Goal: Task Accomplishment & Management: Complete application form

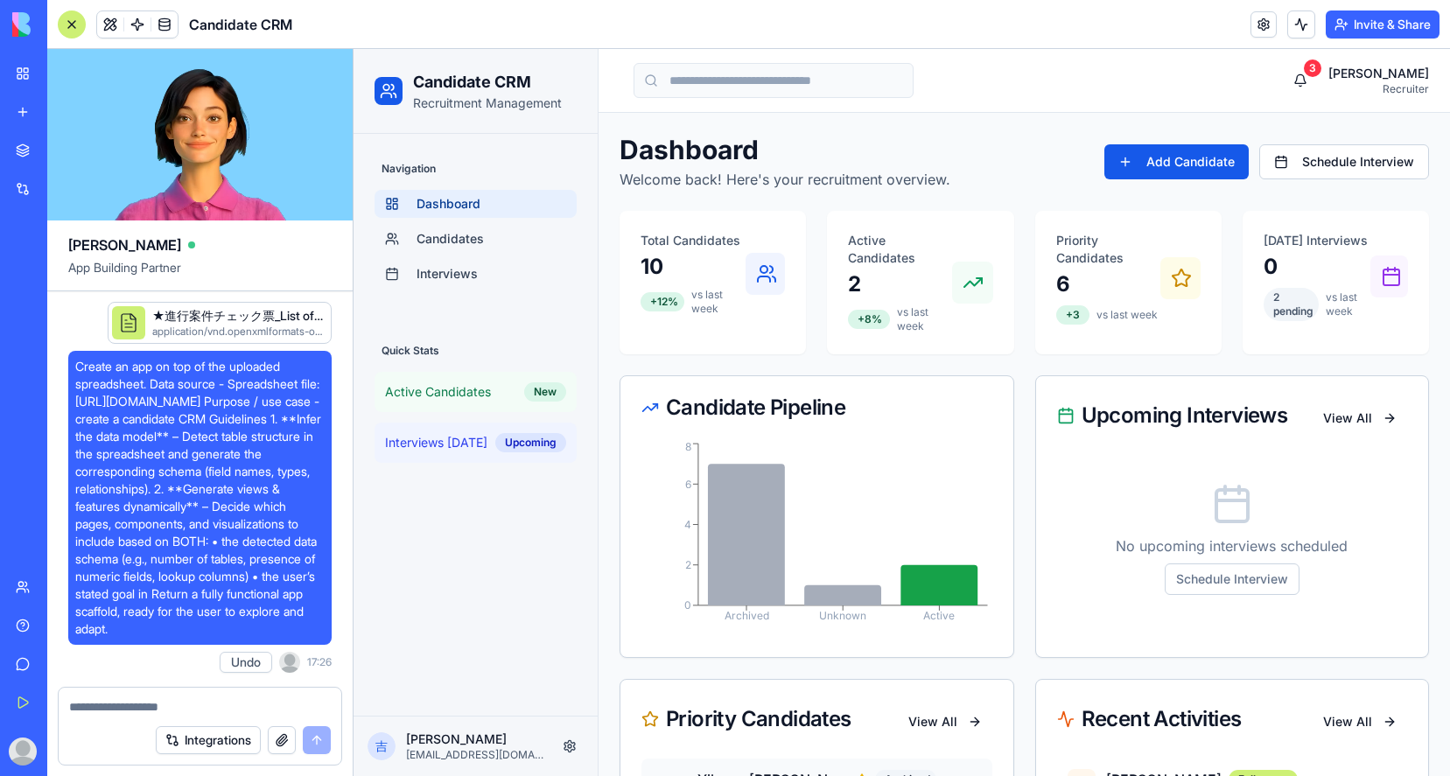
scroll to position [966, 0]
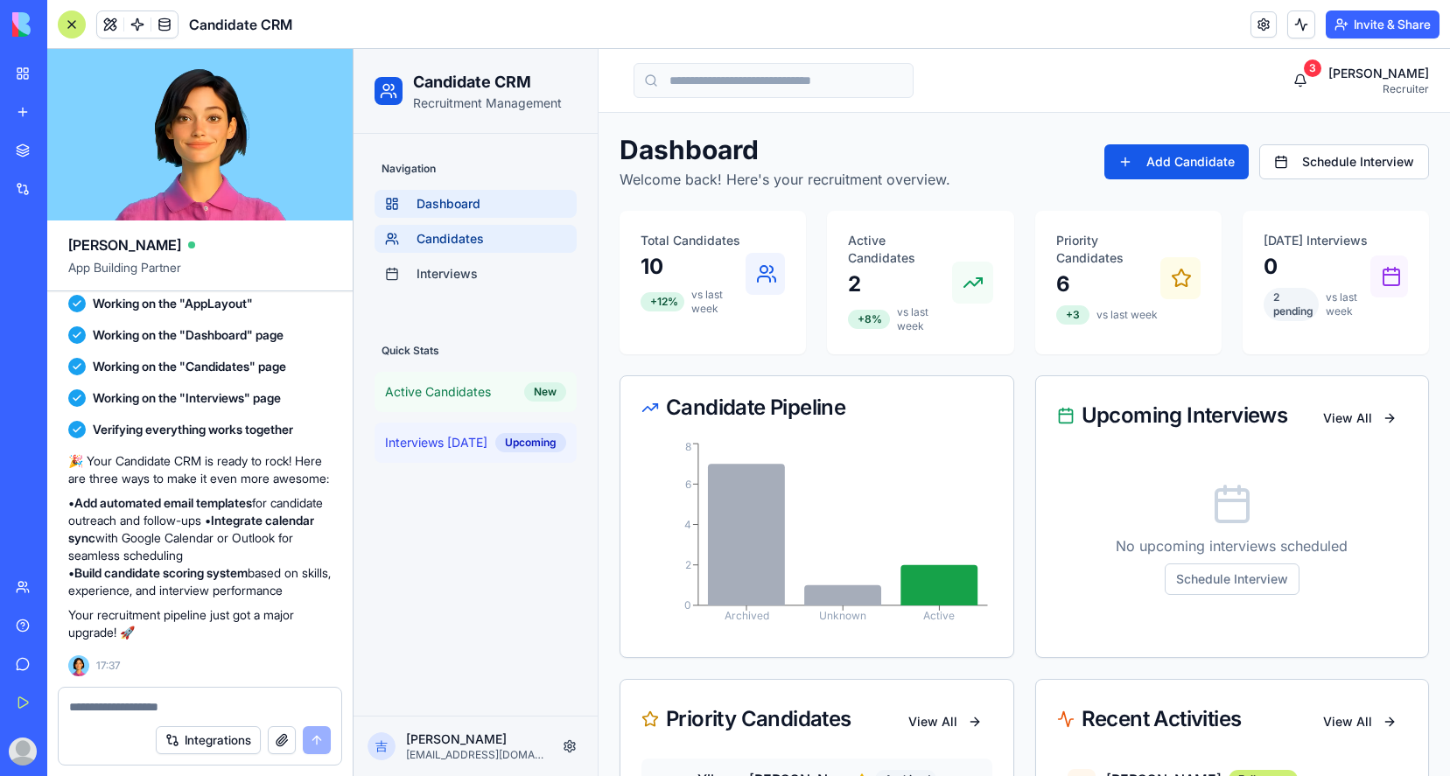
click at [458, 242] on span "Candidates" at bounding box center [450, 239] width 67 height 18
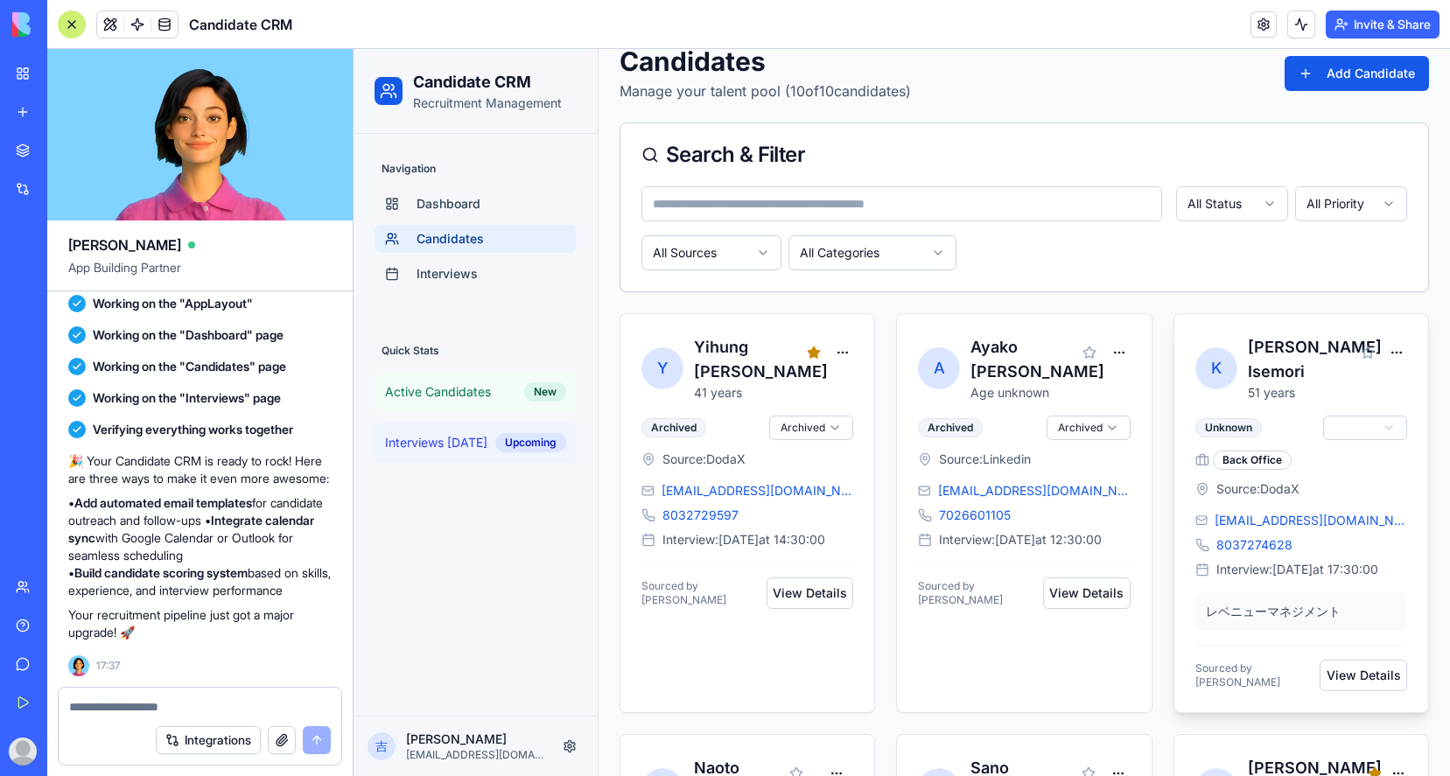
scroll to position [106, 0]
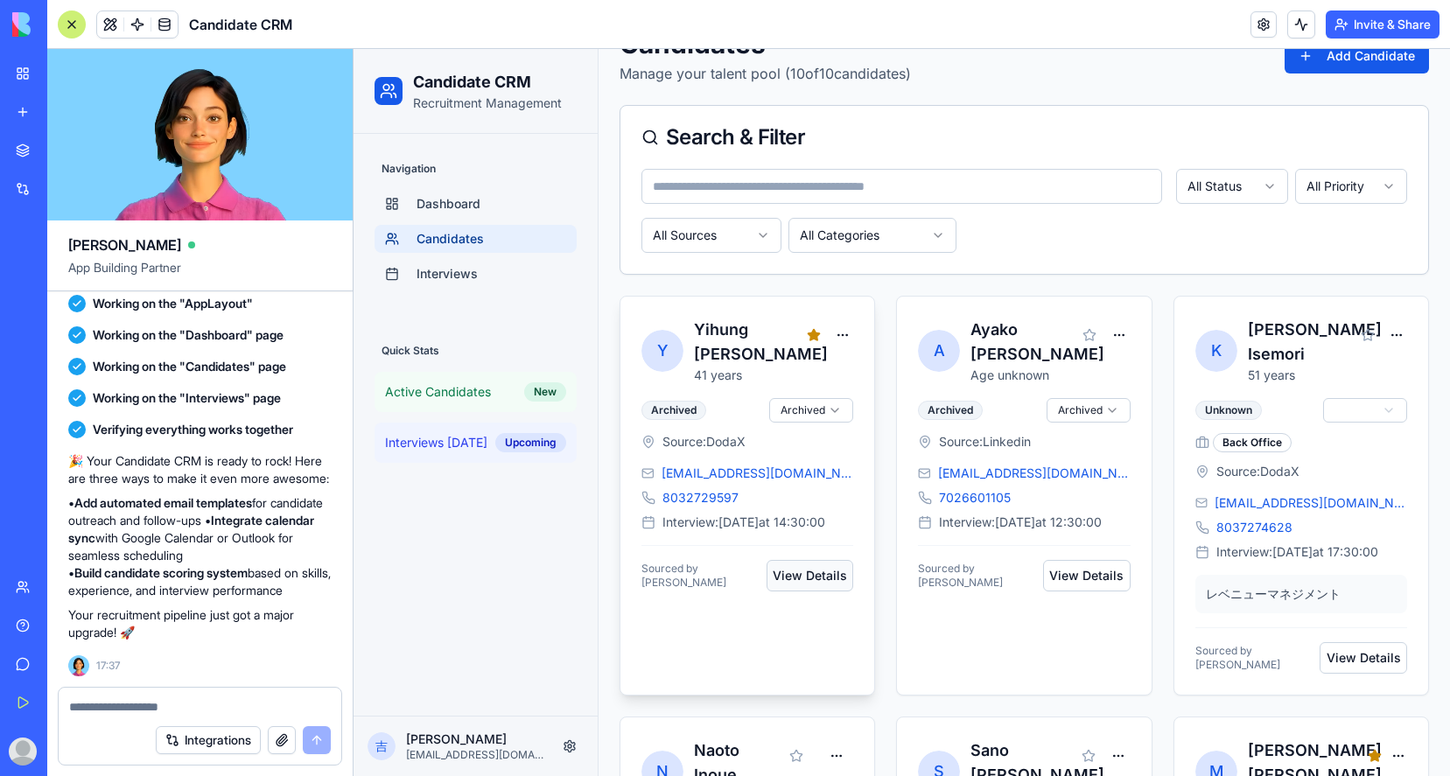
click at [814, 572] on button "View Details" at bounding box center [811, 576] width 88 height 32
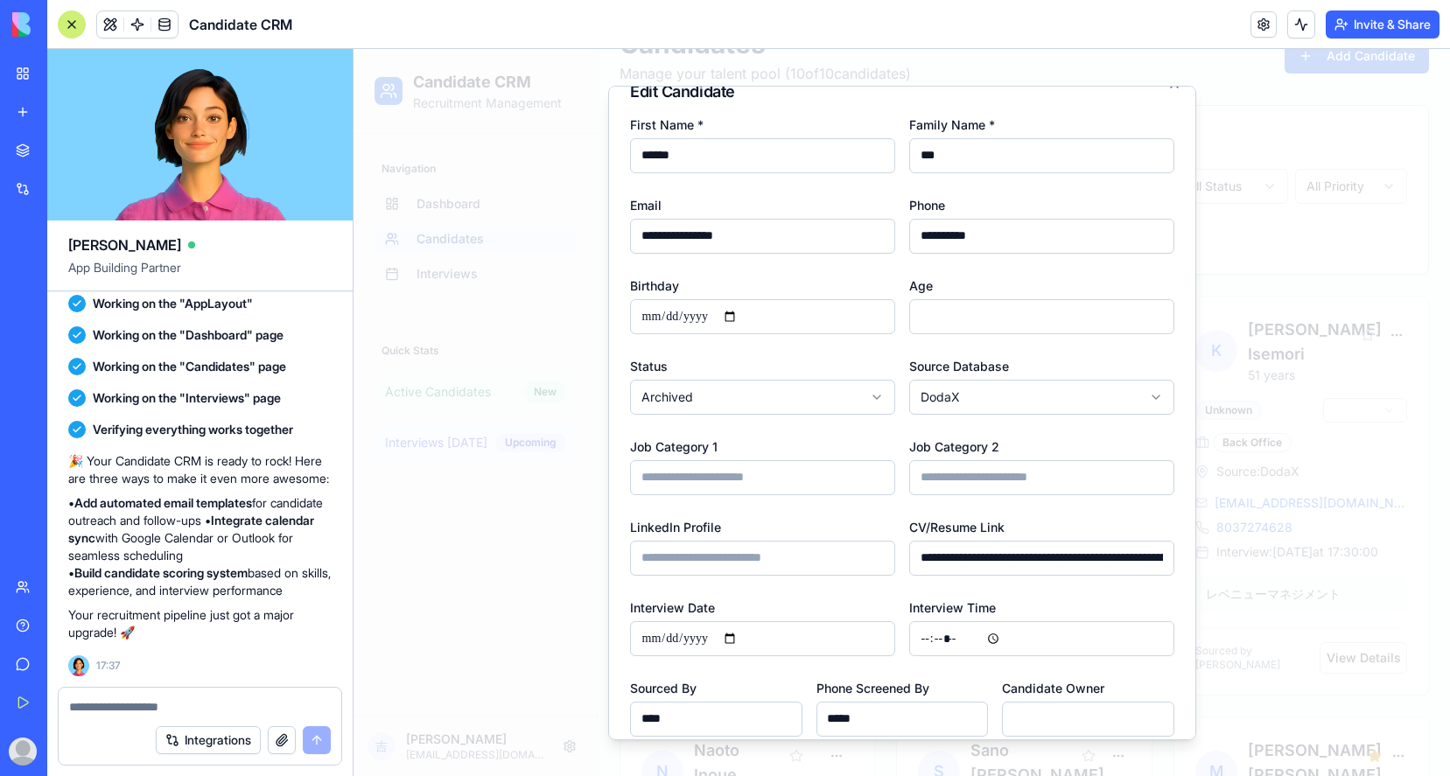
scroll to position [20, 0]
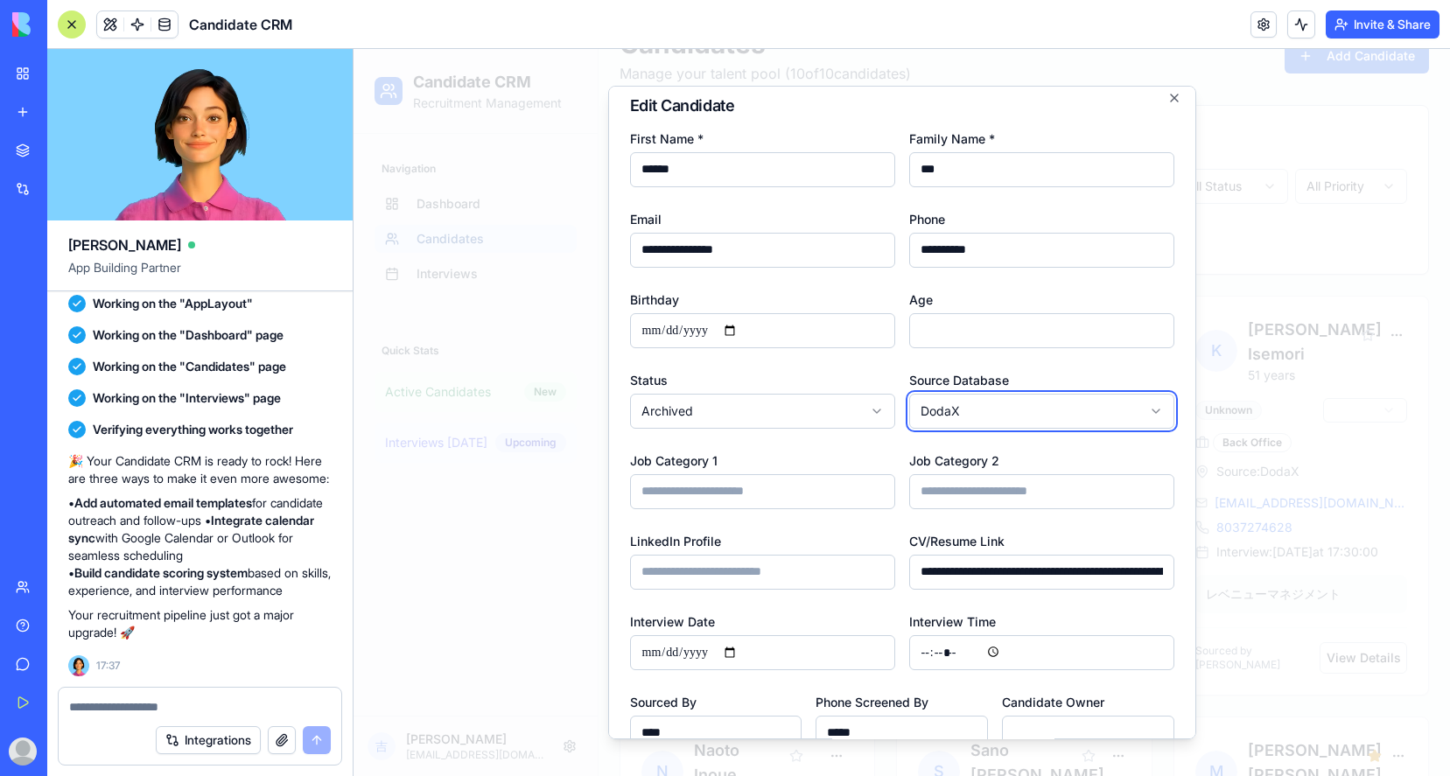
scroll to position [0, 0]
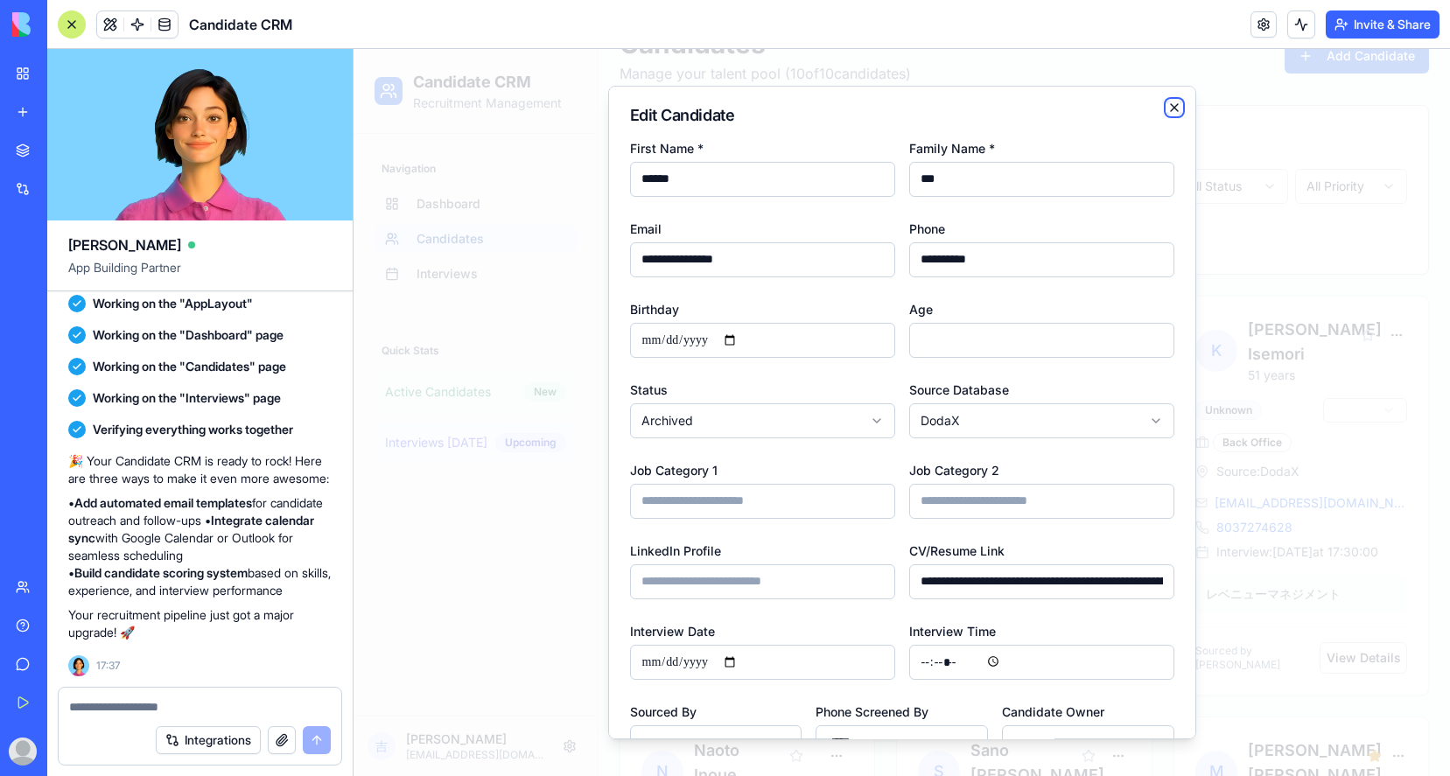
click at [1175, 102] on icon "button" at bounding box center [1175, 108] width 14 height 14
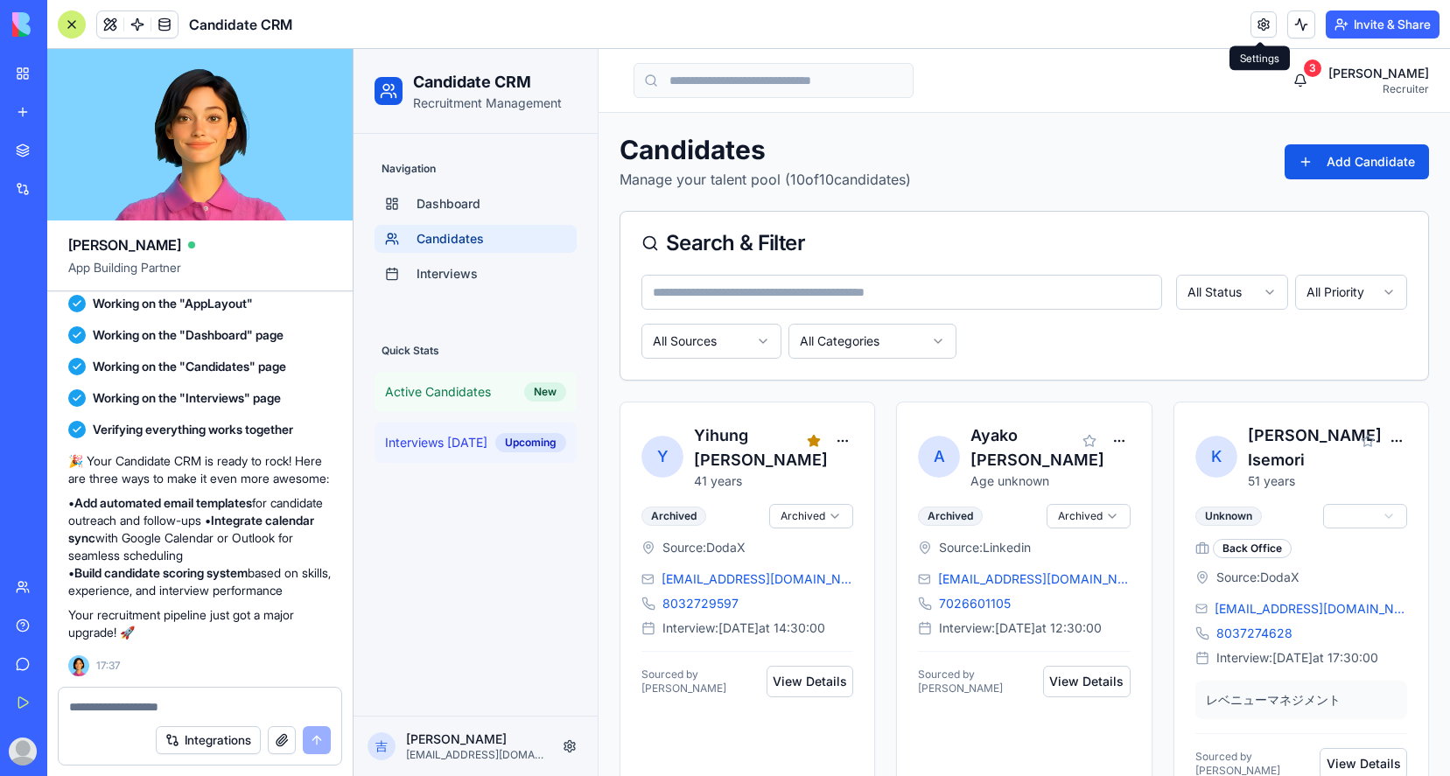
click at [1255, 24] on link at bounding box center [1264, 24] width 26 height 26
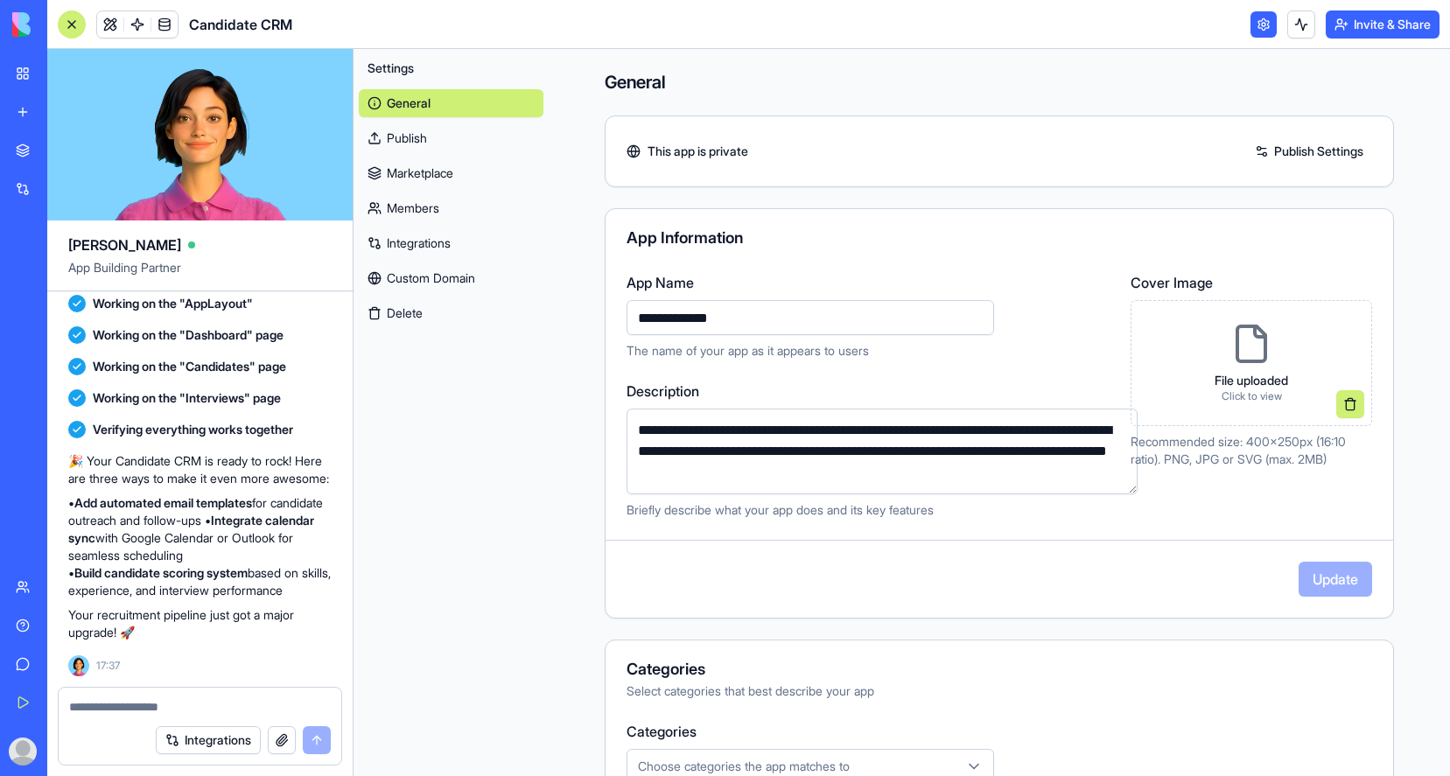
click at [419, 248] on link "Integrations" at bounding box center [451, 243] width 185 height 28
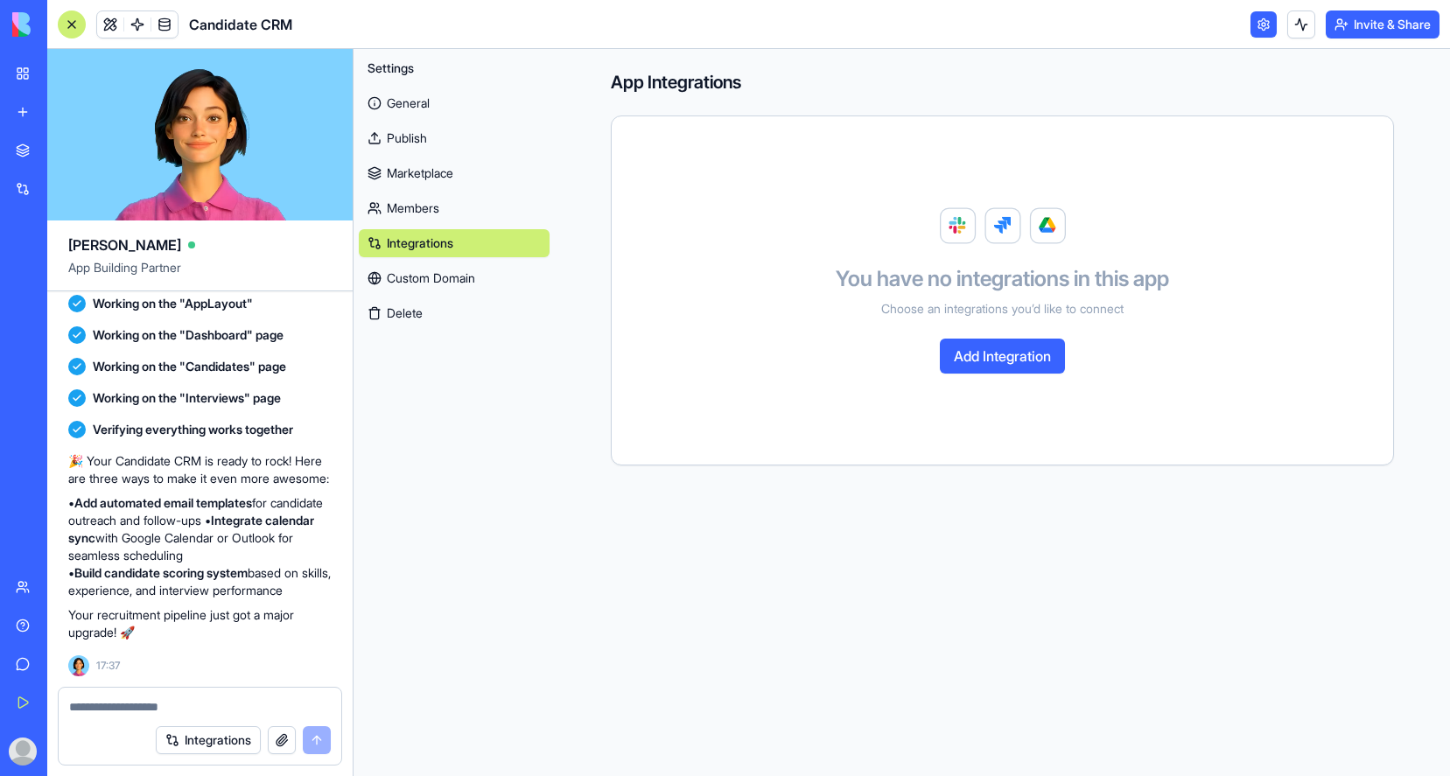
click at [1014, 363] on button "Add Integration" at bounding box center [1002, 356] width 125 height 35
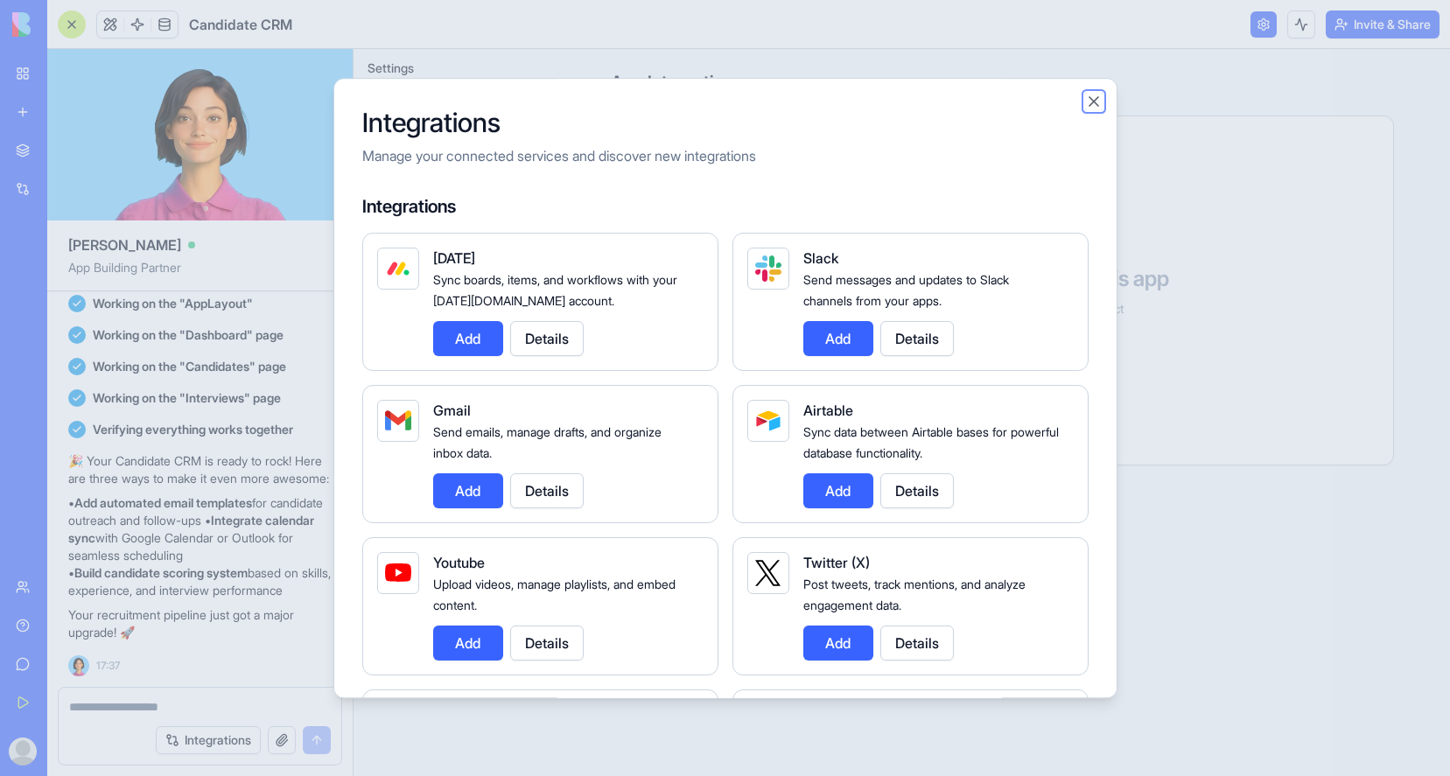
click at [1097, 103] on button "Close" at bounding box center [1094, 102] width 18 height 18
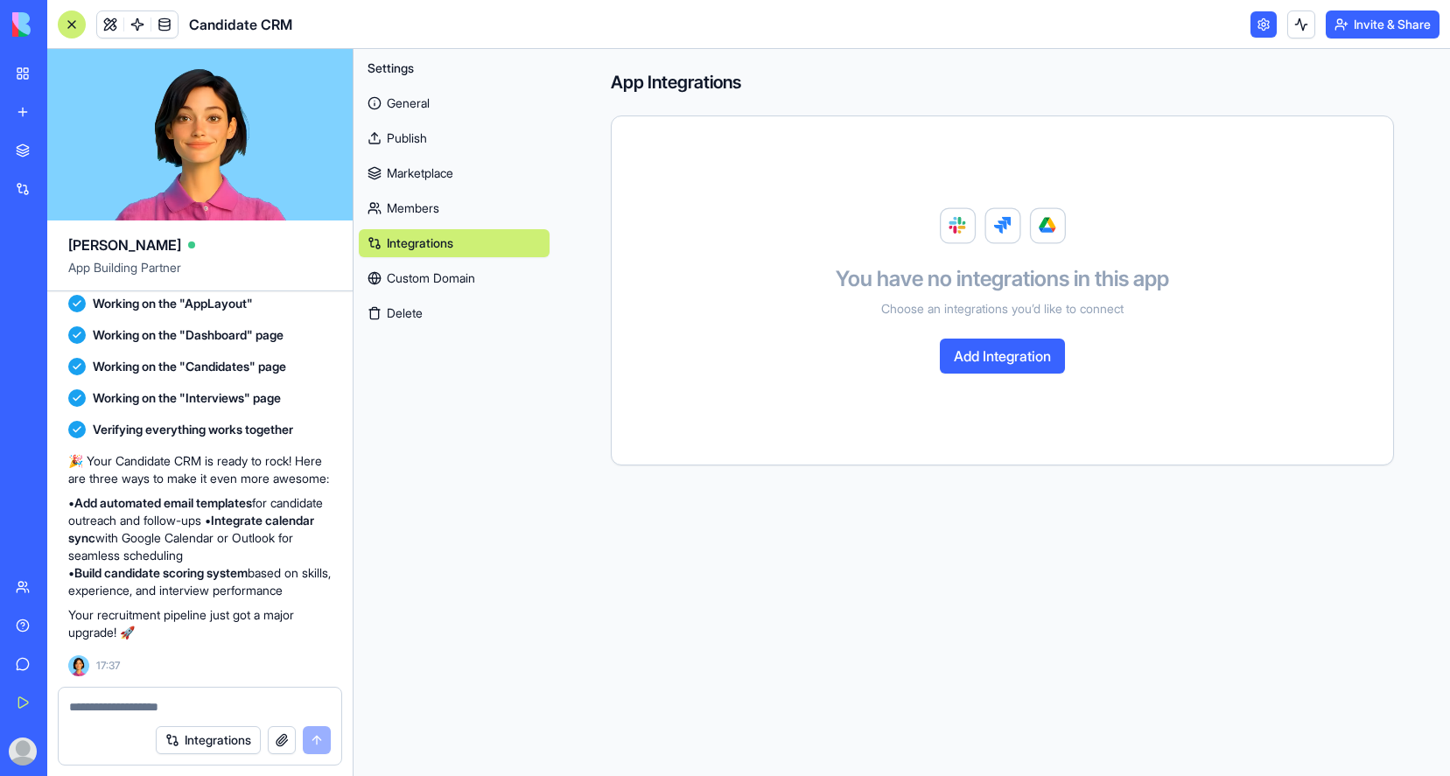
click at [431, 172] on link "Marketplace" at bounding box center [454, 173] width 191 height 28
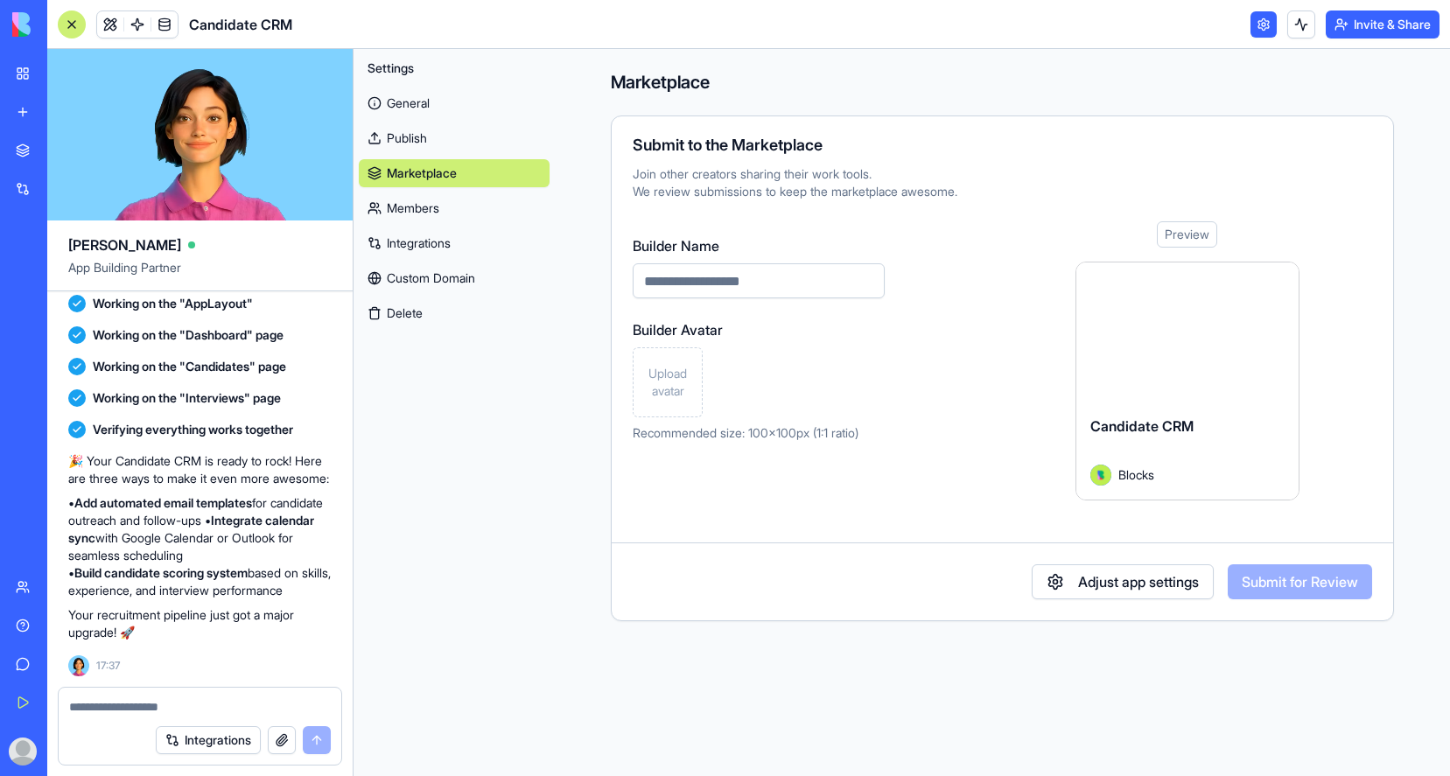
click at [430, 207] on link "Members" at bounding box center [454, 208] width 191 height 28
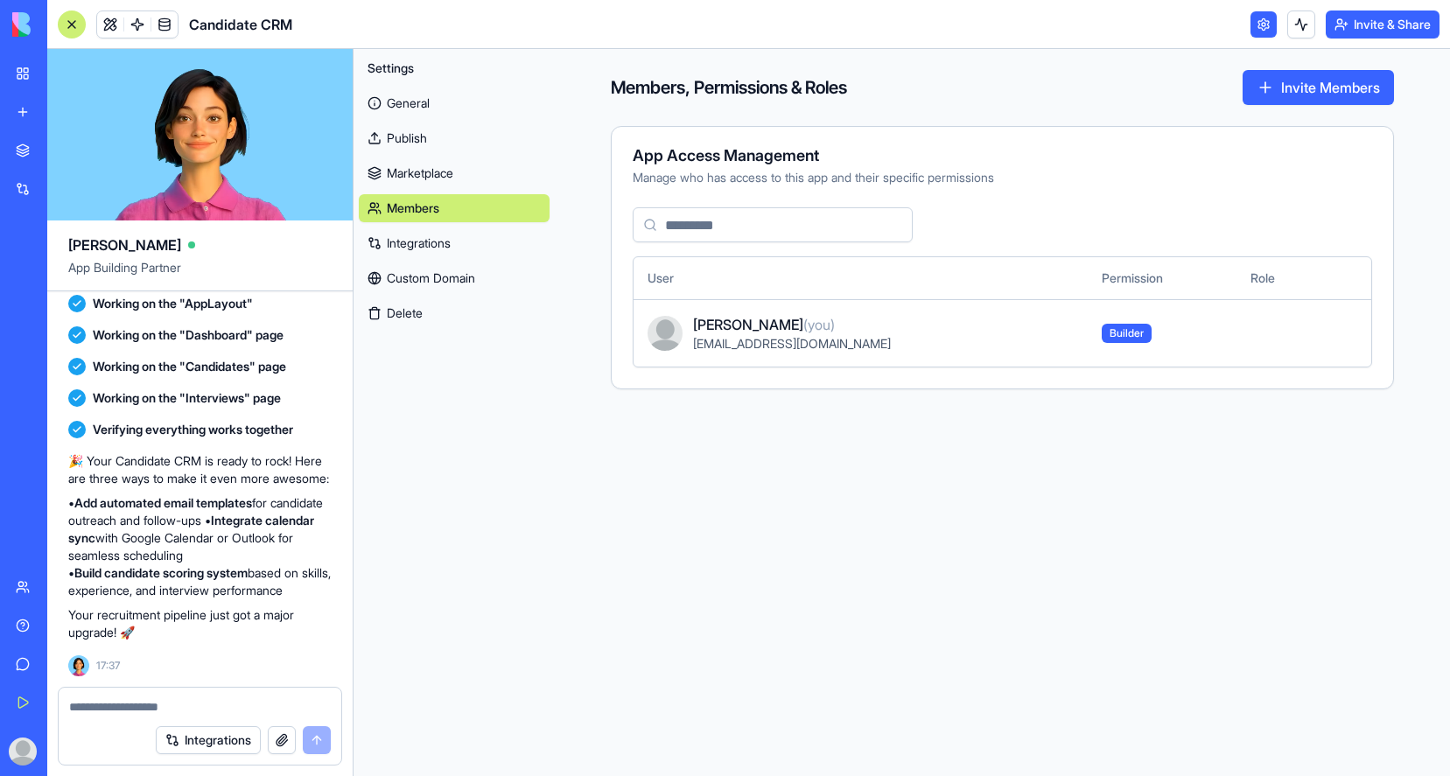
click at [421, 102] on link "General" at bounding box center [454, 103] width 191 height 28
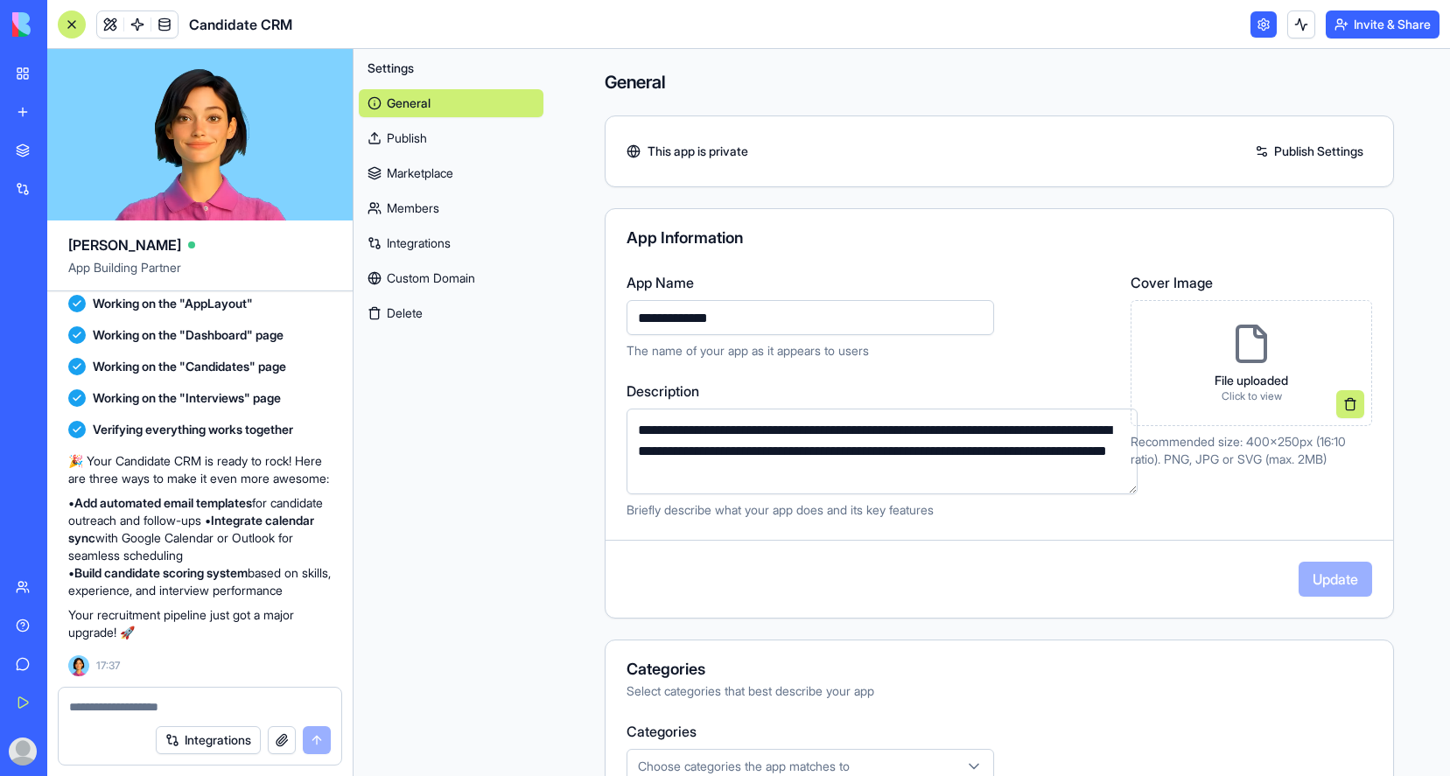
click at [1315, 151] on link "Publish Settings" at bounding box center [1309, 151] width 126 height 28
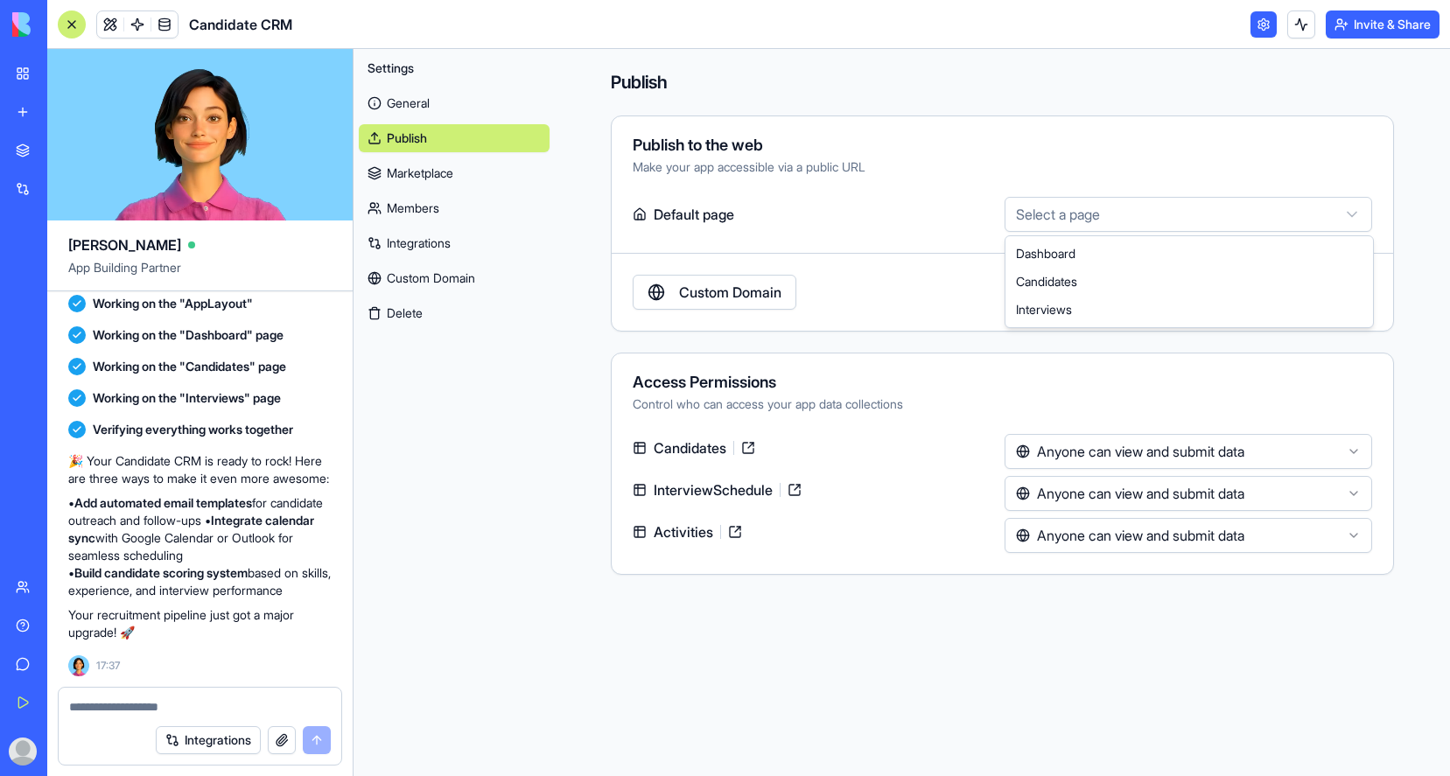
click at [1349, 211] on html "BETA My Workspace New app Marketplace Integrations Recent New App AI Logo Gener…" at bounding box center [725, 388] width 1450 height 776
select select "**********"
click at [89, 753] on button at bounding box center [75, 752] width 28 height 28
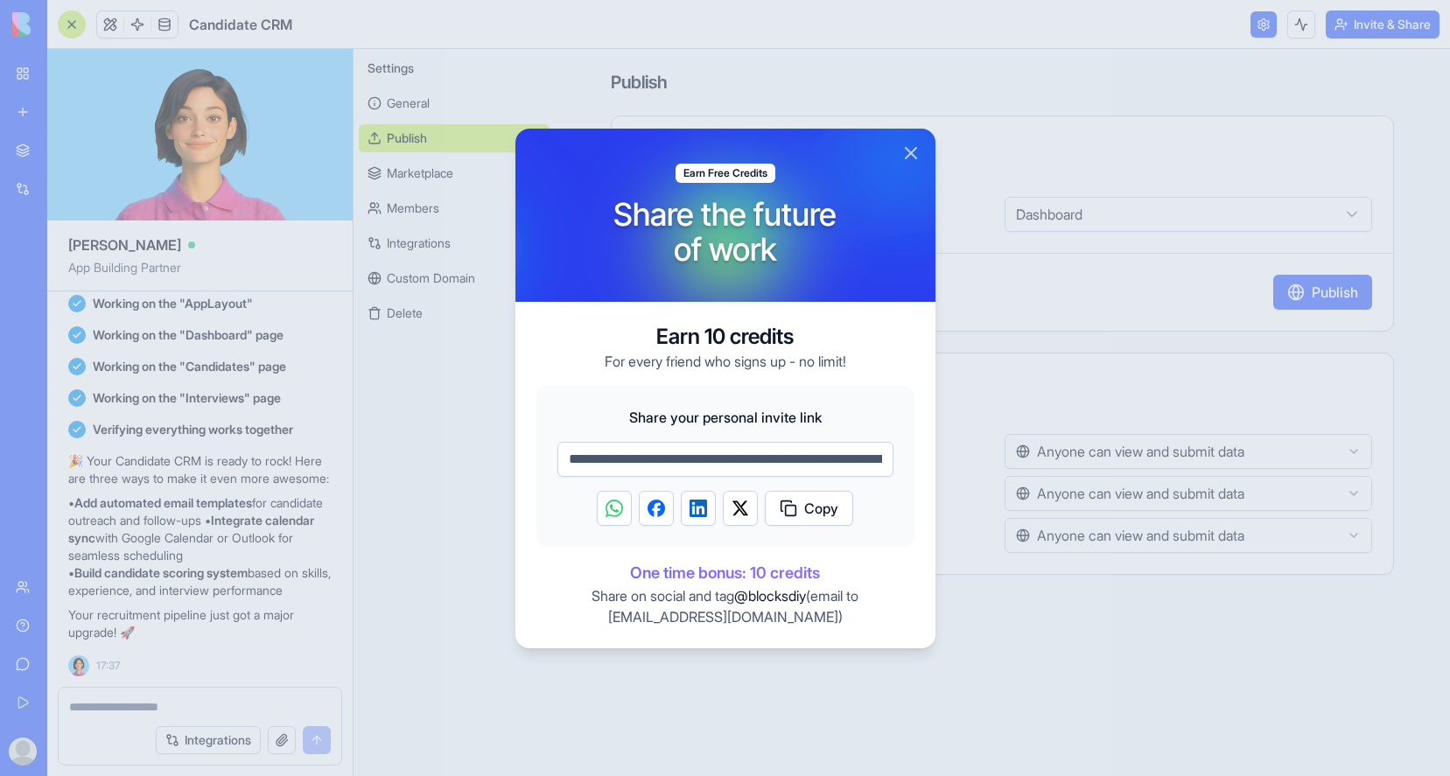
click at [908, 155] on button "Close" at bounding box center [911, 153] width 21 height 21
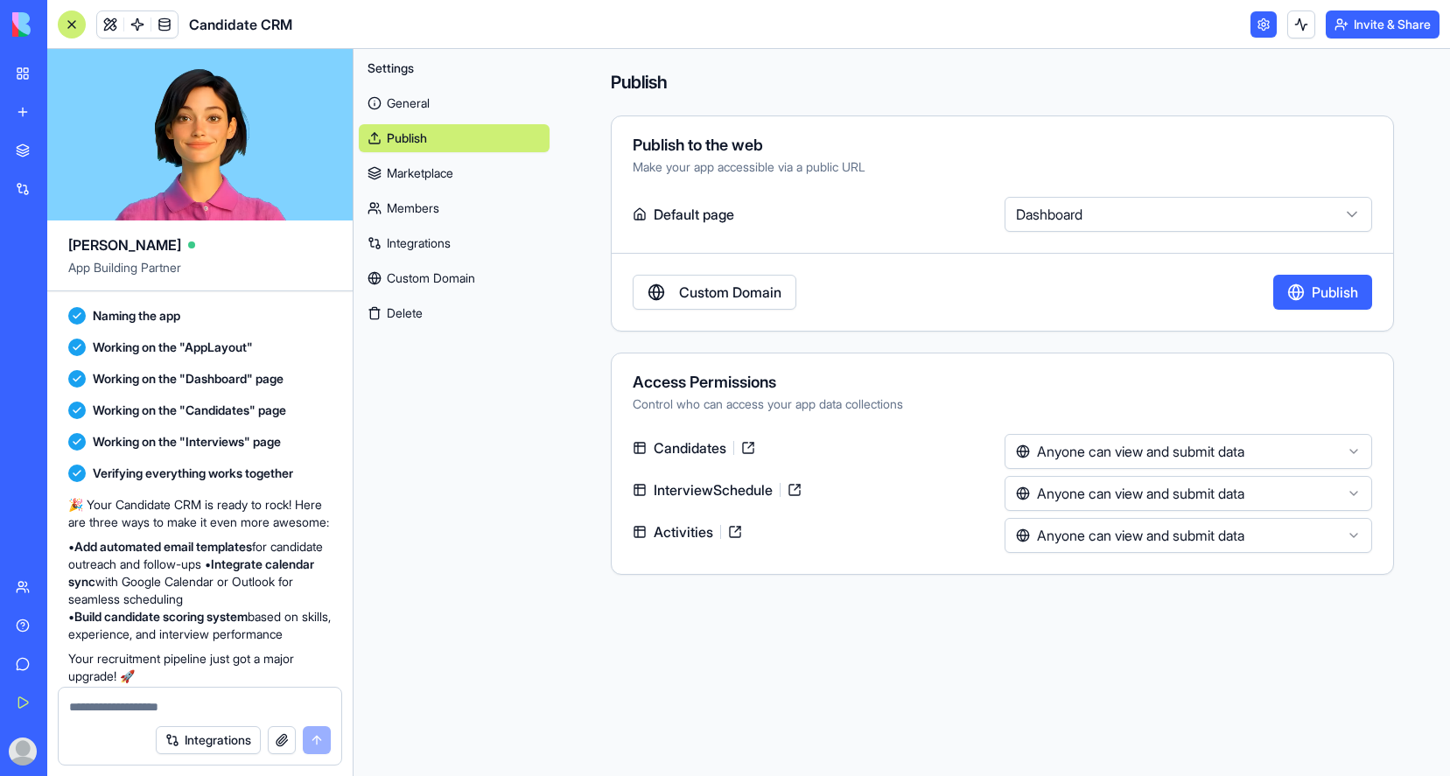
scroll to position [758, 0]
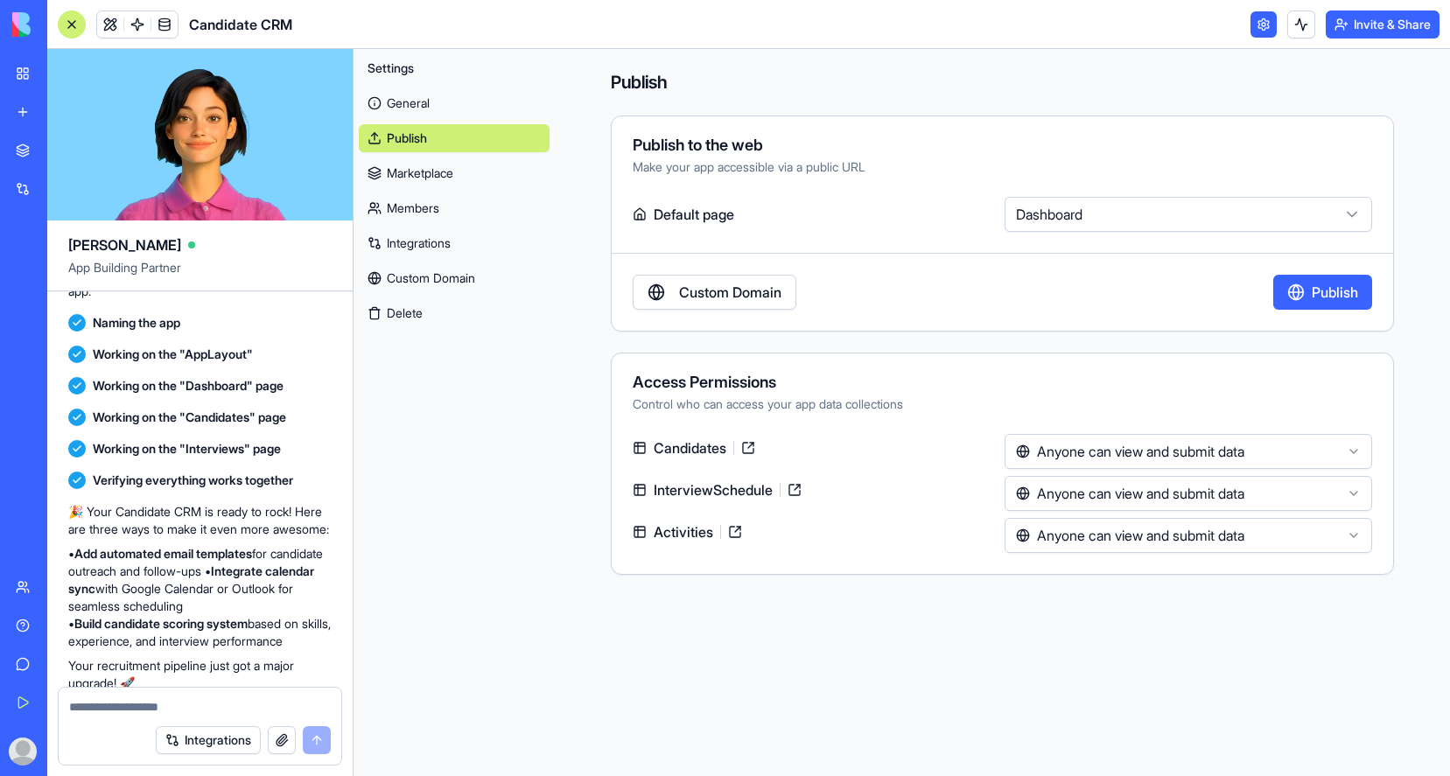
click at [1257, 27] on link at bounding box center [1264, 24] width 26 height 26
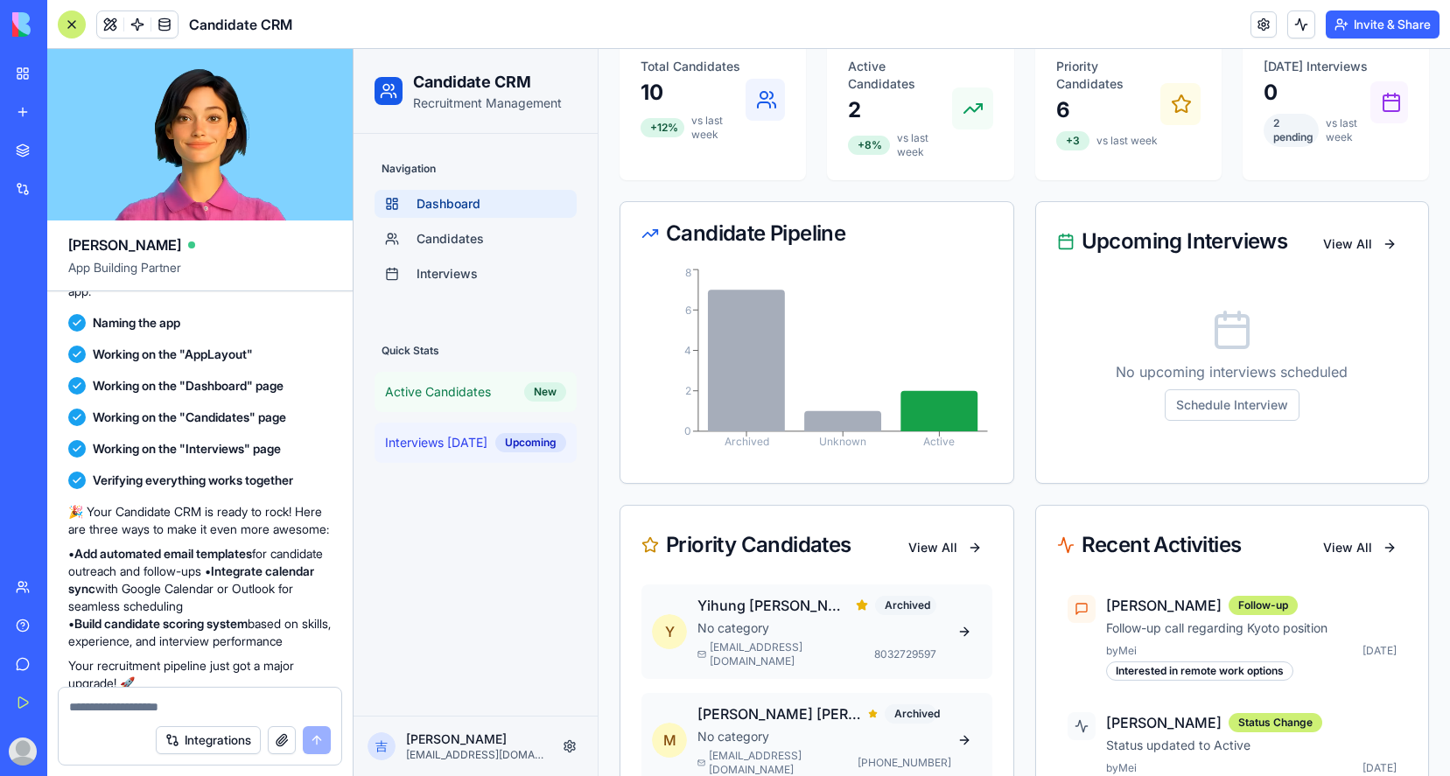
scroll to position [184, 0]
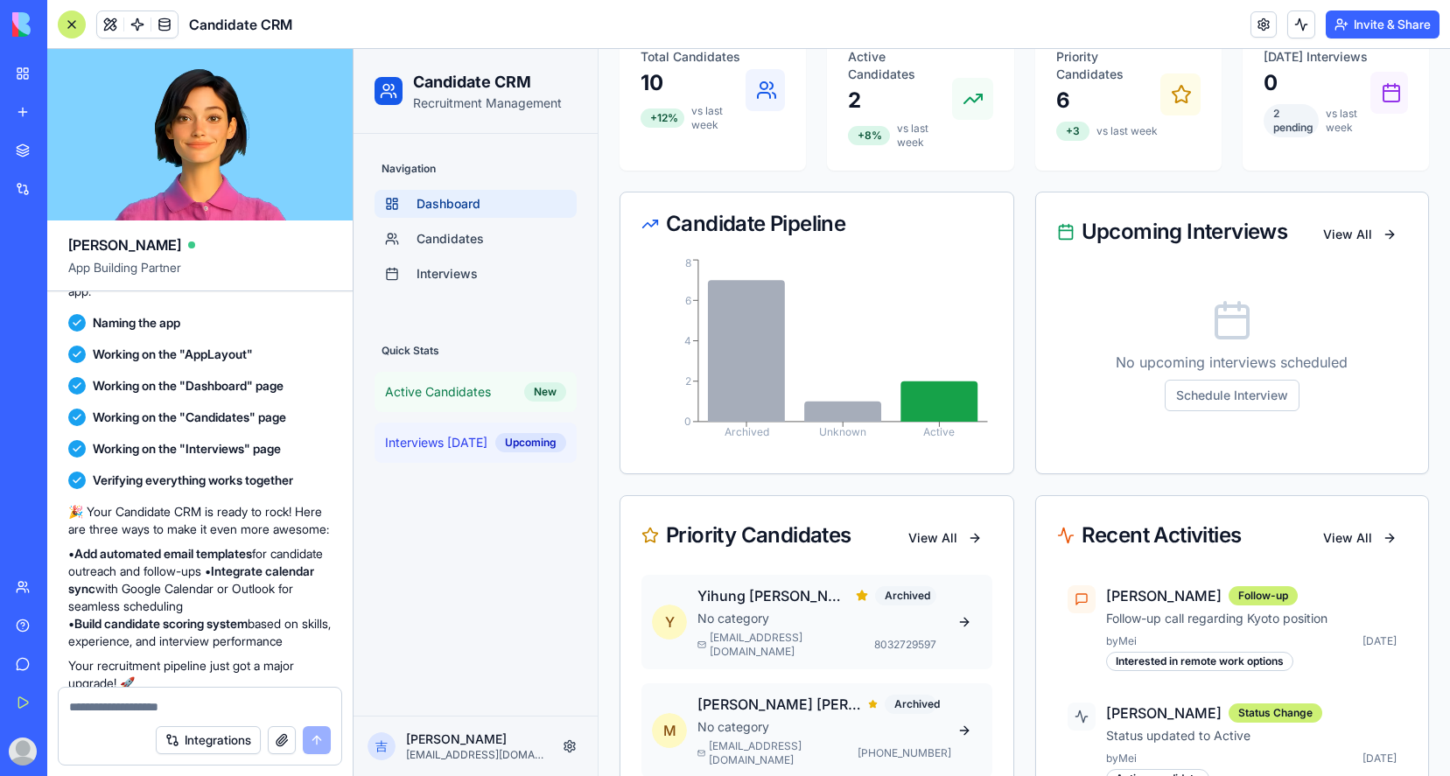
click at [442, 448] on span "Interviews [DATE]" at bounding box center [436, 443] width 102 height 18
click at [571, 740] on html "Candidate CRM Recruitment Management Navigation Dashboard Candidates Interviews…" at bounding box center [902, 615] width 1097 height 1500
click at [512, 679] on div "Settings" at bounding box center [499, 675] width 159 height 28
click at [512, 632] on div "Navigation Dashboard Candidates Interviews Quick Stats Active Candidates New In…" at bounding box center [476, 425] width 244 height 582
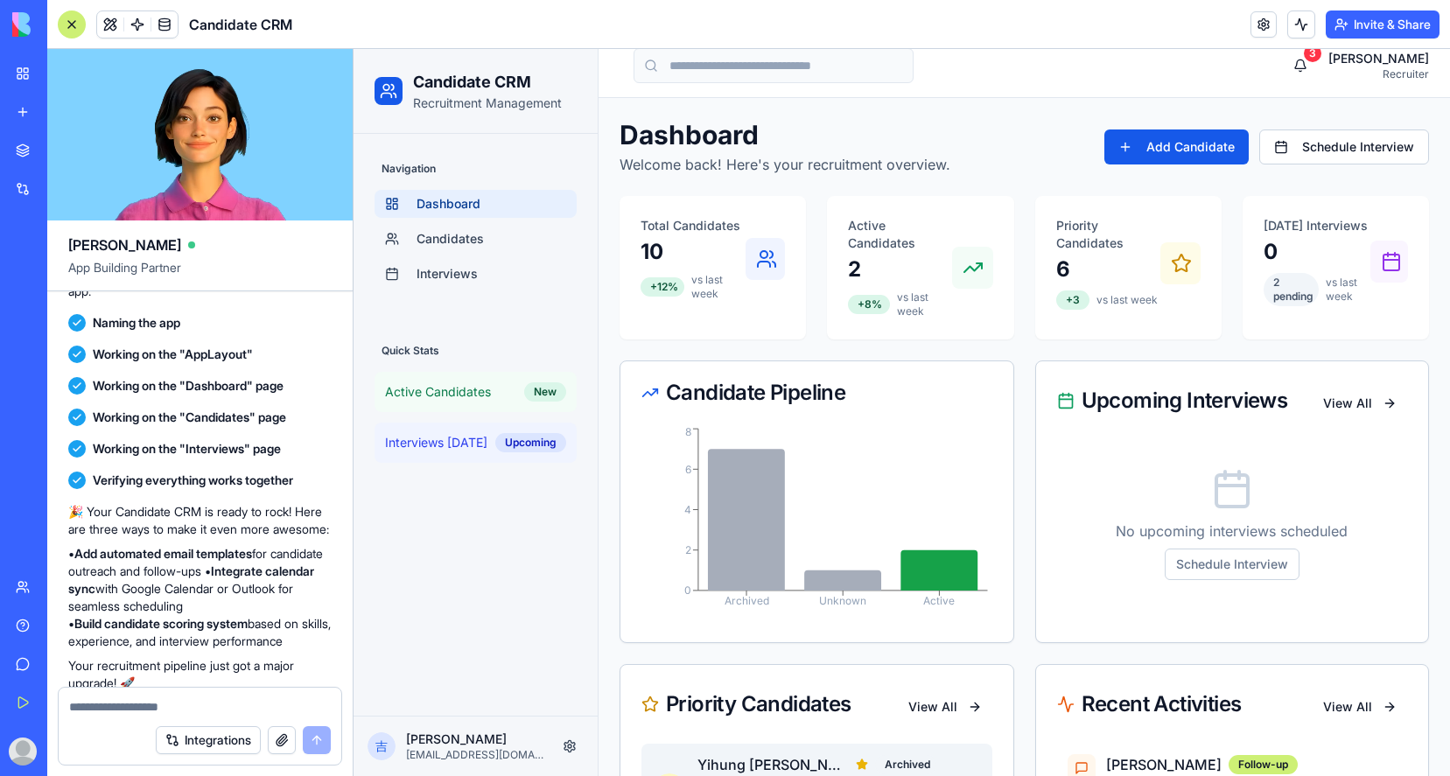
scroll to position [0, 0]
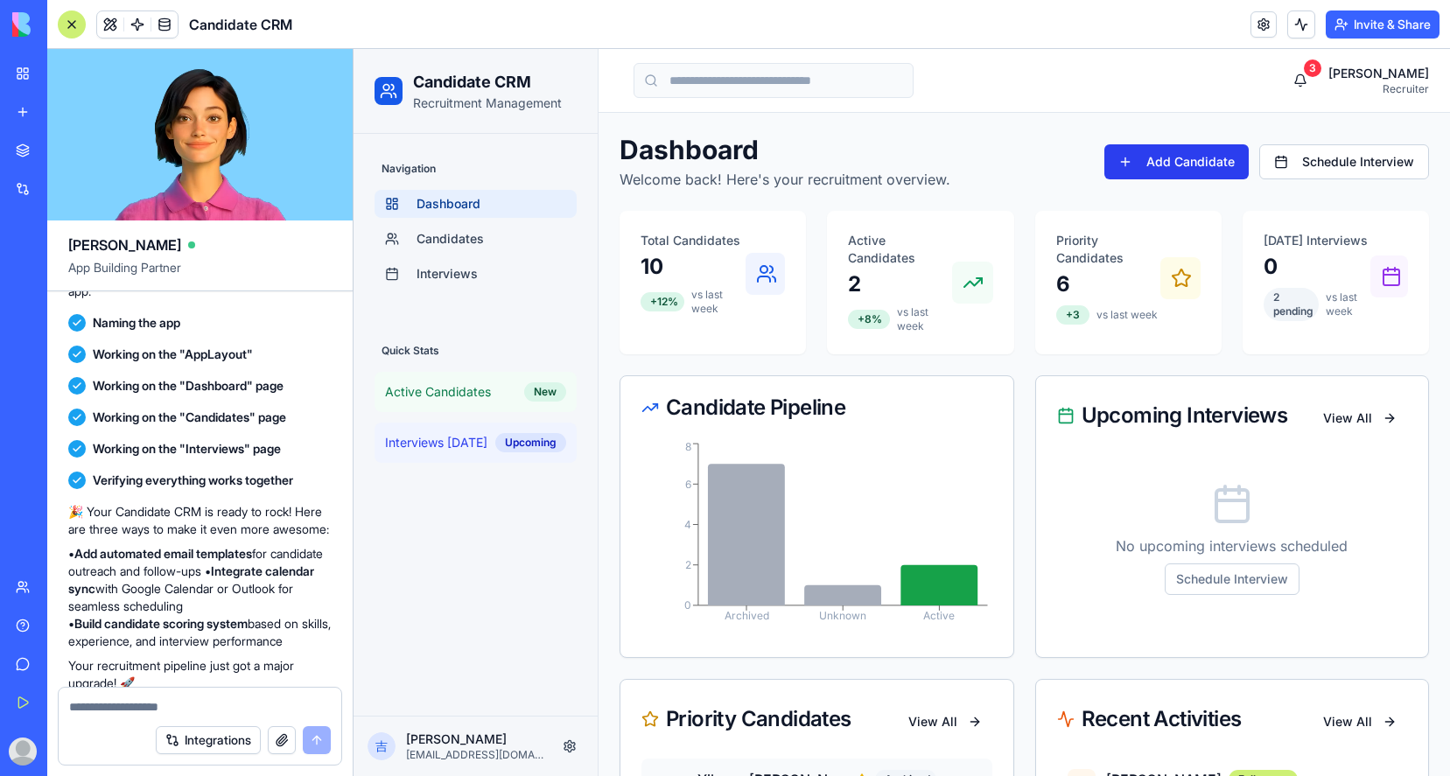
click at [1182, 162] on button "Add Candidate" at bounding box center [1177, 161] width 144 height 35
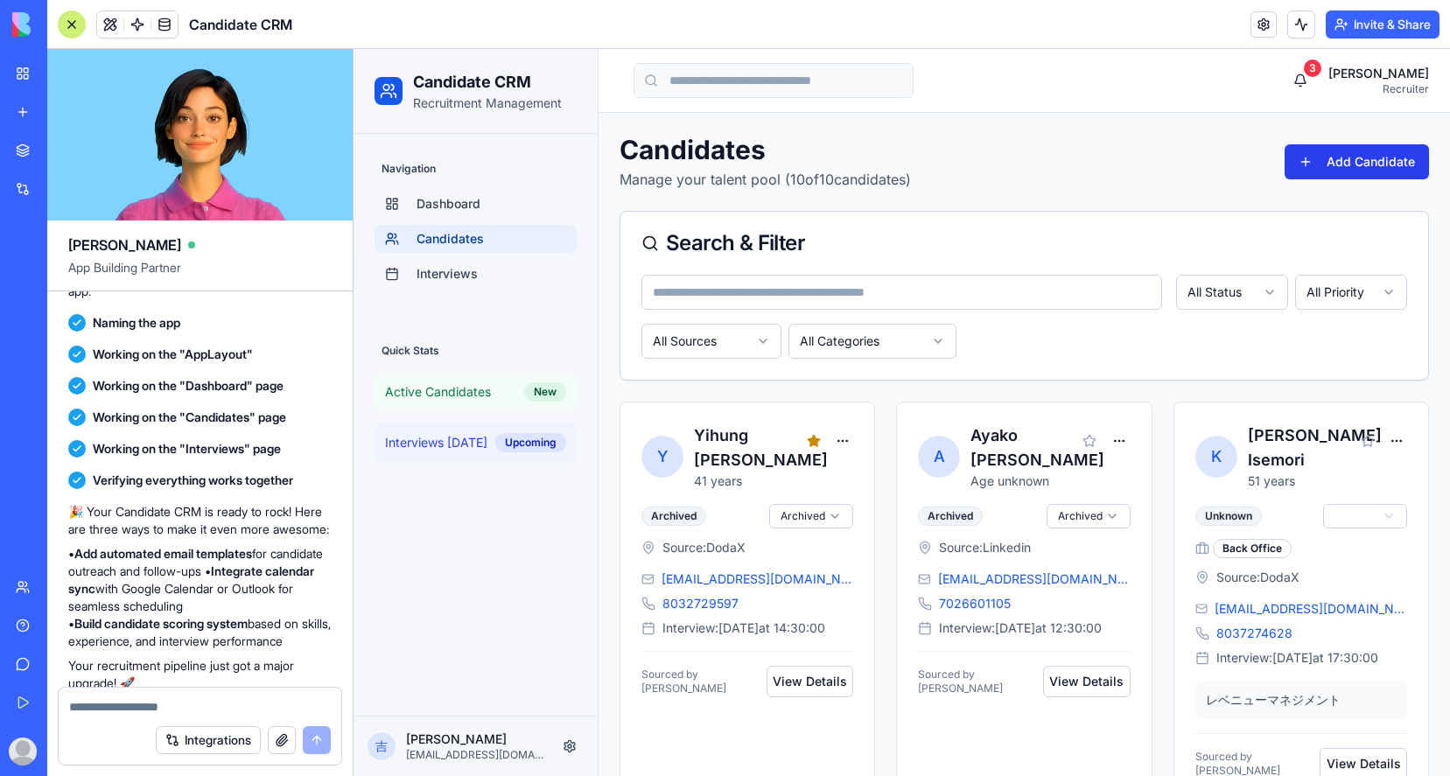
click at [1364, 158] on button "Add Candidate" at bounding box center [1357, 161] width 144 height 35
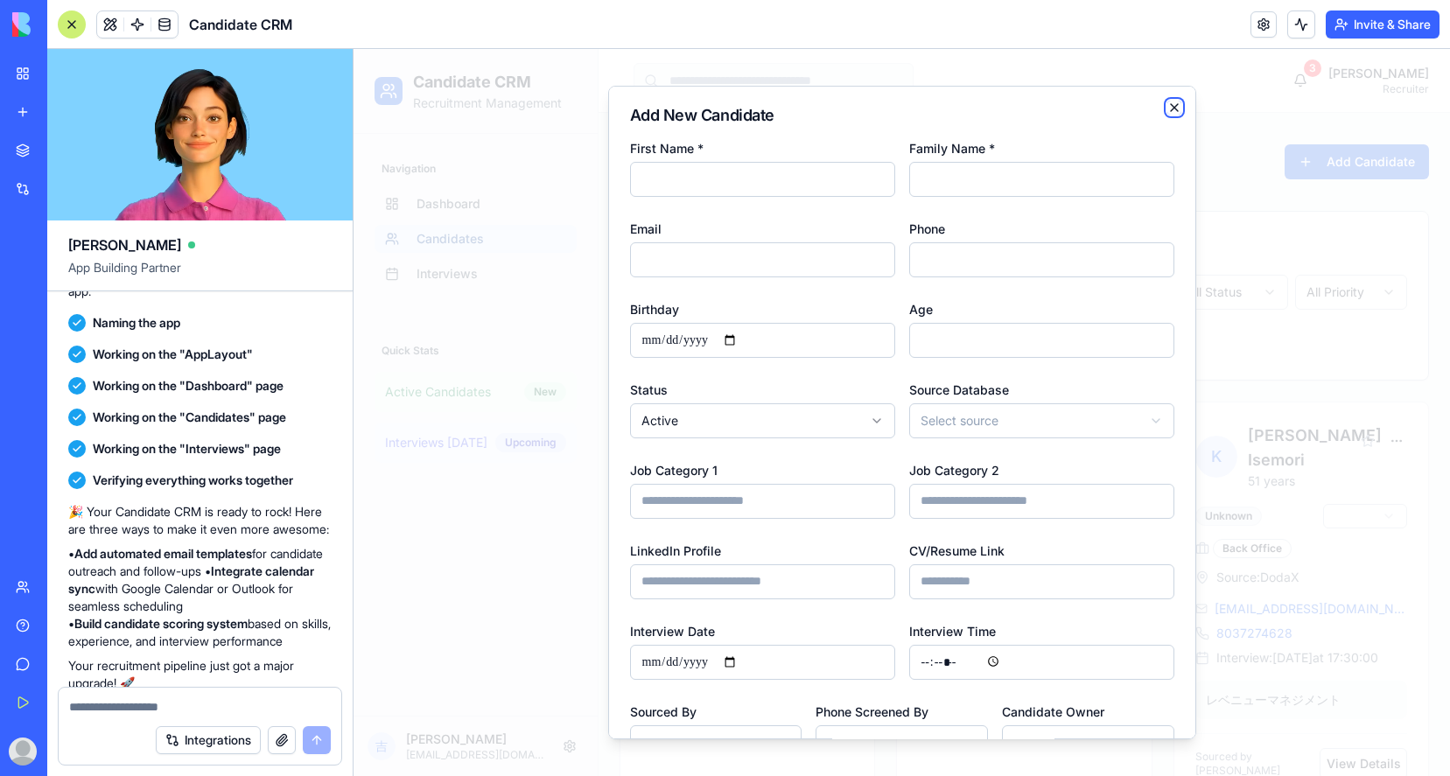
click at [1175, 110] on icon "button" at bounding box center [1175, 108] width 14 height 14
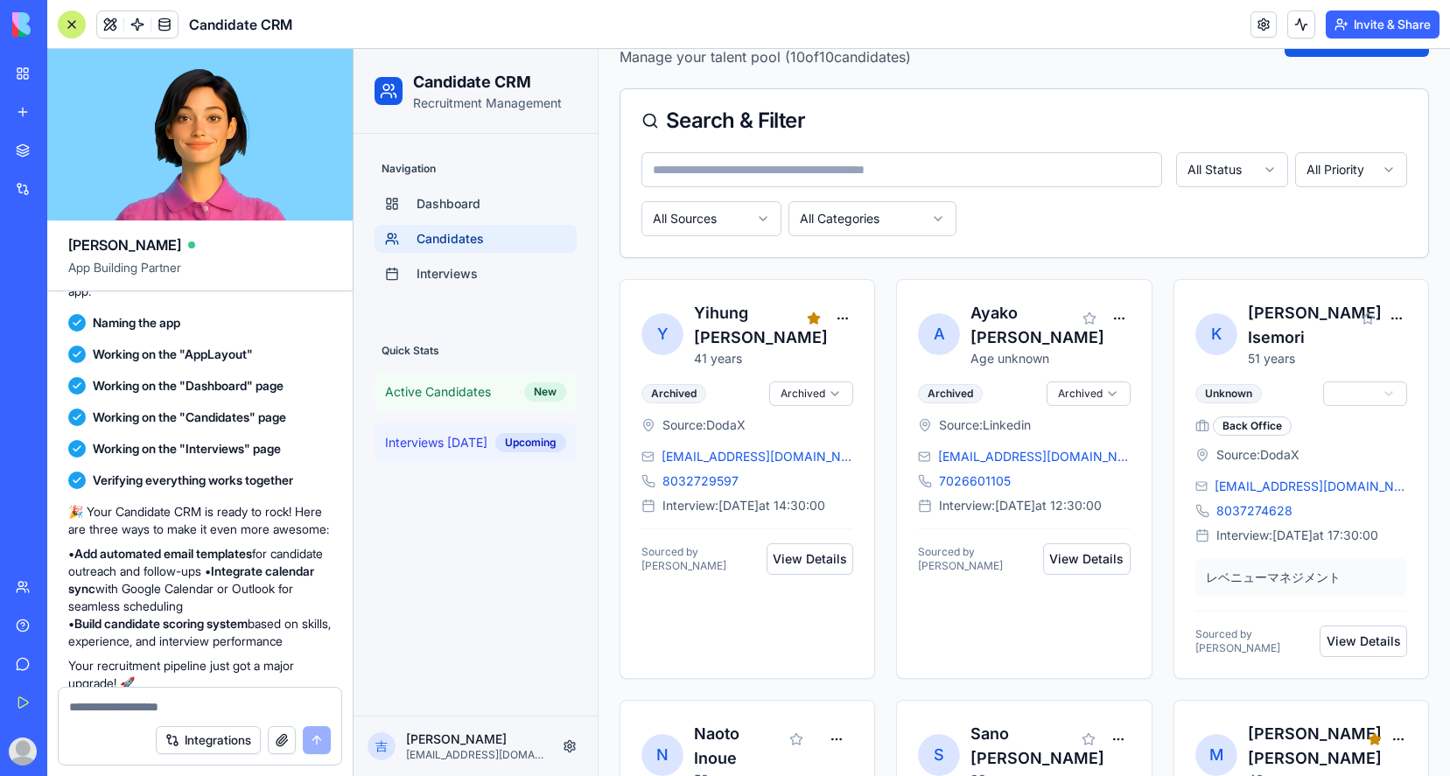
scroll to position [136, 0]
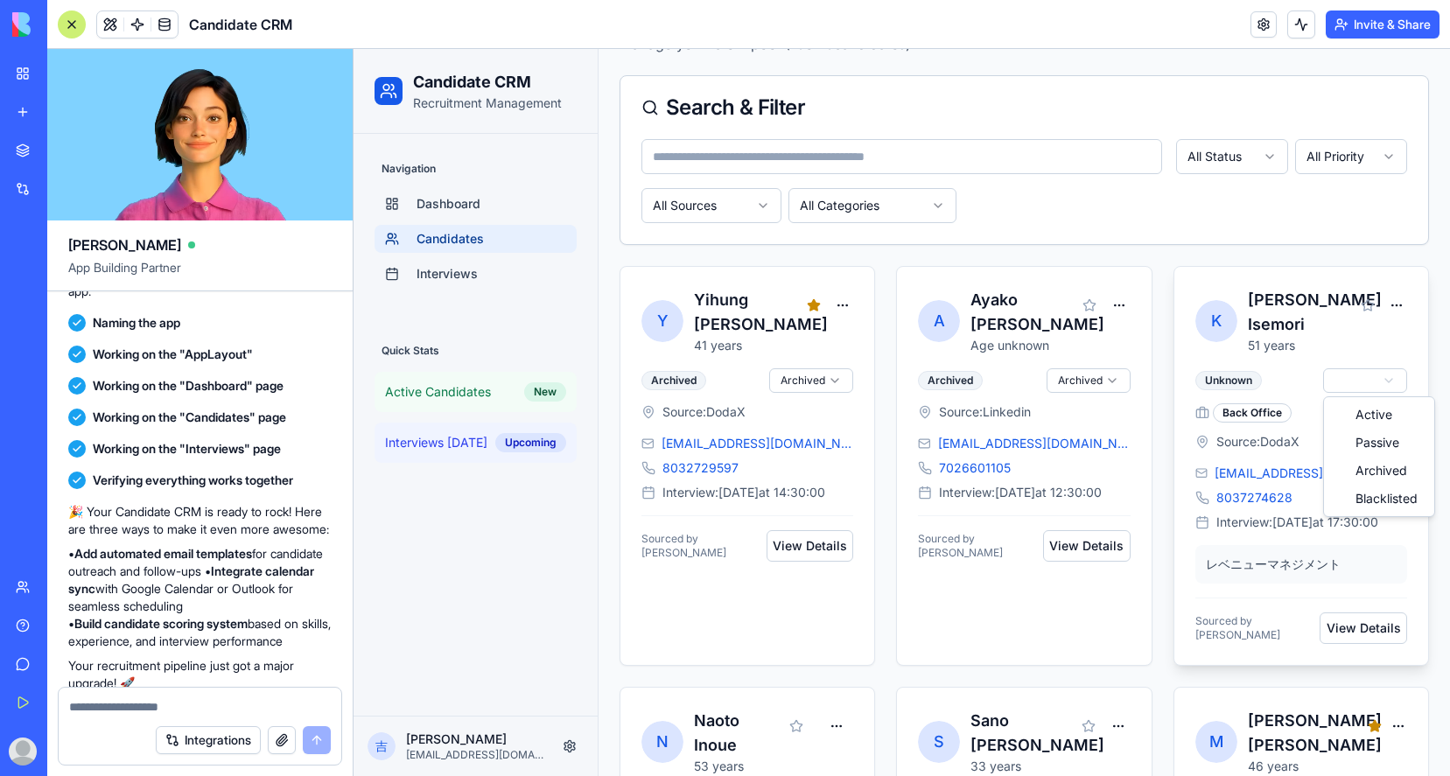
click at [464, 277] on span "Interviews" at bounding box center [447, 274] width 61 height 18
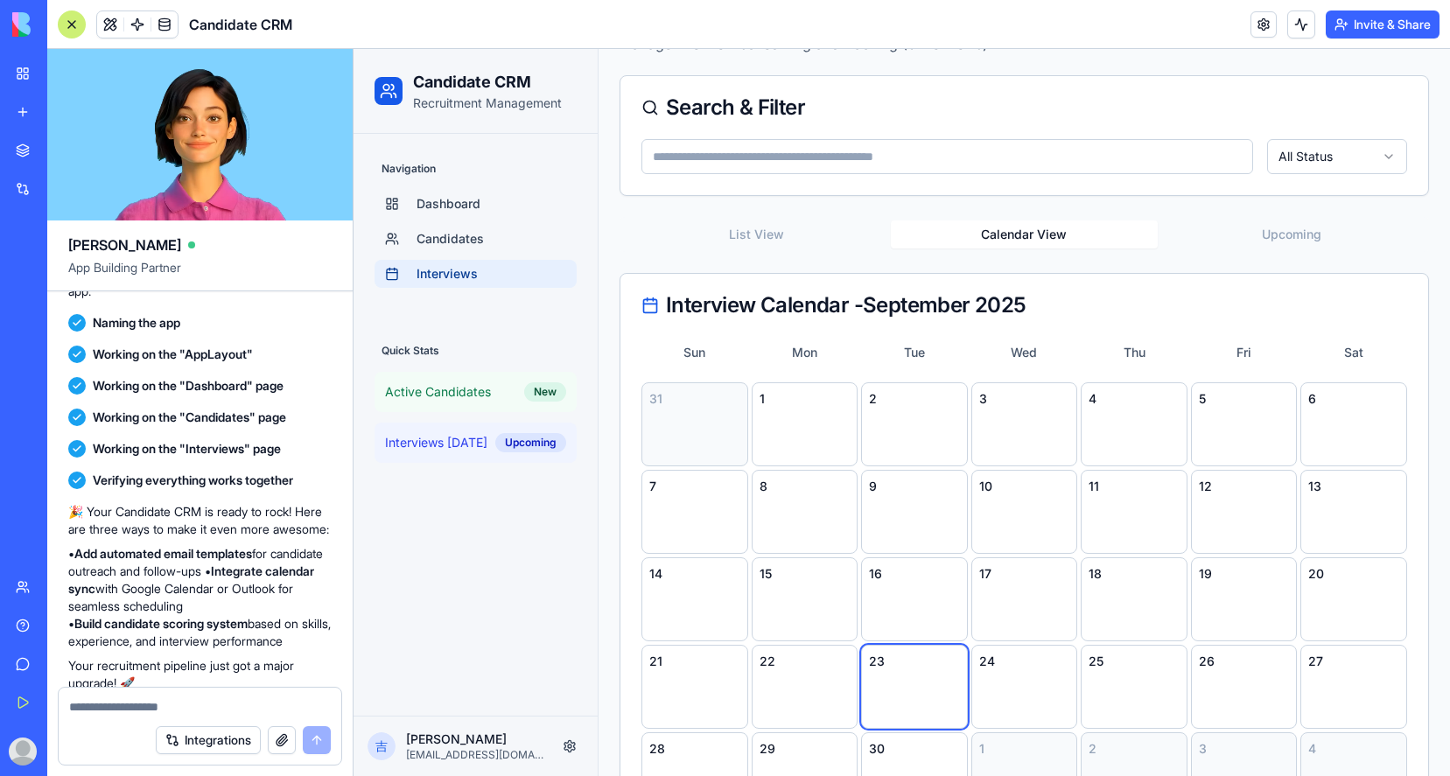
click at [1021, 235] on button "Calendar View" at bounding box center [1025, 235] width 268 height 28
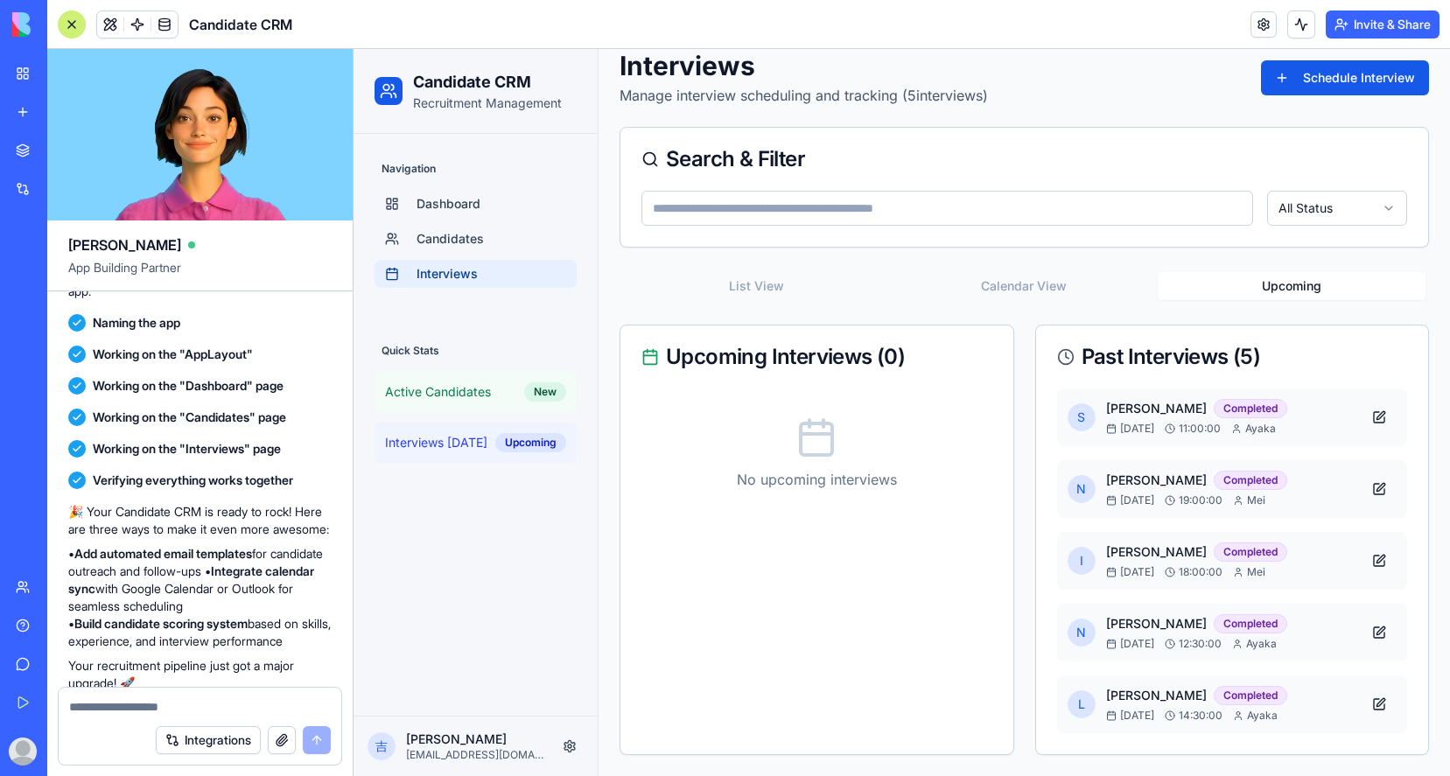
scroll to position [84, 0]
click at [1276, 235] on div "Interviews Manage interview scheduling and tracking ( 5 interviews) Schedule In…" at bounding box center [1025, 402] width 810 height 705
click at [221, 740] on button "Integrations" at bounding box center [208, 740] width 105 height 28
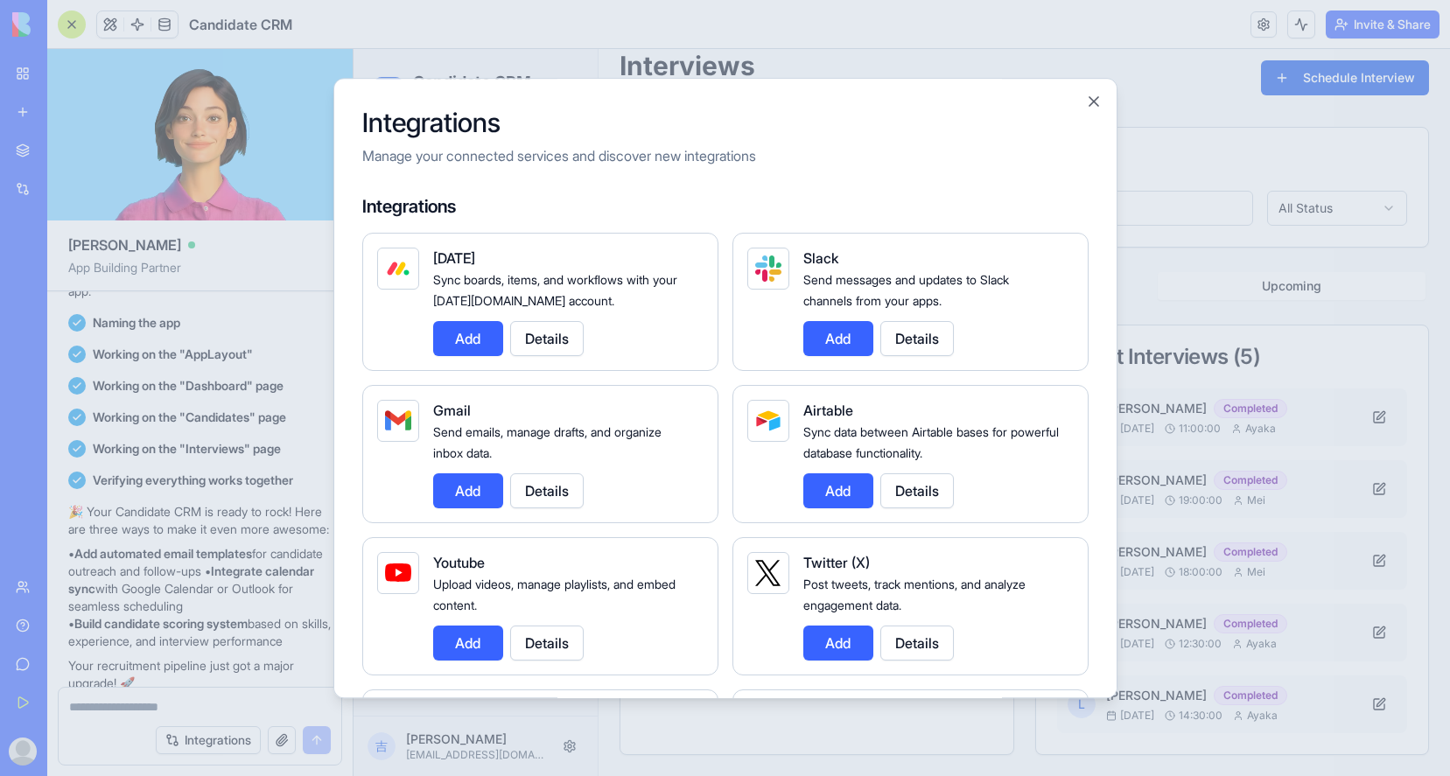
click at [551, 491] on button "Details" at bounding box center [547, 491] width 74 height 35
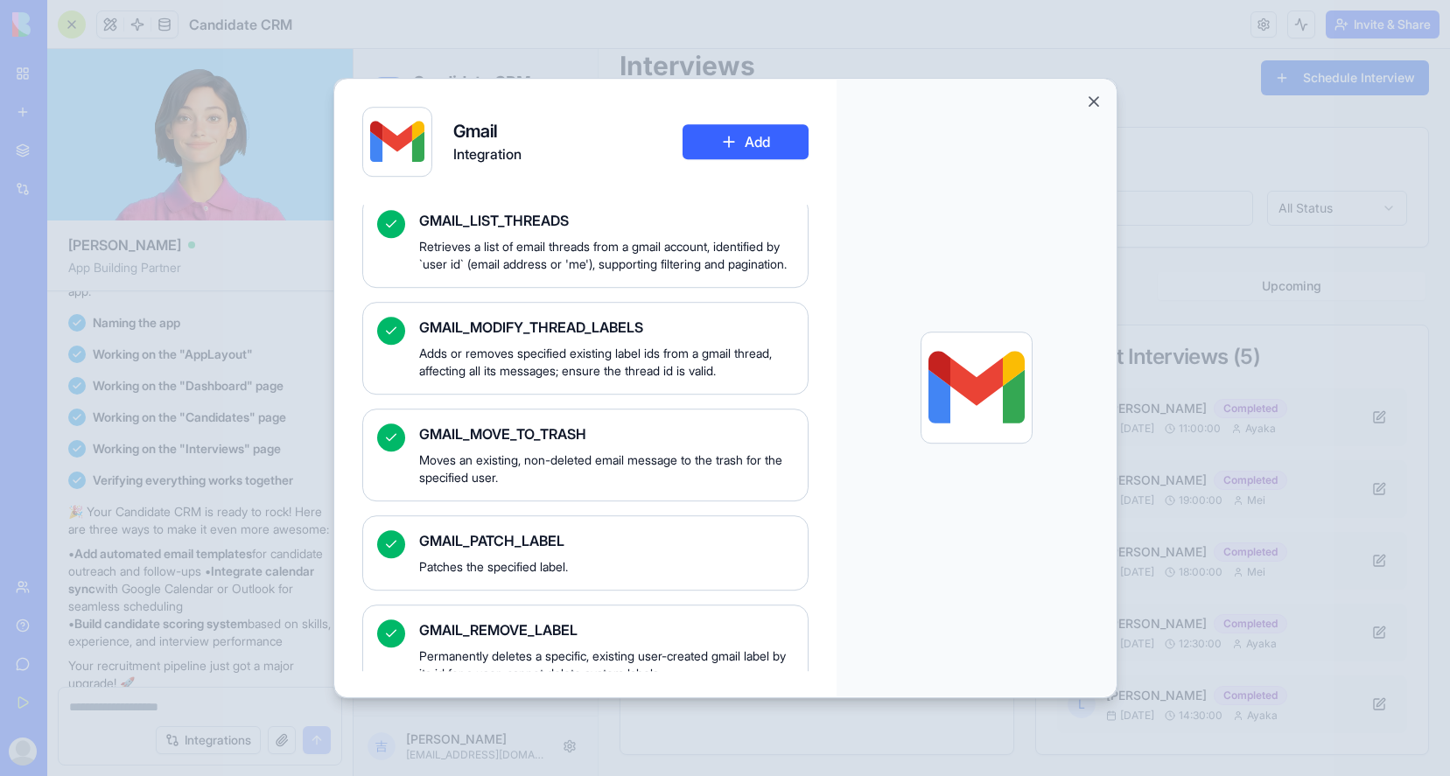
scroll to position [1880, 0]
click at [1091, 101] on button "Close" at bounding box center [1094, 102] width 18 height 18
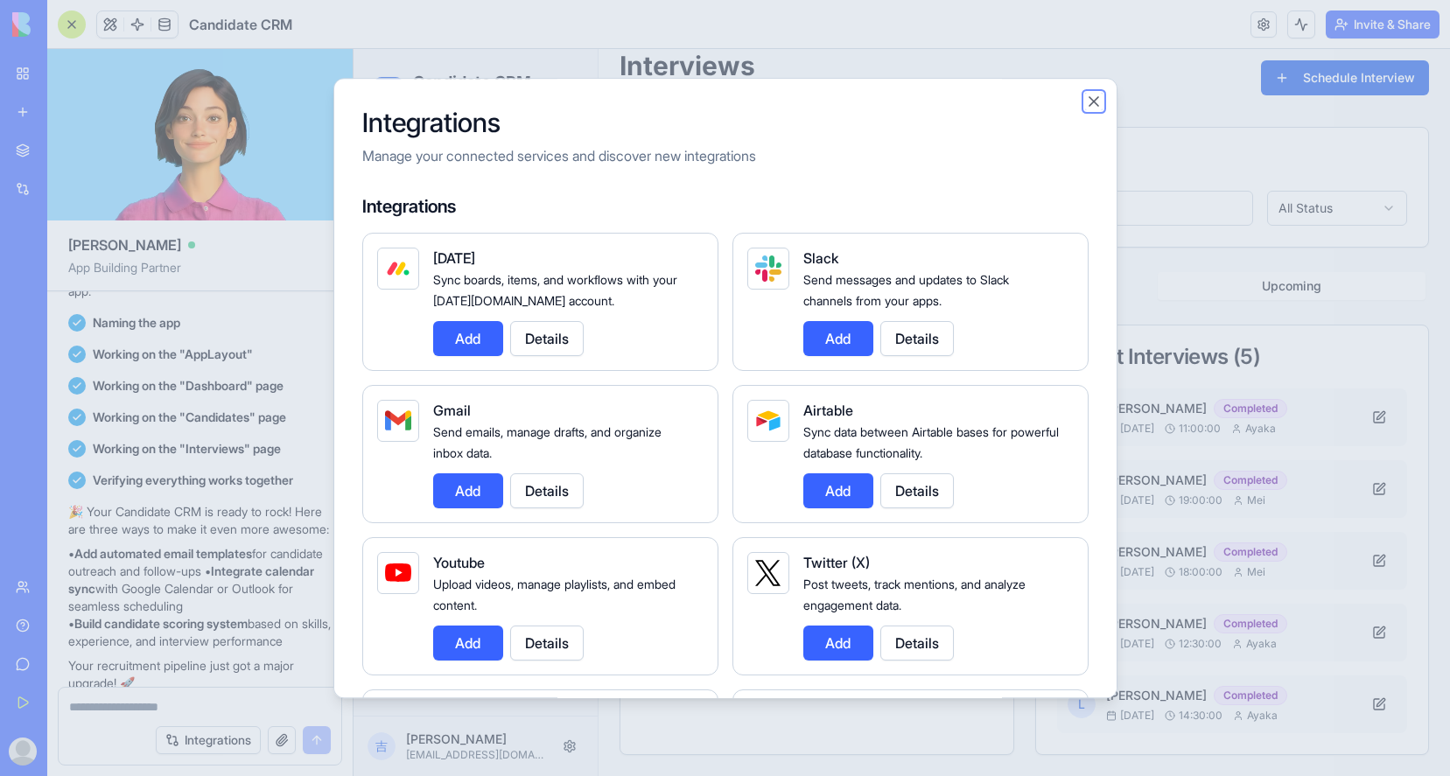
click at [1093, 103] on button "Close" at bounding box center [1094, 102] width 18 height 18
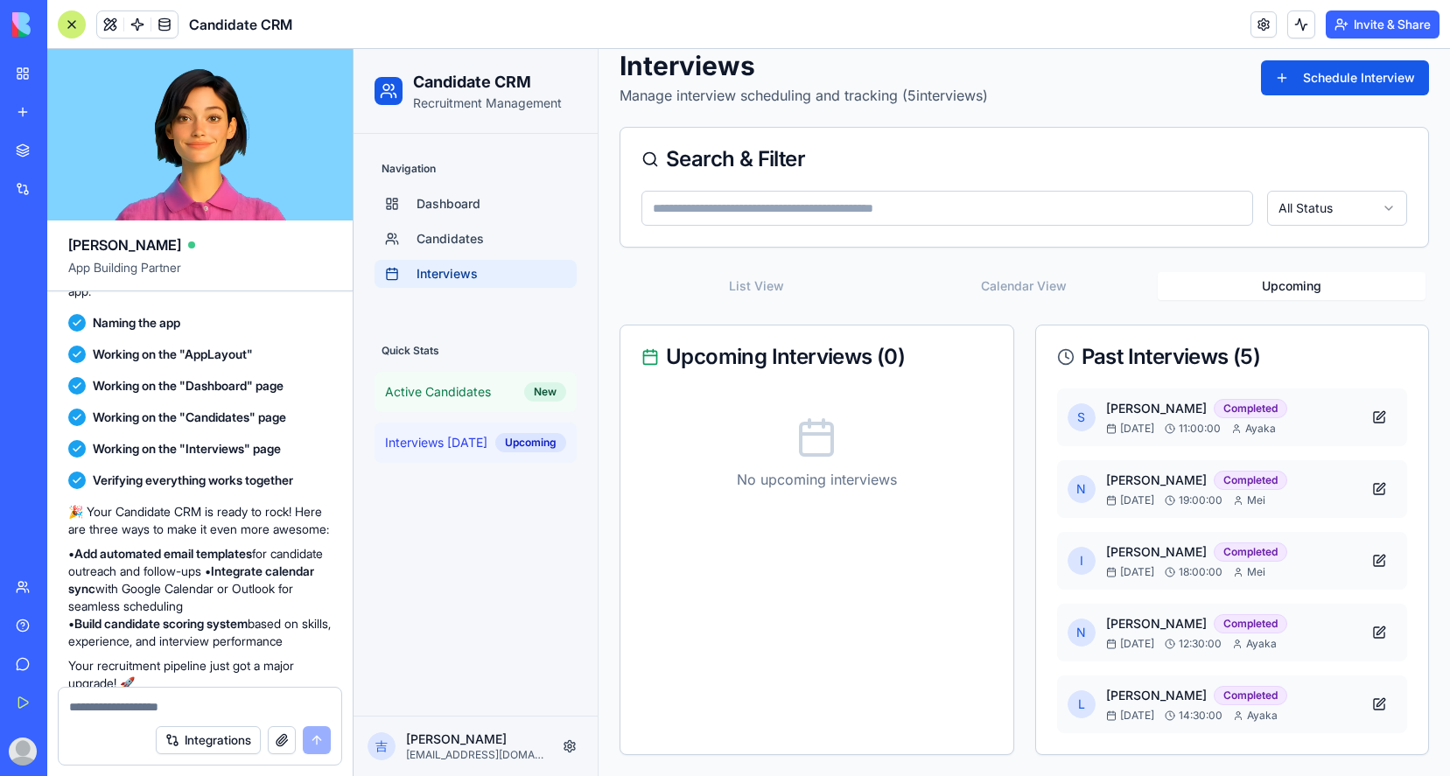
click at [65, 76] on div "My Workspace" at bounding box center [53, 74] width 23 height 18
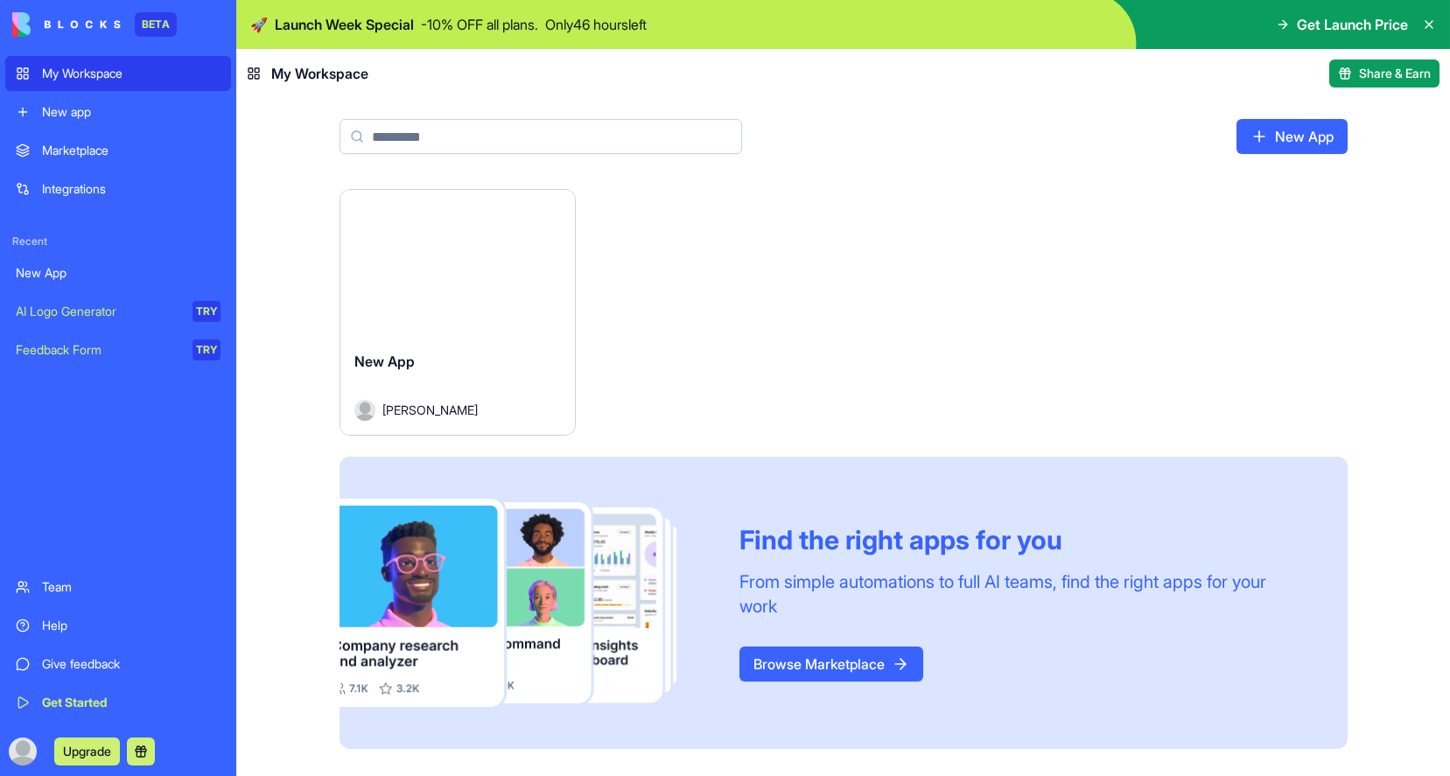
click at [483, 366] on div "New App" at bounding box center [457, 375] width 207 height 49
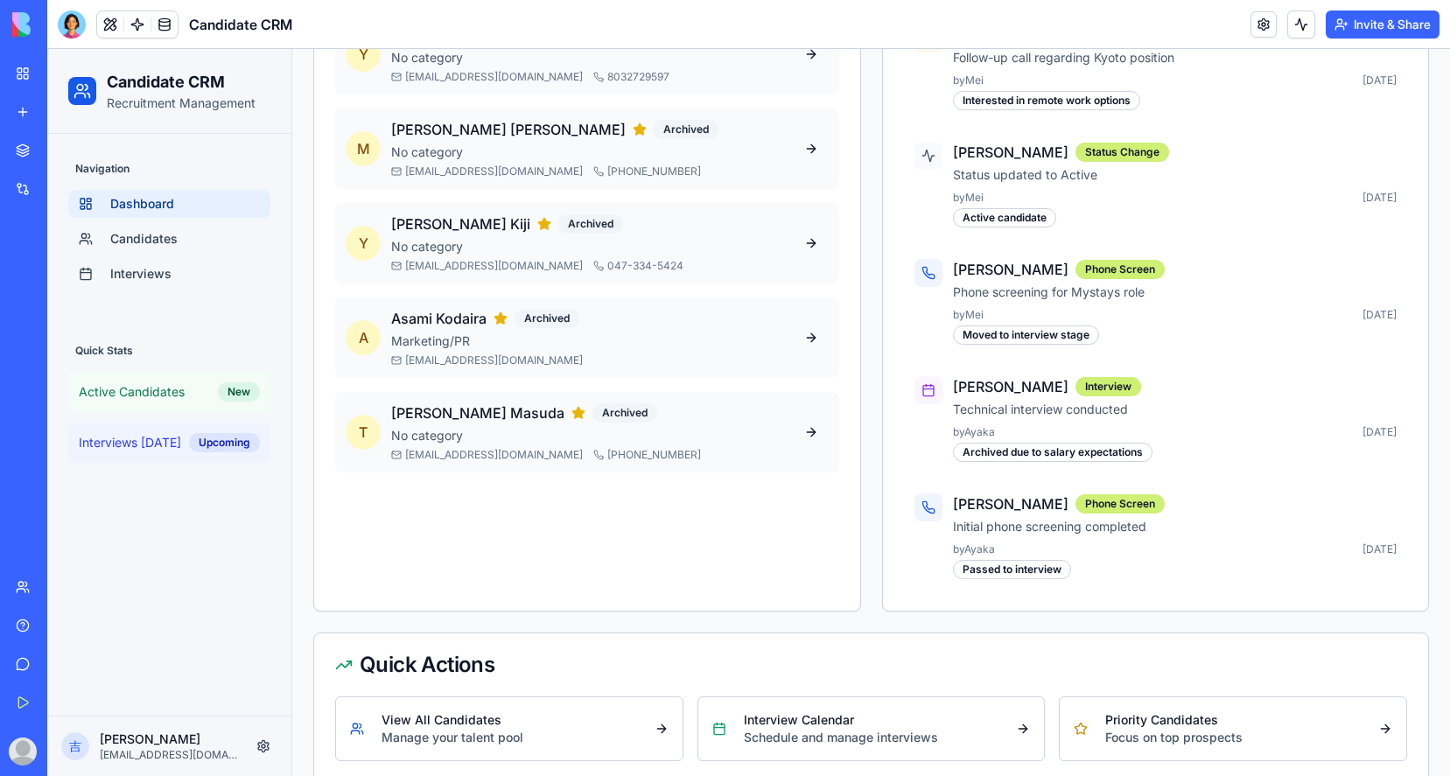
scroll to position [832, 0]
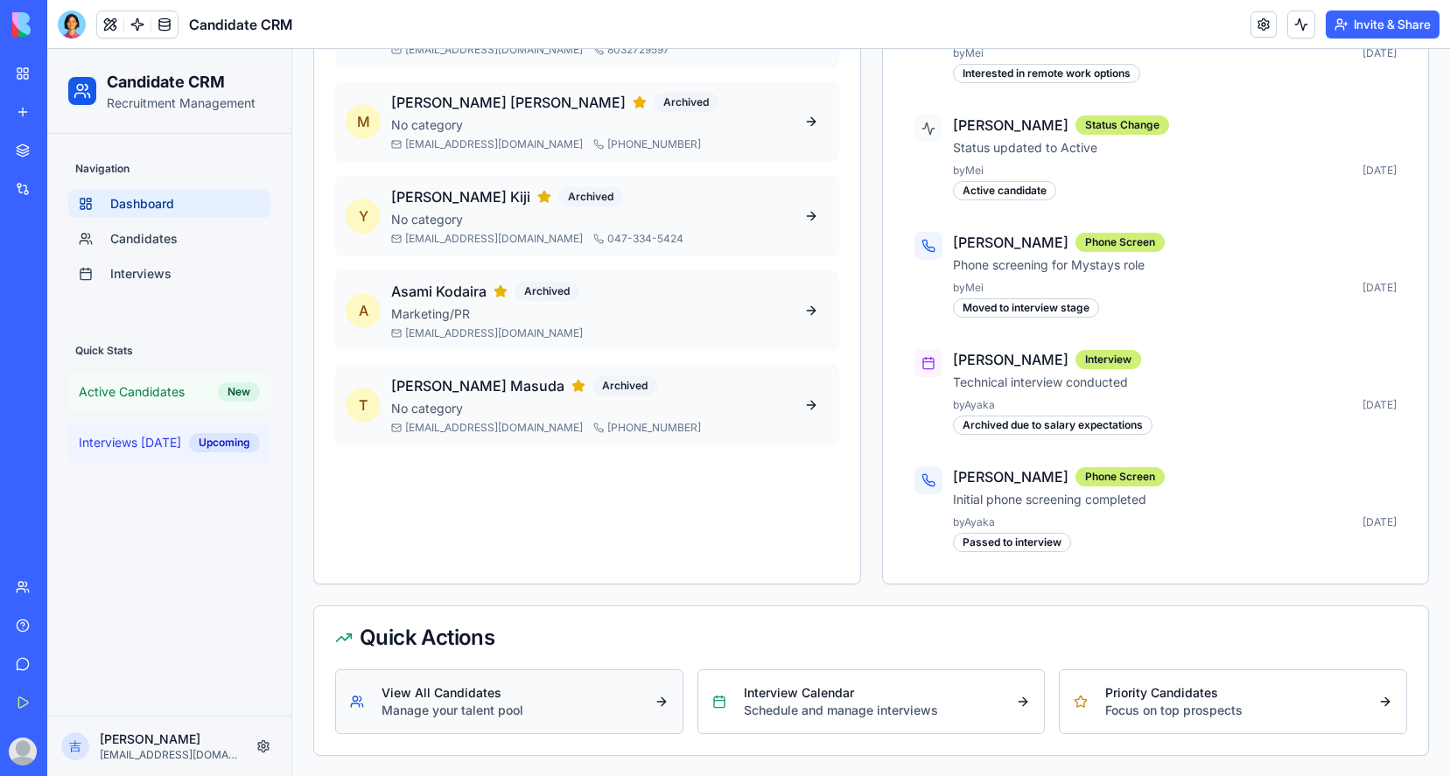
click at [575, 709] on button "View All Candidates Manage your talent pool" at bounding box center [509, 702] width 348 height 65
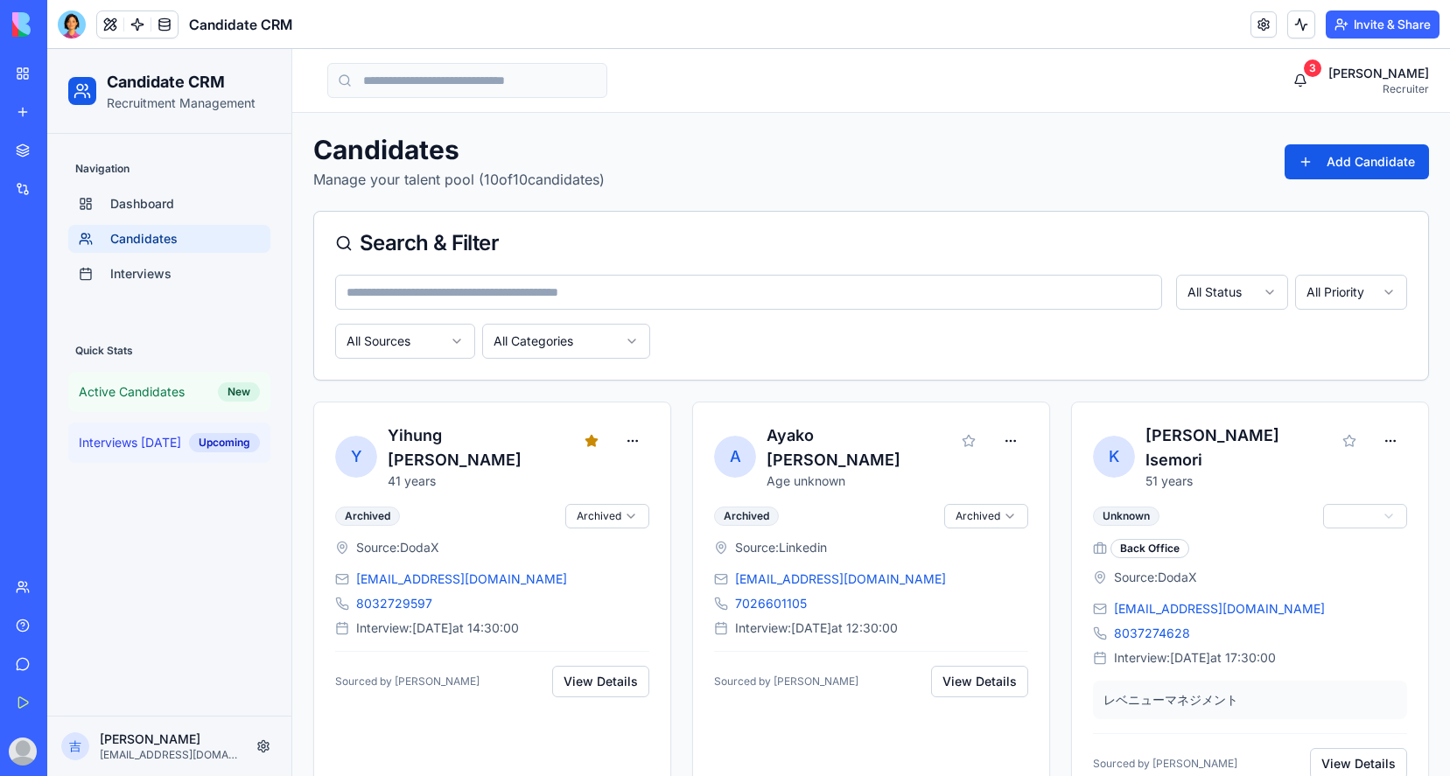
click at [30, 72] on link "My Workspace" at bounding box center [40, 73] width 70 height 35
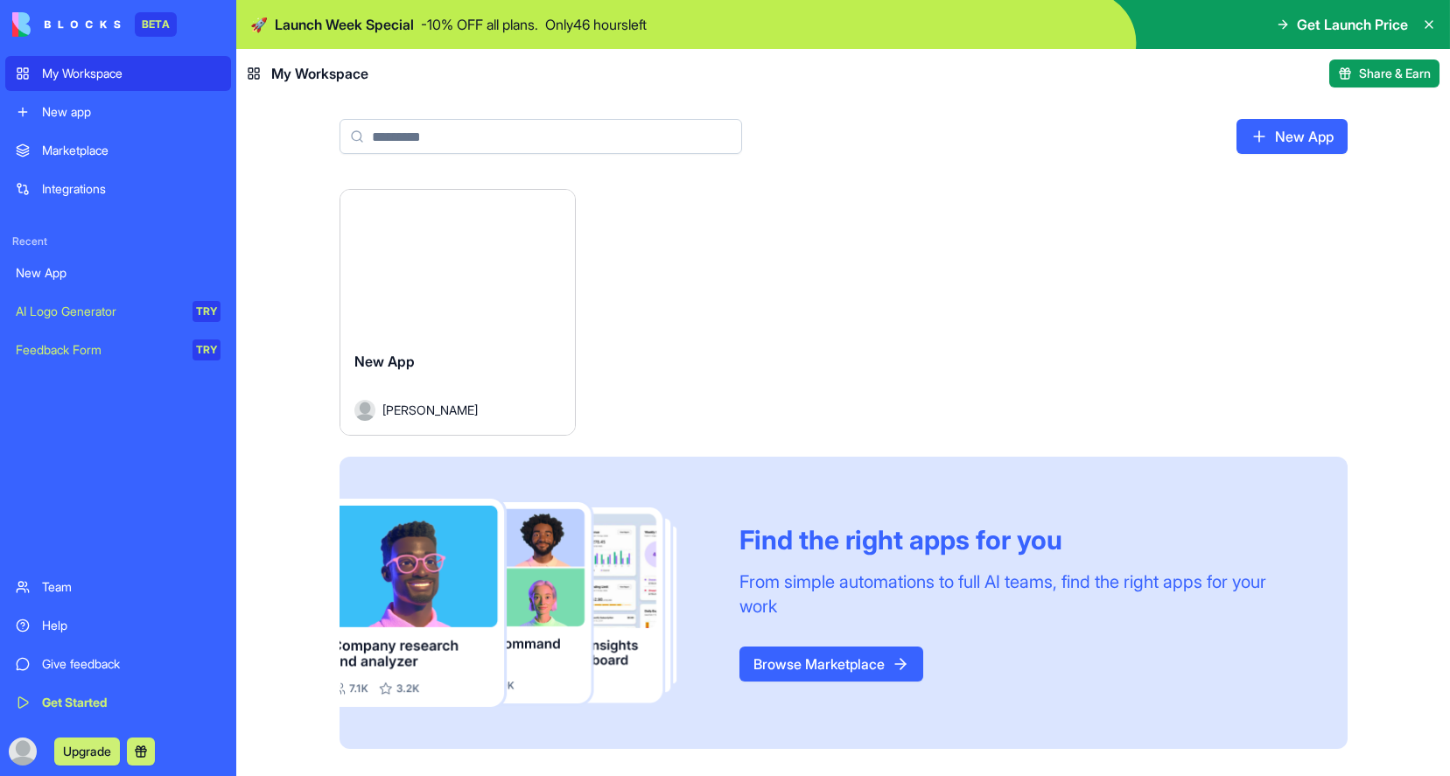
click at [1294, 143] on link "New App" at bounding box center [1292, 136] width 111 height 35
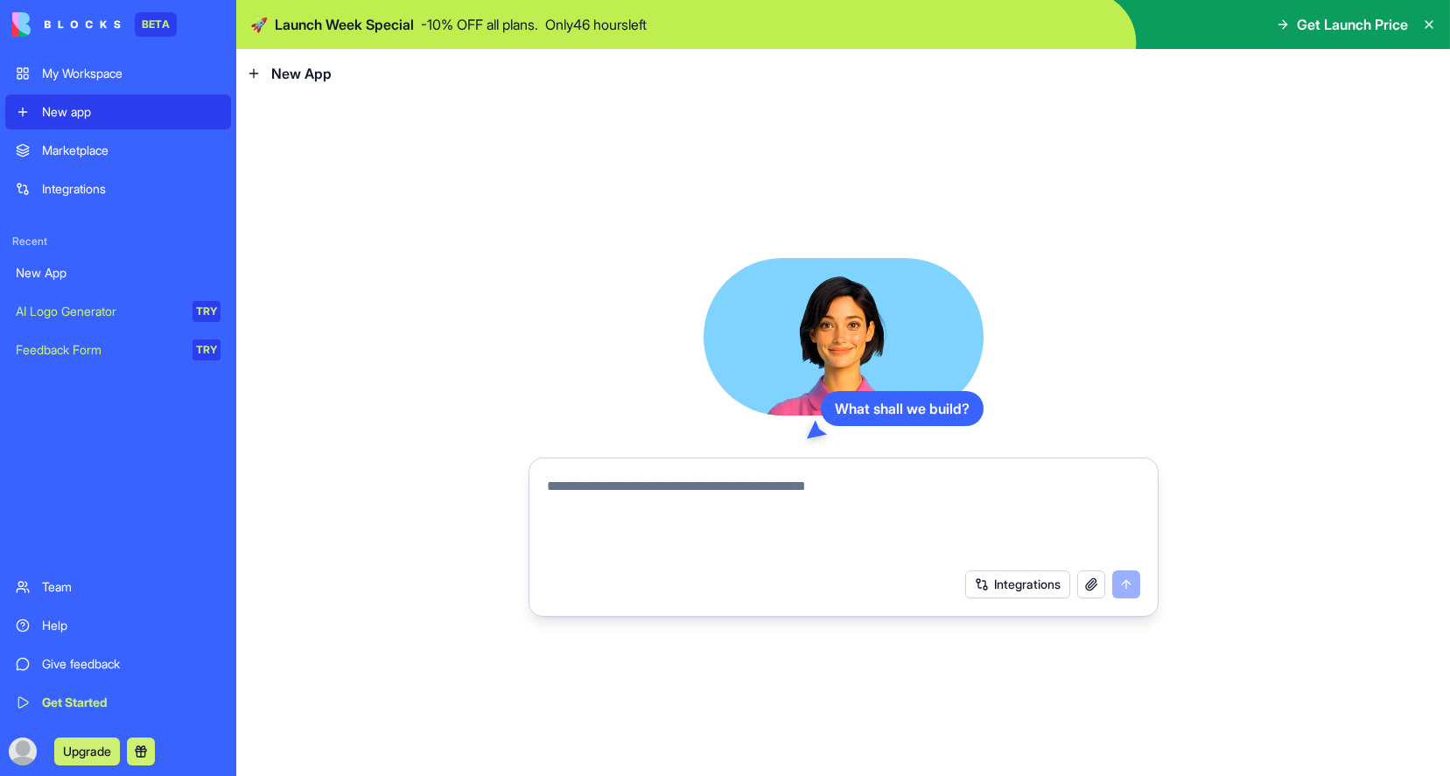
click at [1093, 588] on button "button" at bounding box center [1091, 585] width 28 height 28
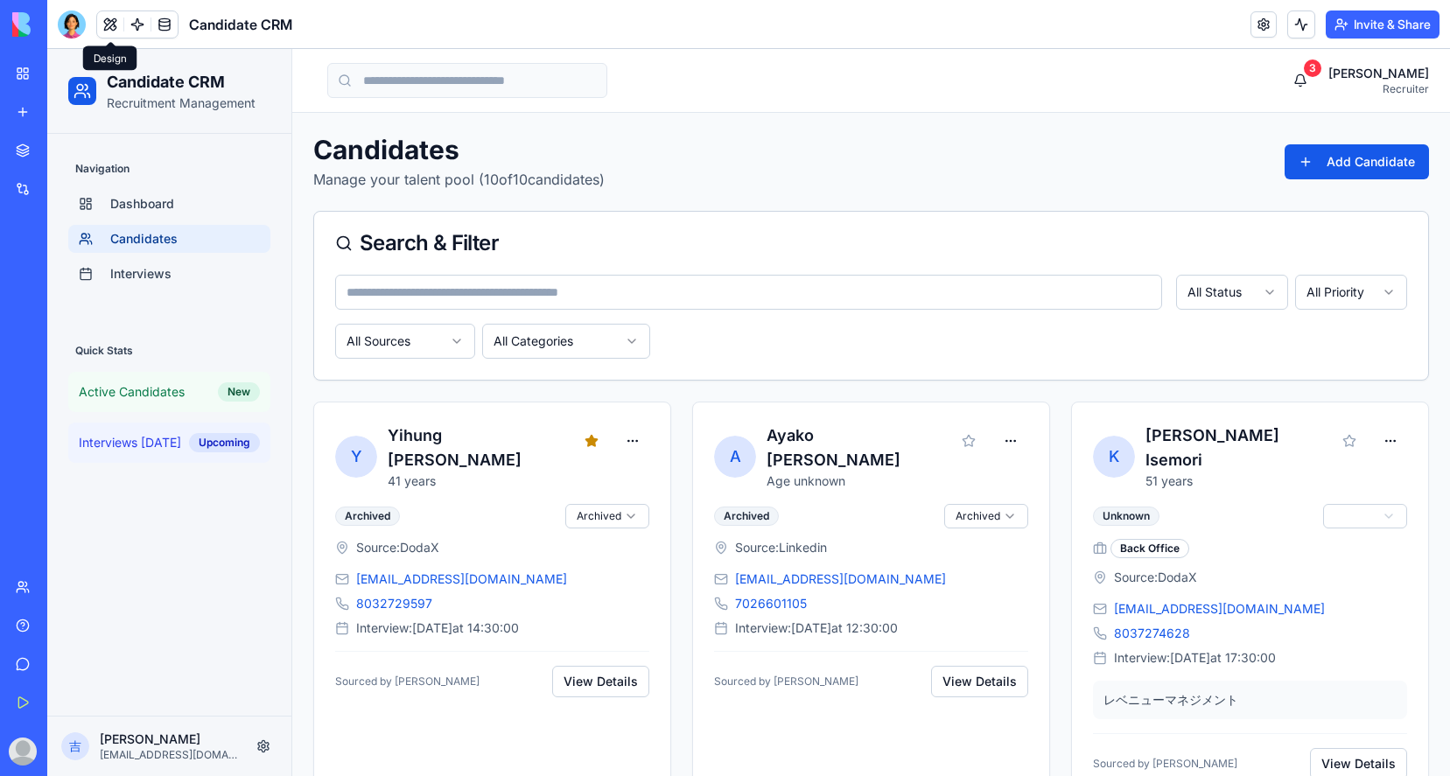
click at [110, 26] on button at bounding box center [110, 24] width 26 height 26
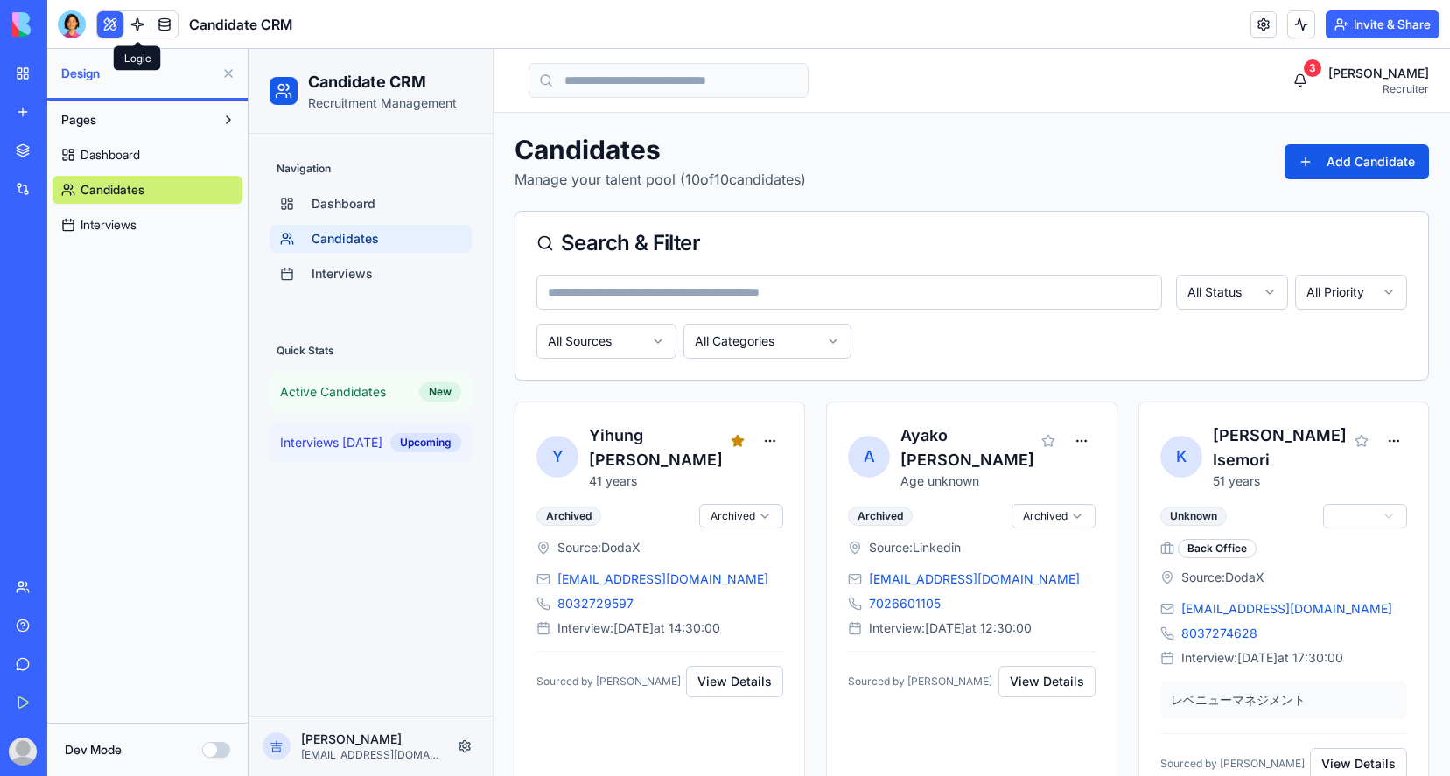
click at [138, 30] on link at bounding box center [137, 24] width 26 height 26
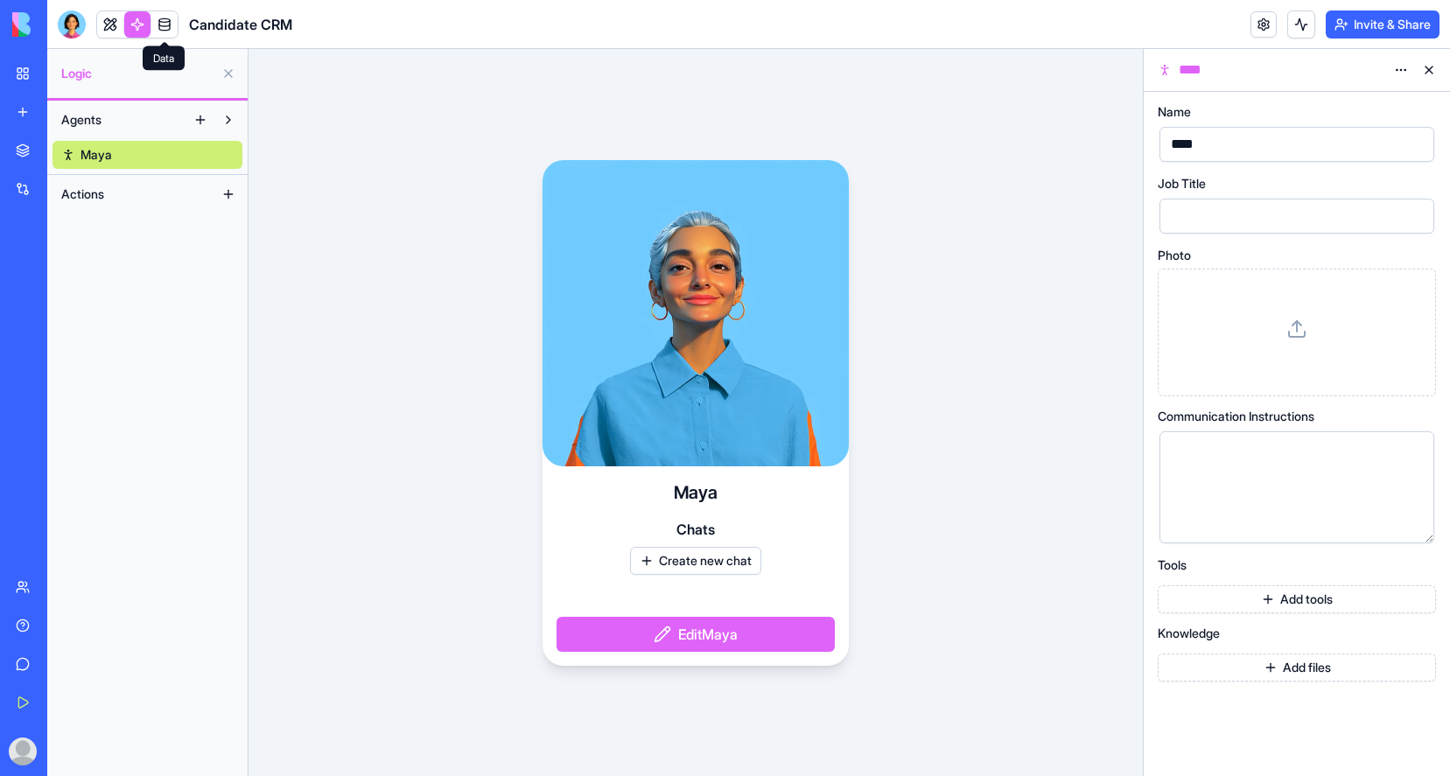
click at [167, 26] on link at bounding box center [164, 24] width 26 height 26
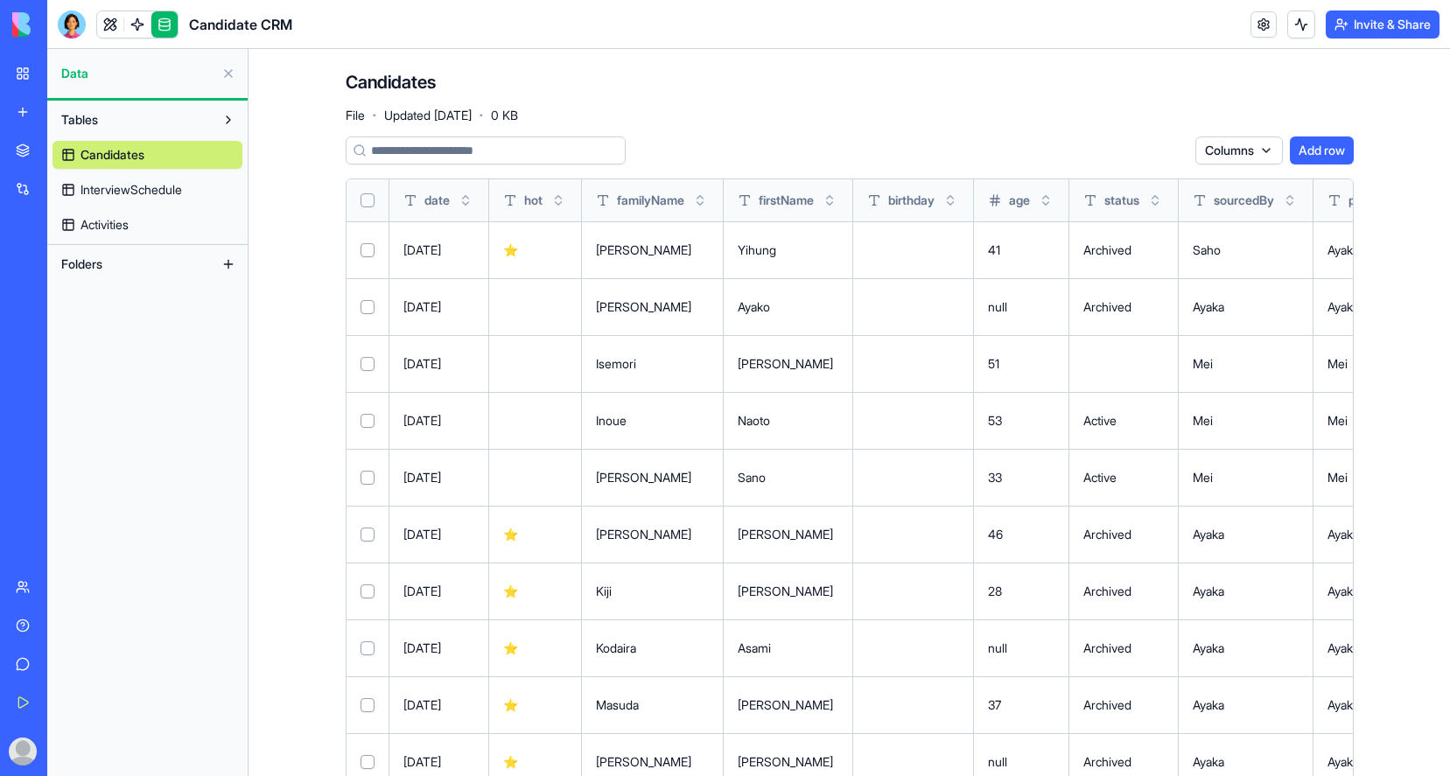
scroll to position [49, 0]
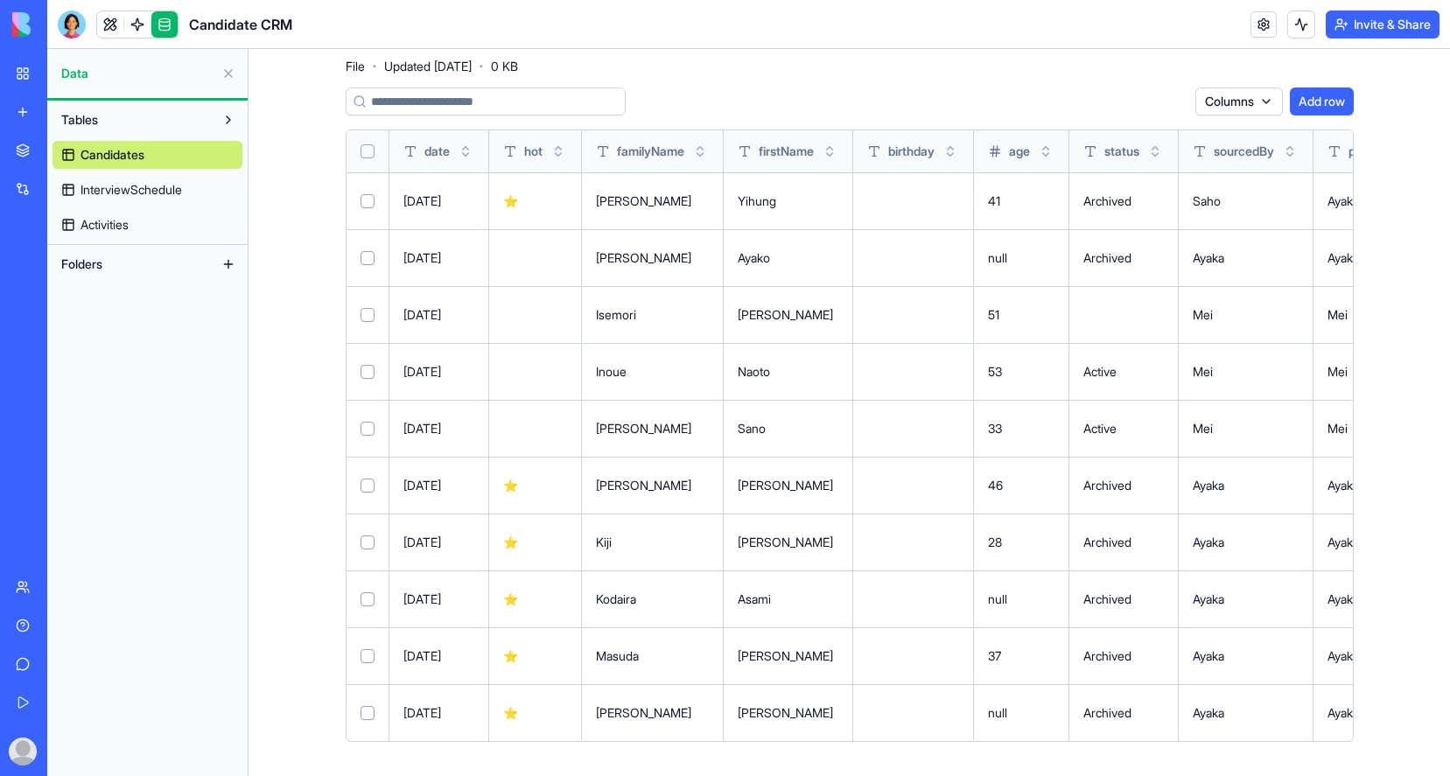
click at [111, 24] on link at bounding box center [110, 24] width 26 height 26
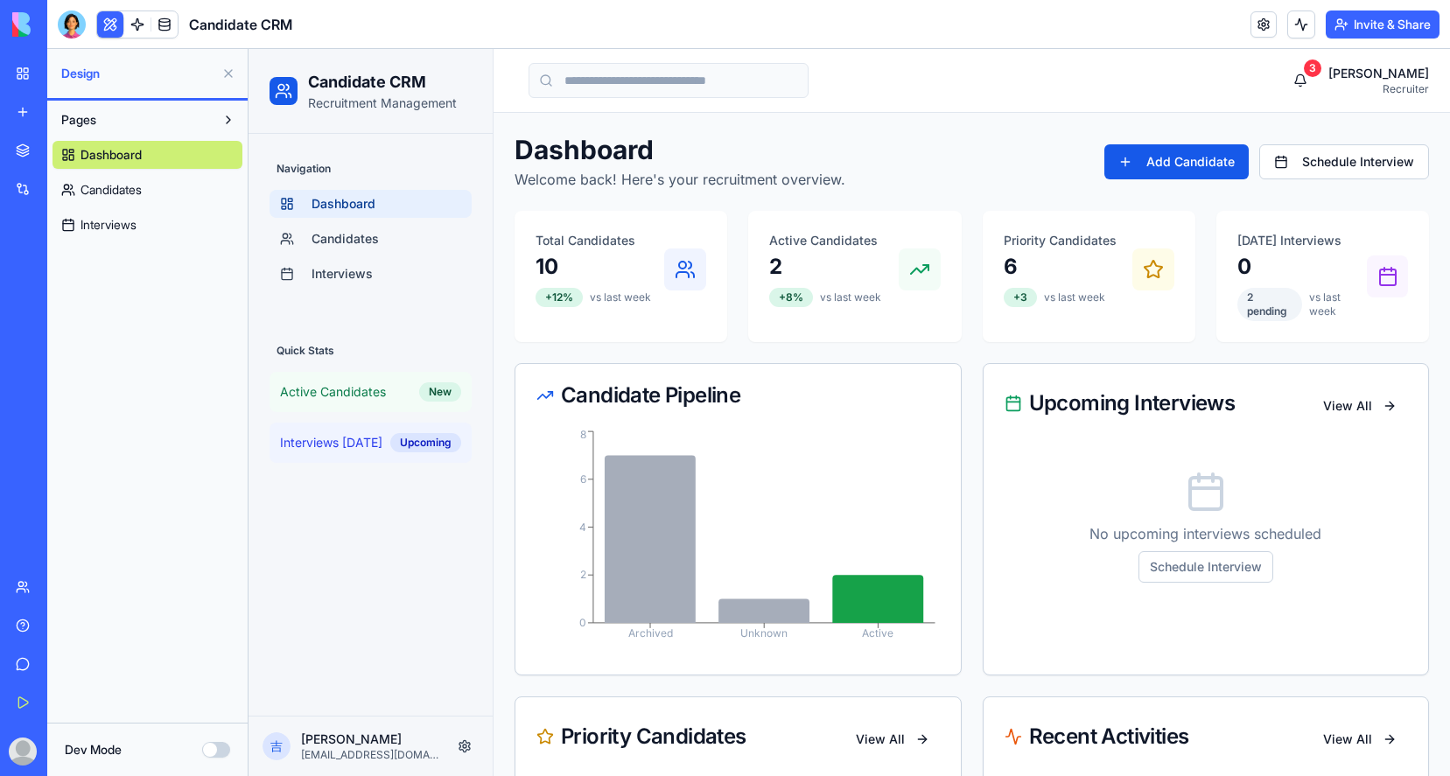
click at [222, 748] on button "Dev Mode" at bounding box center [216, 750] width 28 height 16
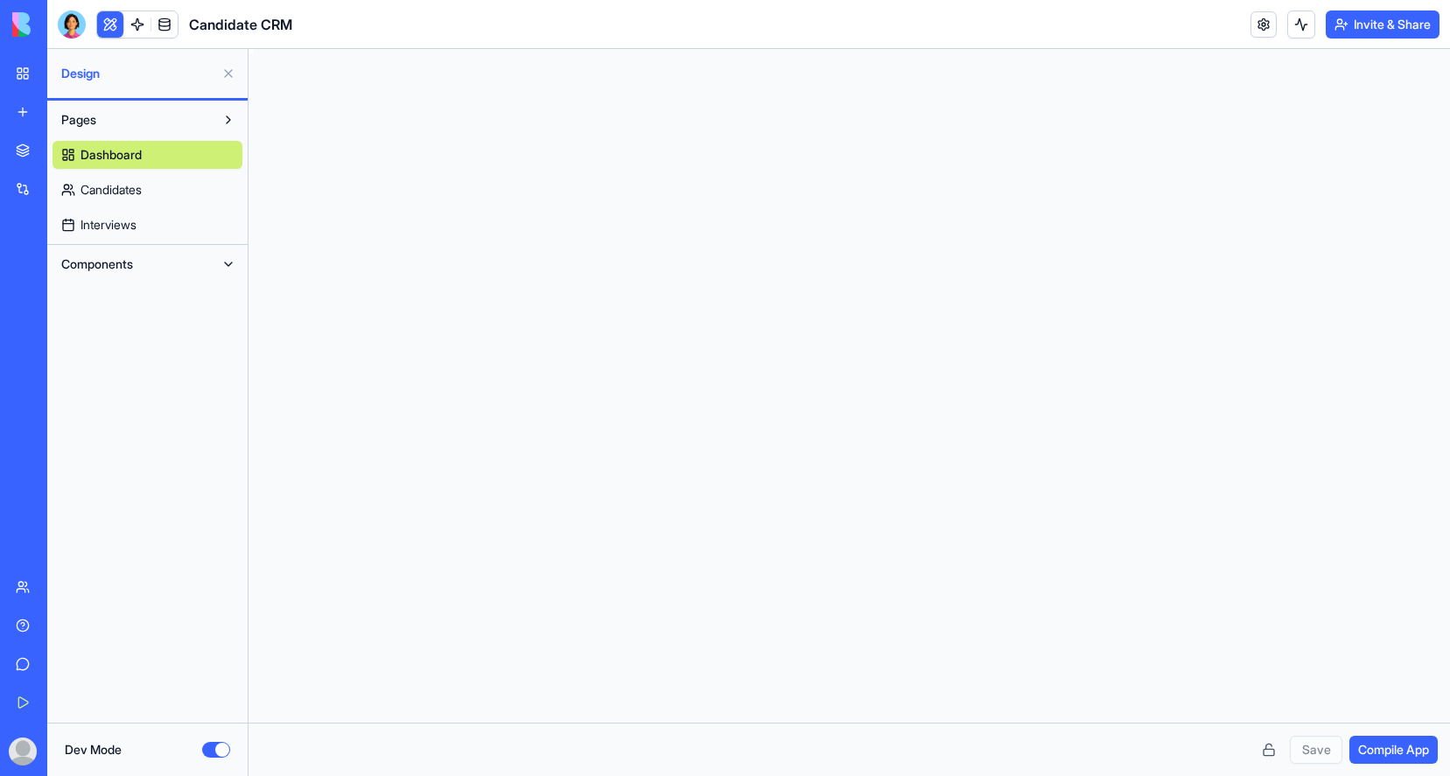
scroll to position [110, 0]
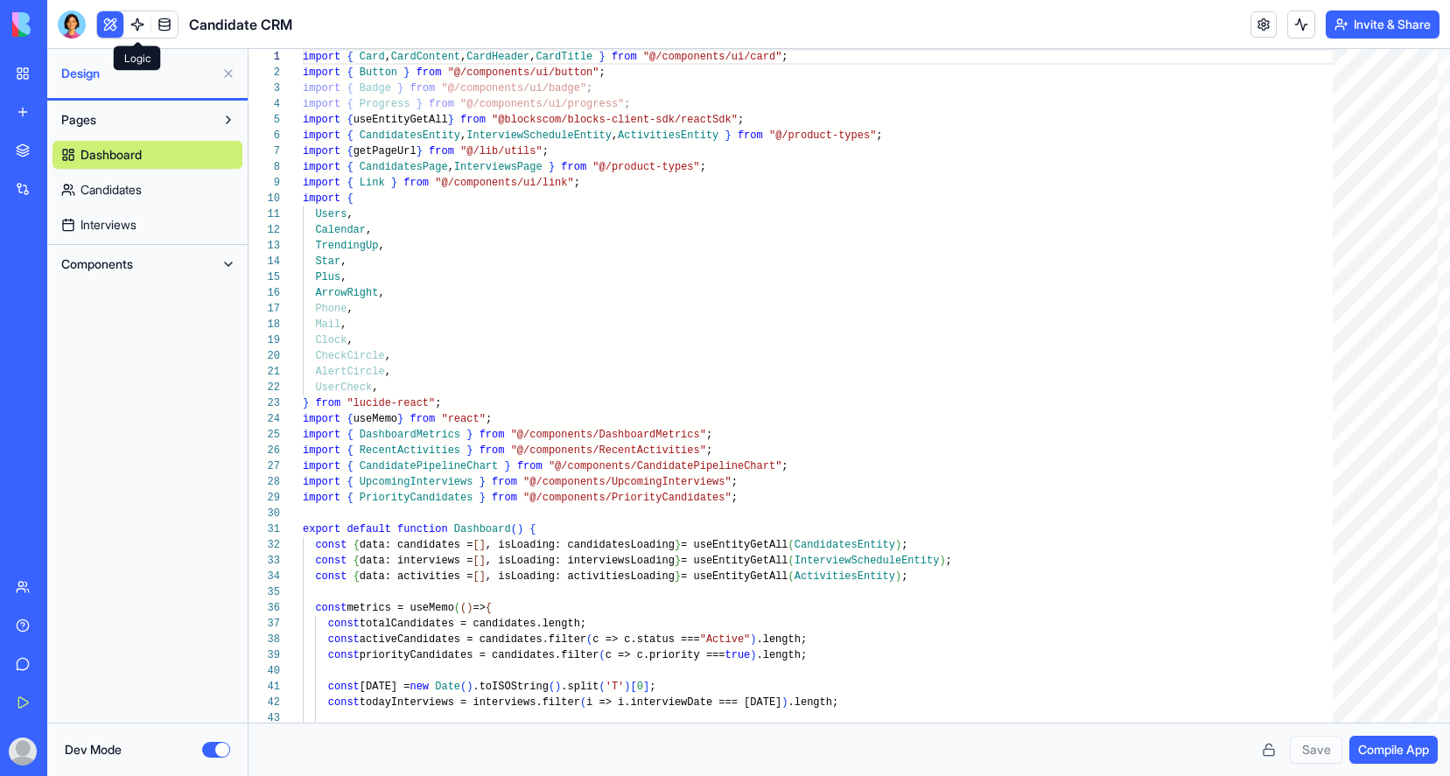
click at [137, 26] on link at bounding box center [137, 24] width 26 height 26
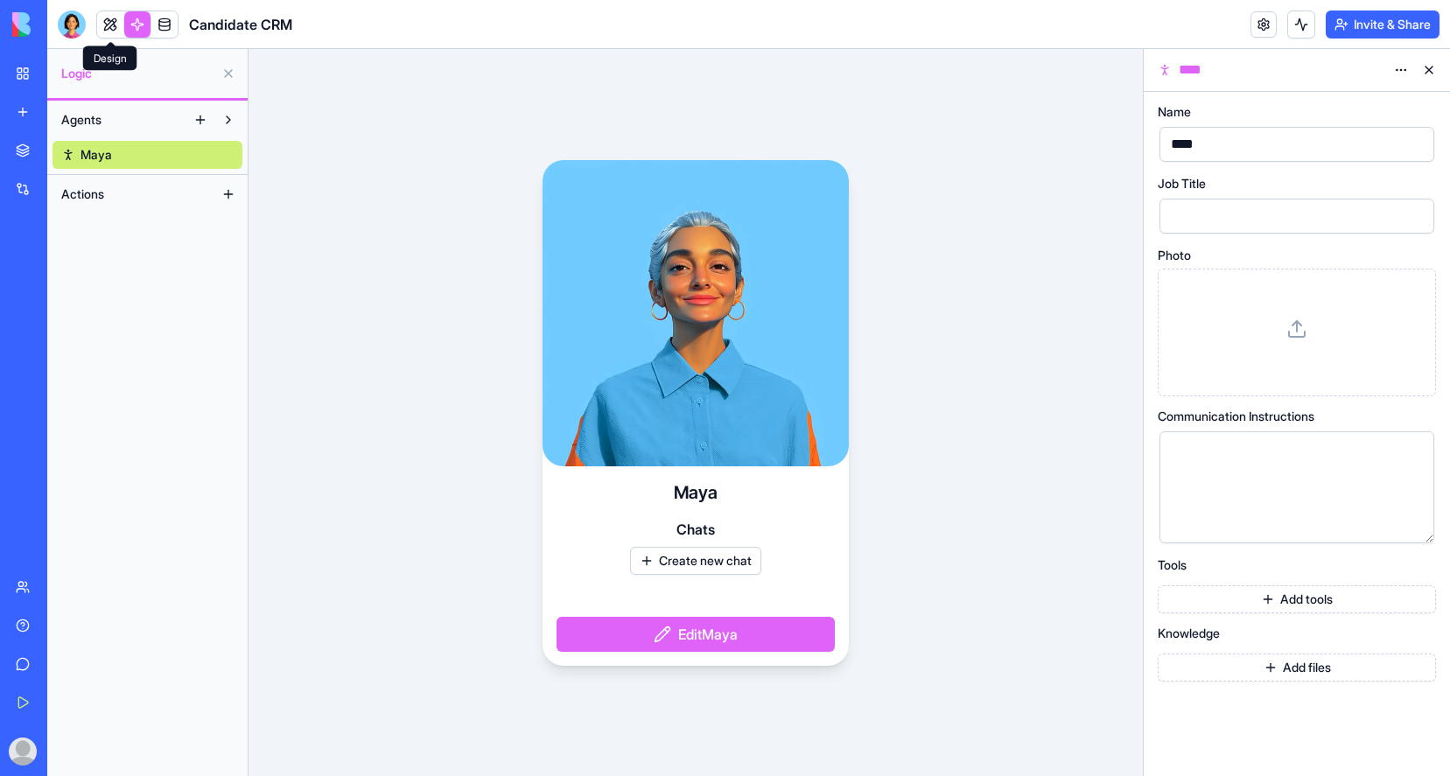
click at [110, 26] on link at bounding box center [110, 24] width 26 height 26
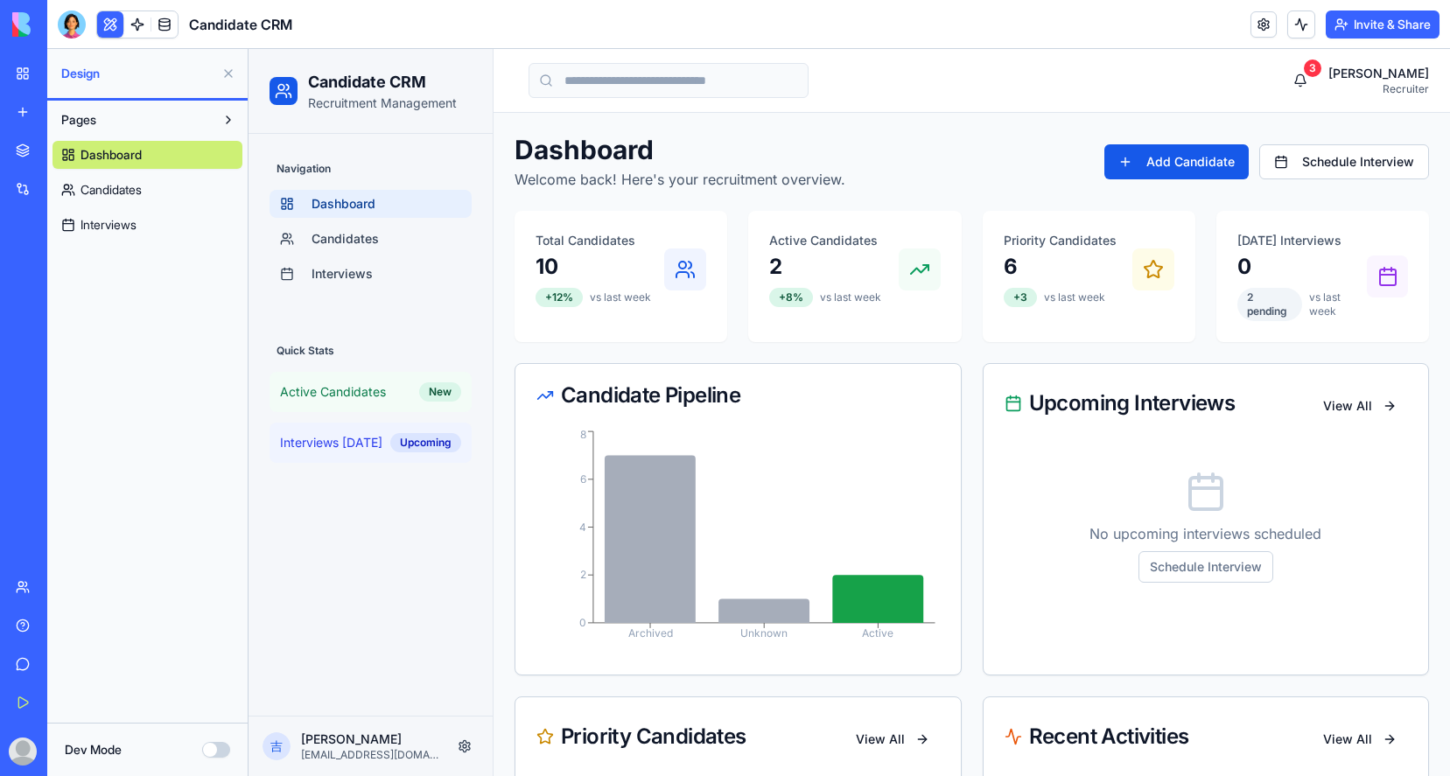
click at [220, 751] on button "Dev Mode" at bounding box center [216, 750] width 28 height 16
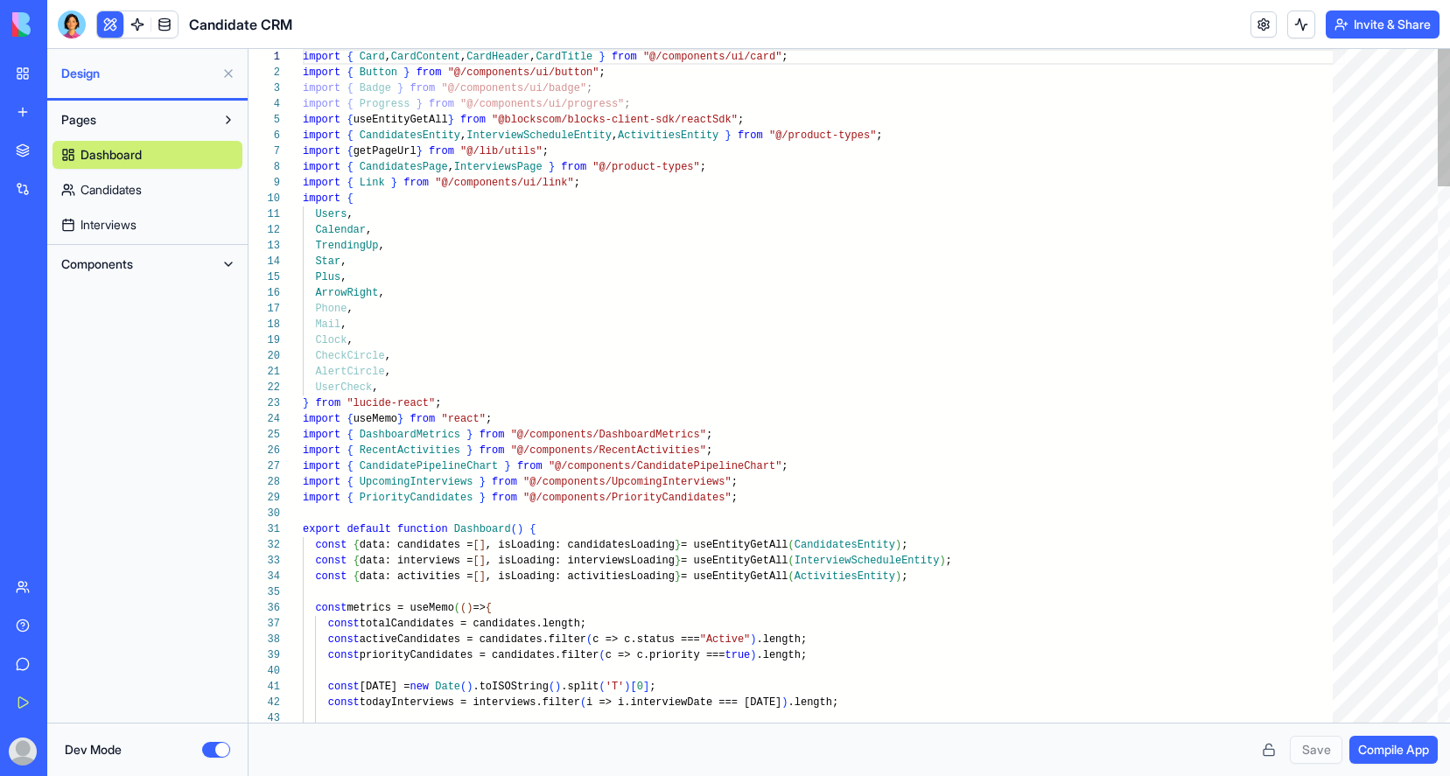
scroll to position [110, 0]
click at [168, 25] on link at bounding box center [164, 24] width 26 height 26
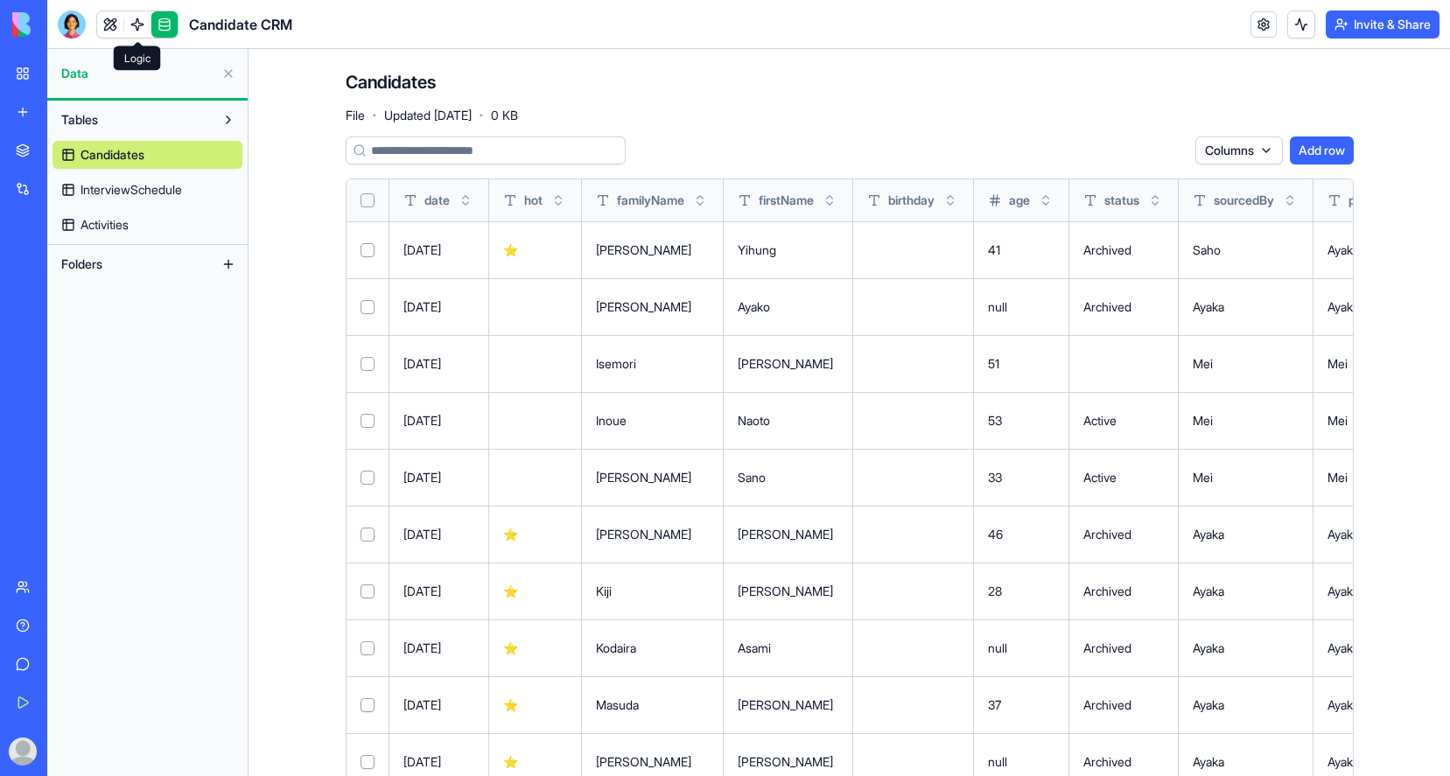
click at [141, 25] on link at bounding box center [137, 24] width 26 height 26
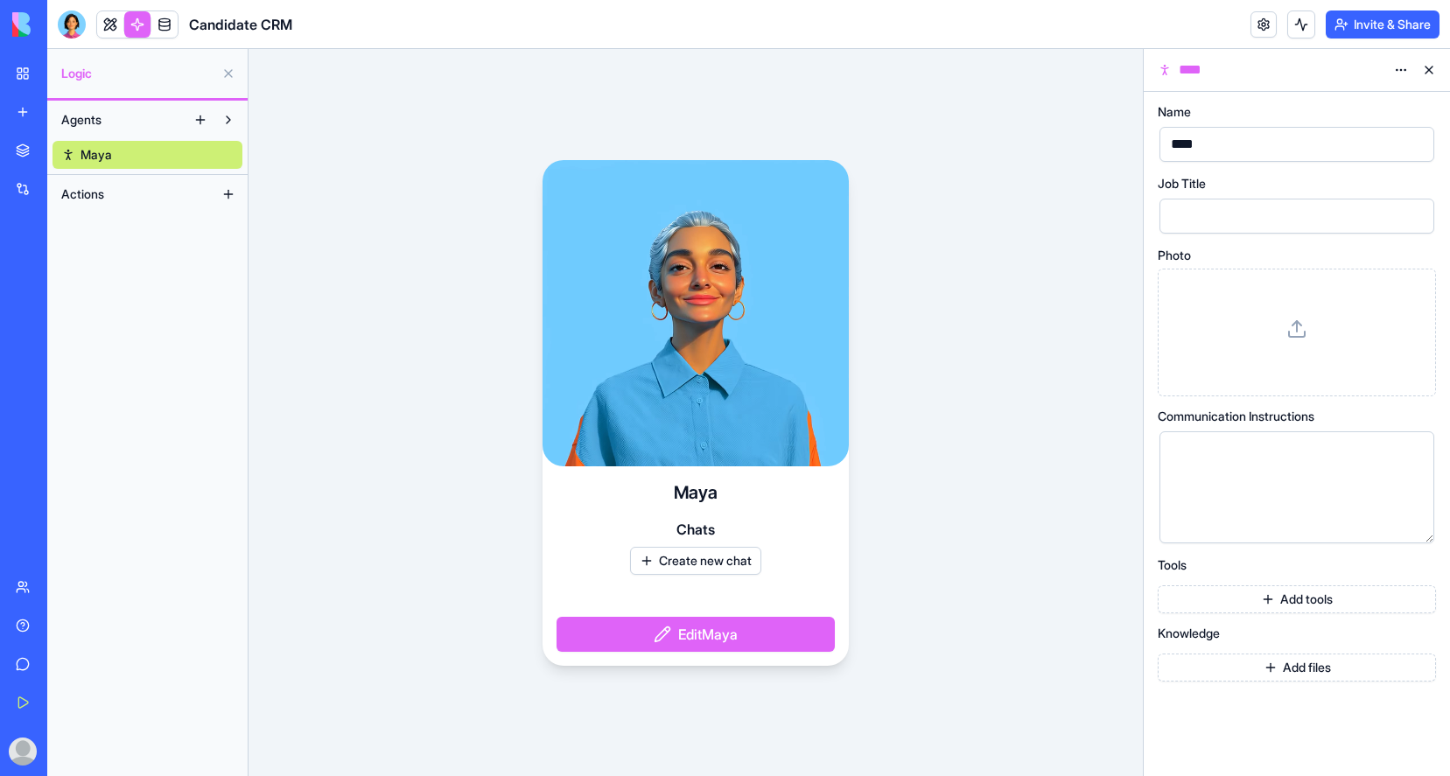
click at [120, 118] on button "Agents" at bounding box center [120, 120] width 134 height 28
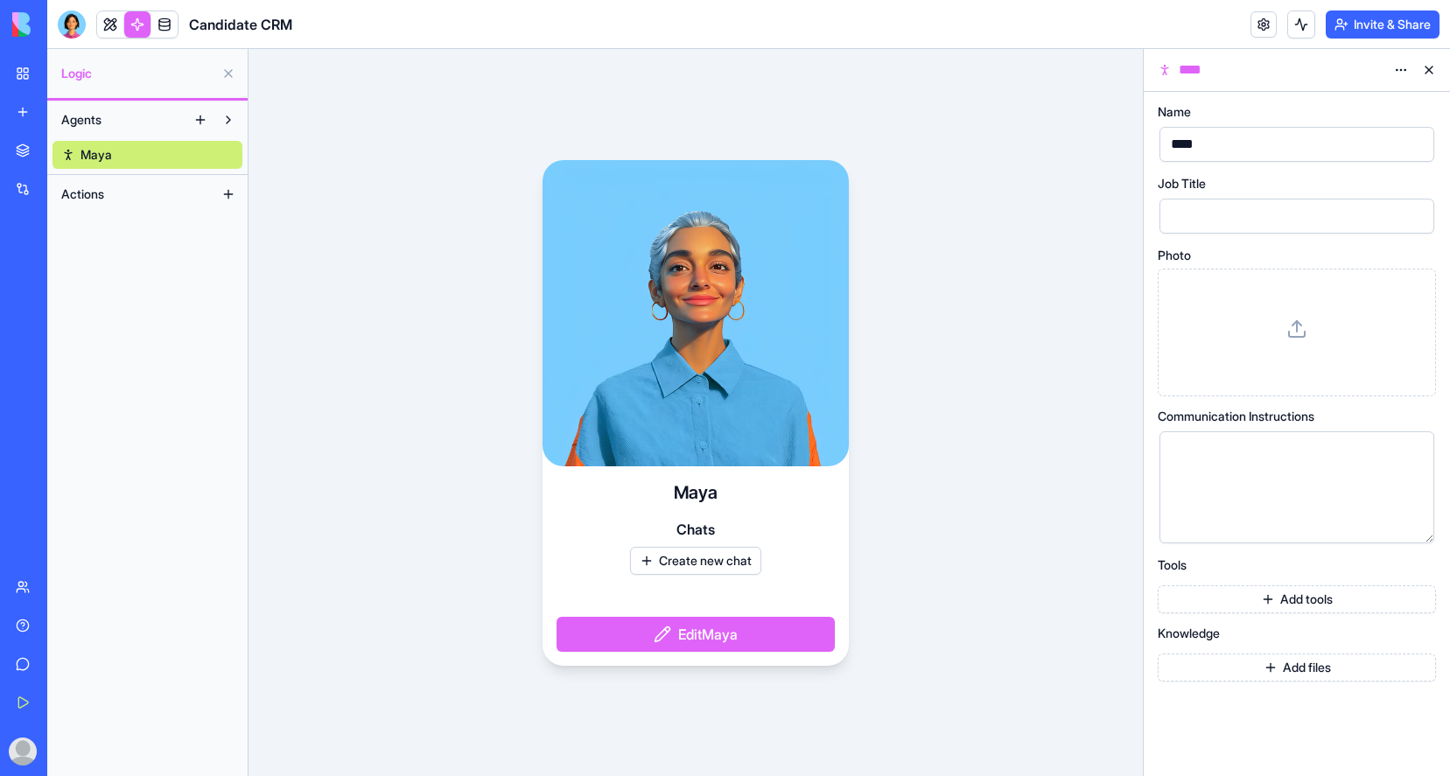
click at [49, 110] on div "New app" at bounding box center [53, 112] width 23 height 18
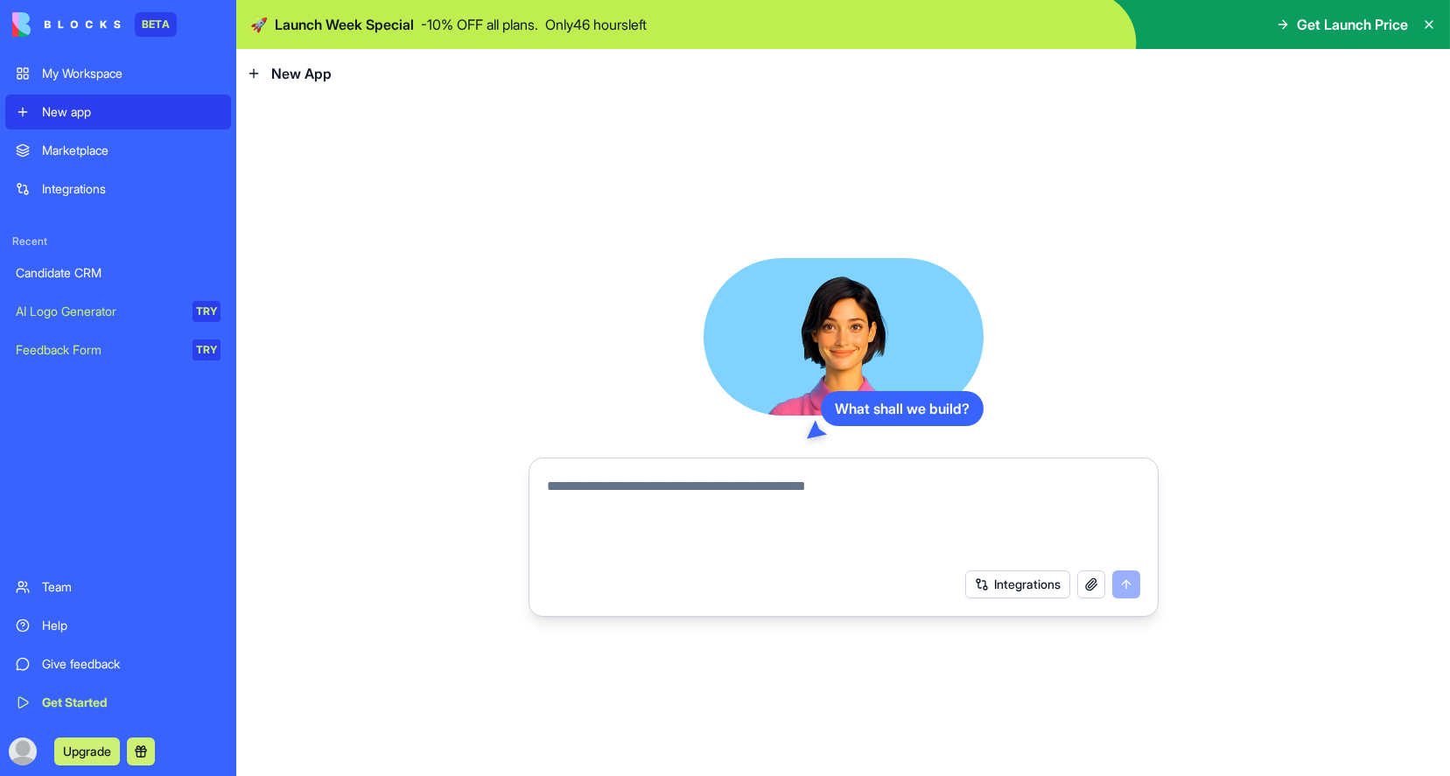
click at [1094, 586] on button "button" at bounding box center [1091, 585] width 28 height 28
click at [28, 21] on img at bounding box center [66, 24] width 109 height 25
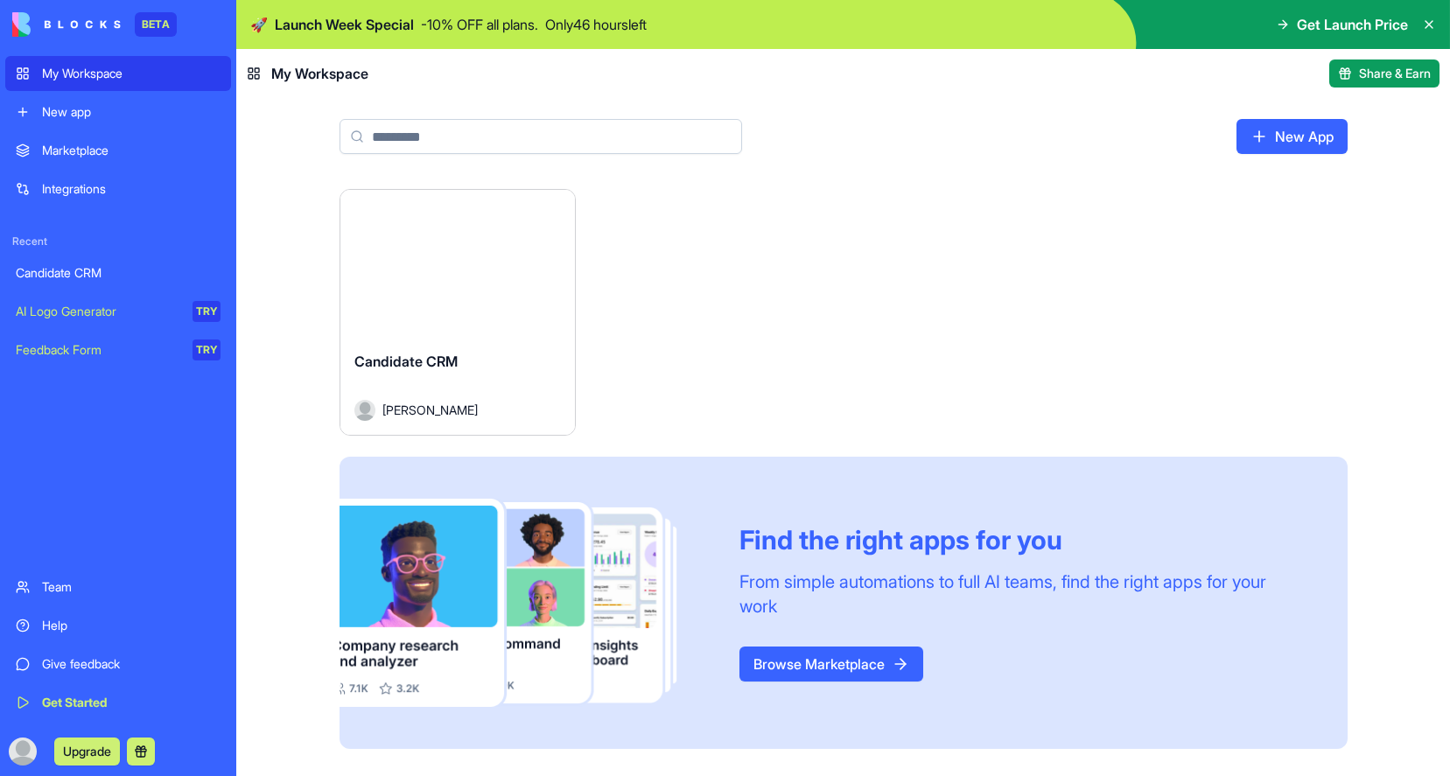
click at [456, 354] on span "Candidate CRM" at bounding box center [405, 362] width 103 height 18
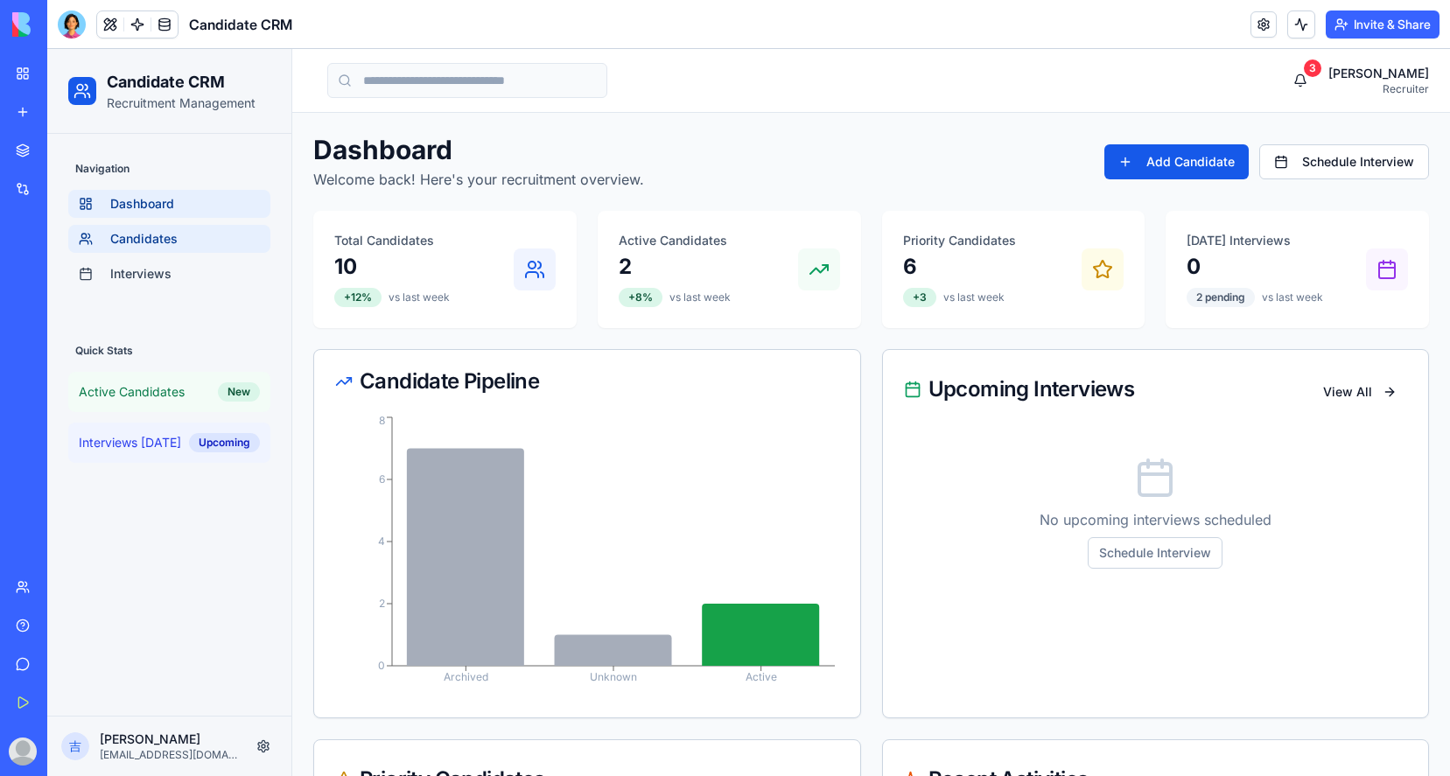
click at [171, 240] on span "Candidates" at bounding box center [143, 239] width 67 height 18
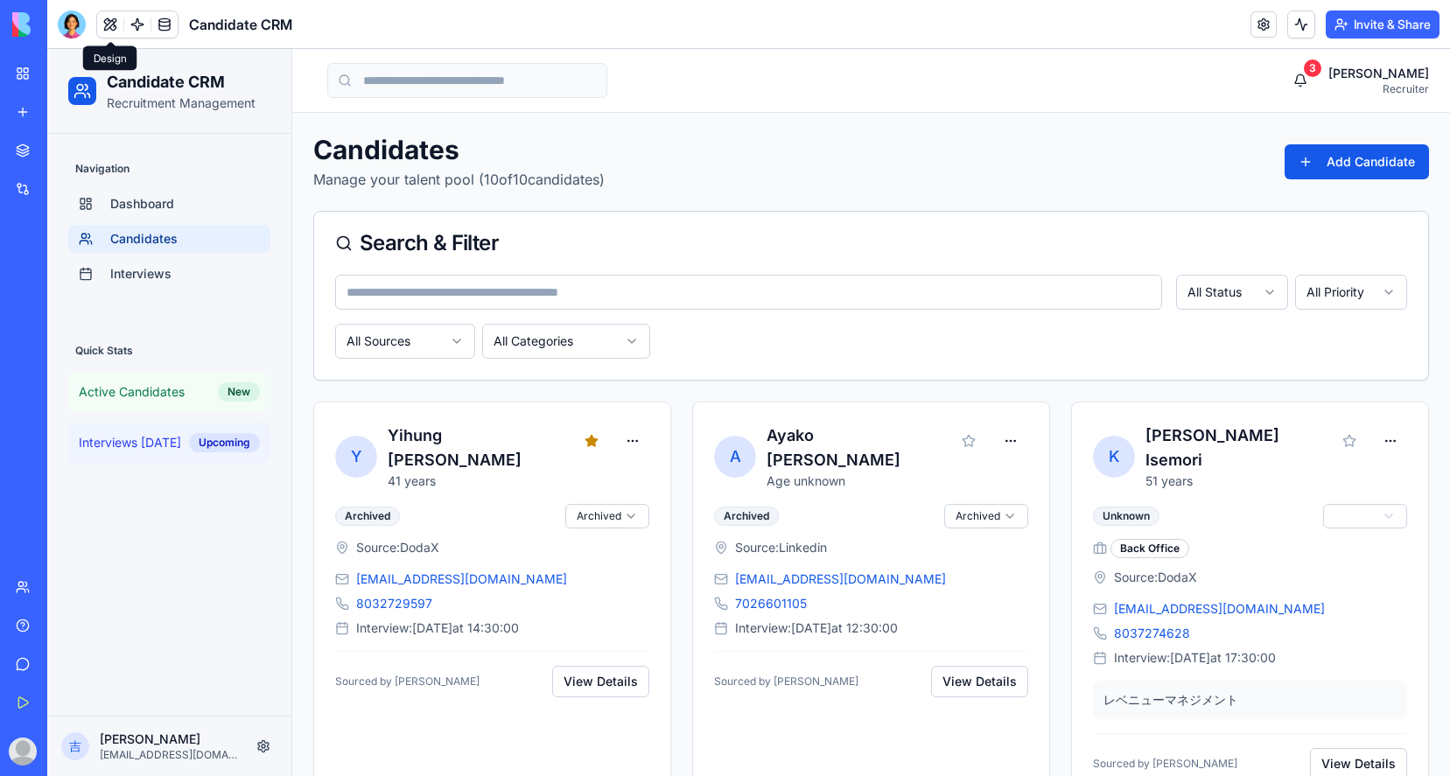
click at [109, 24] on button at bounding box center [110, 24] width 26 height 26
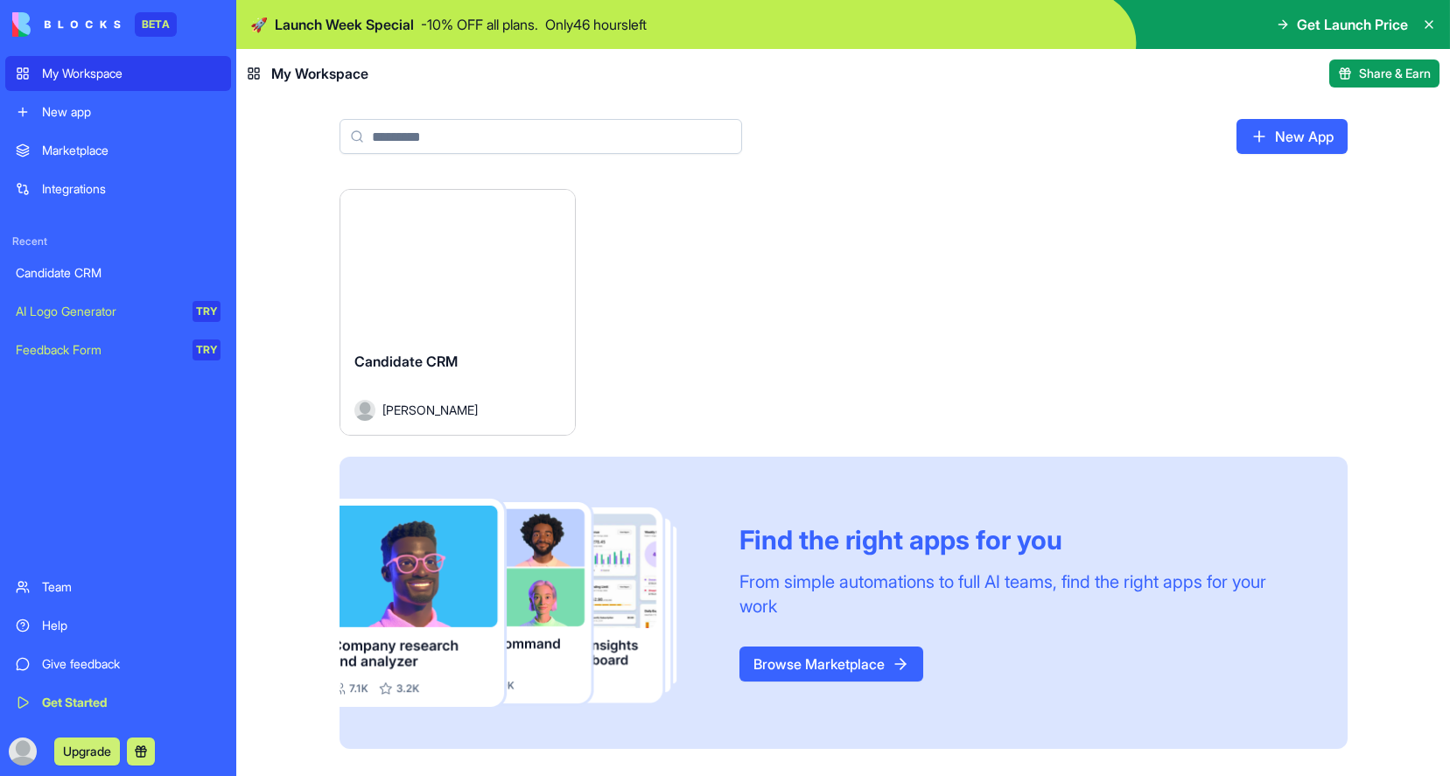
click at [1282, 137] on link "New App" at bounding box center [1292, 136] width 111 height 35
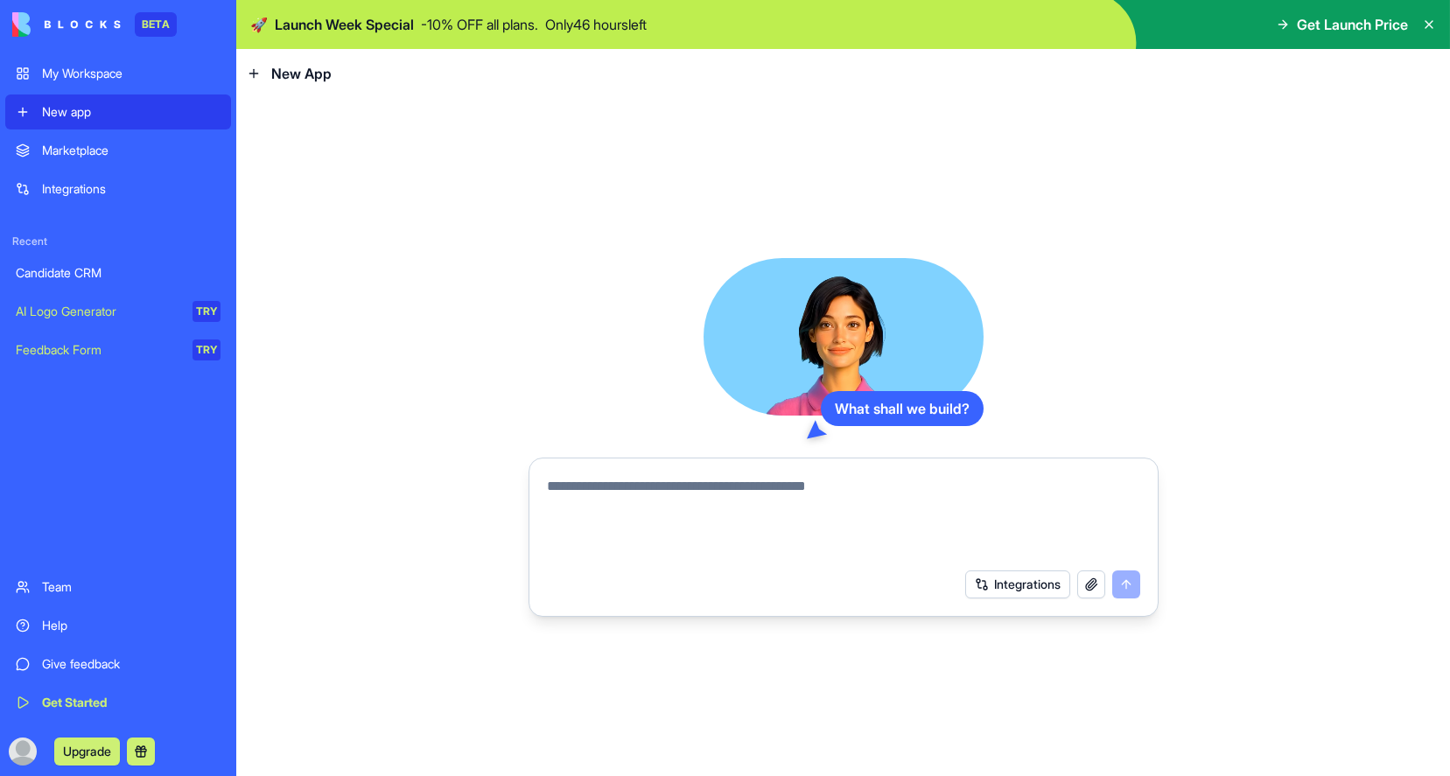
click at [1091, 590] on button "button" at bounding box center [1091, 585] width 28 height 28
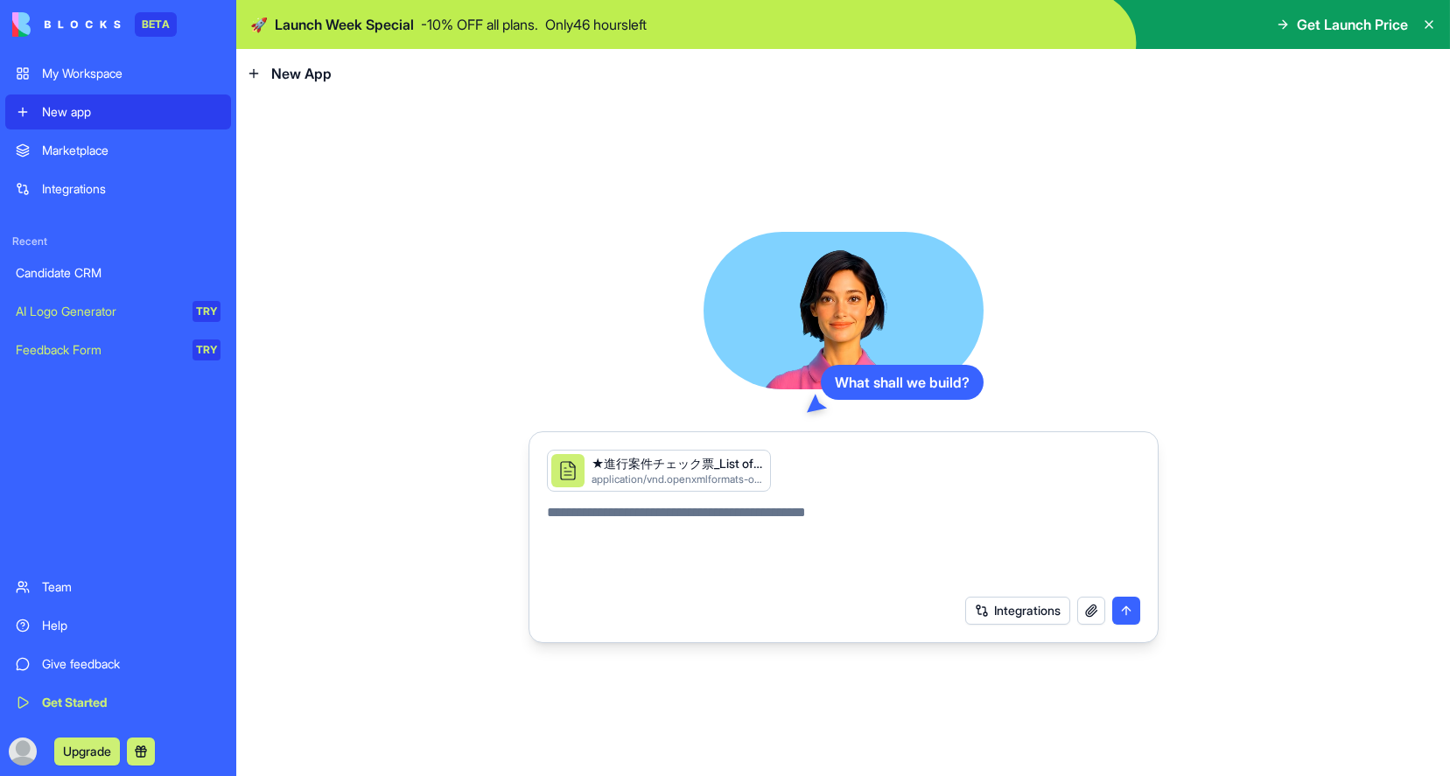
click at [849, 513] on textarea at bounding box center [843, 544] width 593 height 84
click at [769, 453] on button "button" at bounding box center [769, 453] width 0 height 0
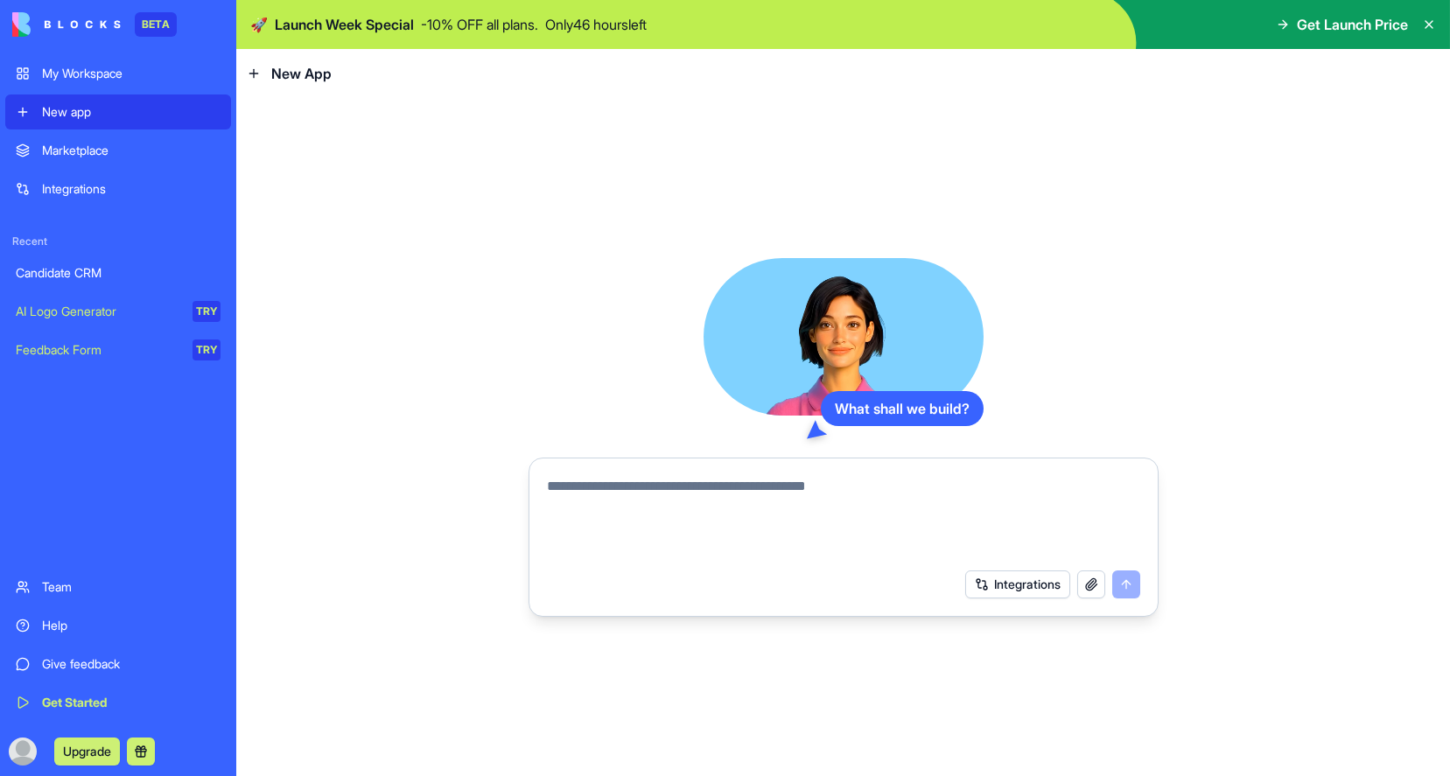
click at [97, 77] on div "My Workspace" at bounding box center [131, 74] width 179 height 18
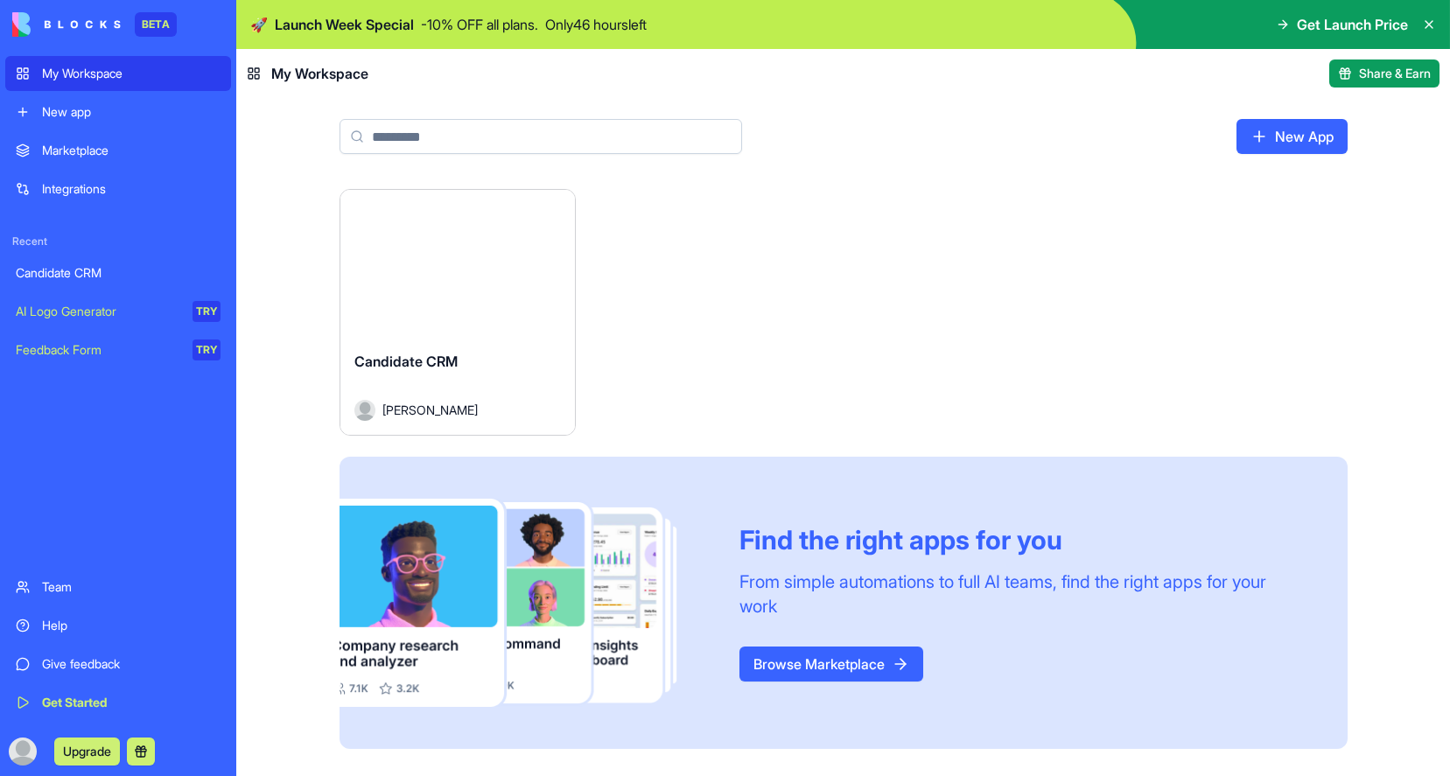
click at [1288, 139] on link "New App" at bounding box center [1292, 136] width 111 height 35
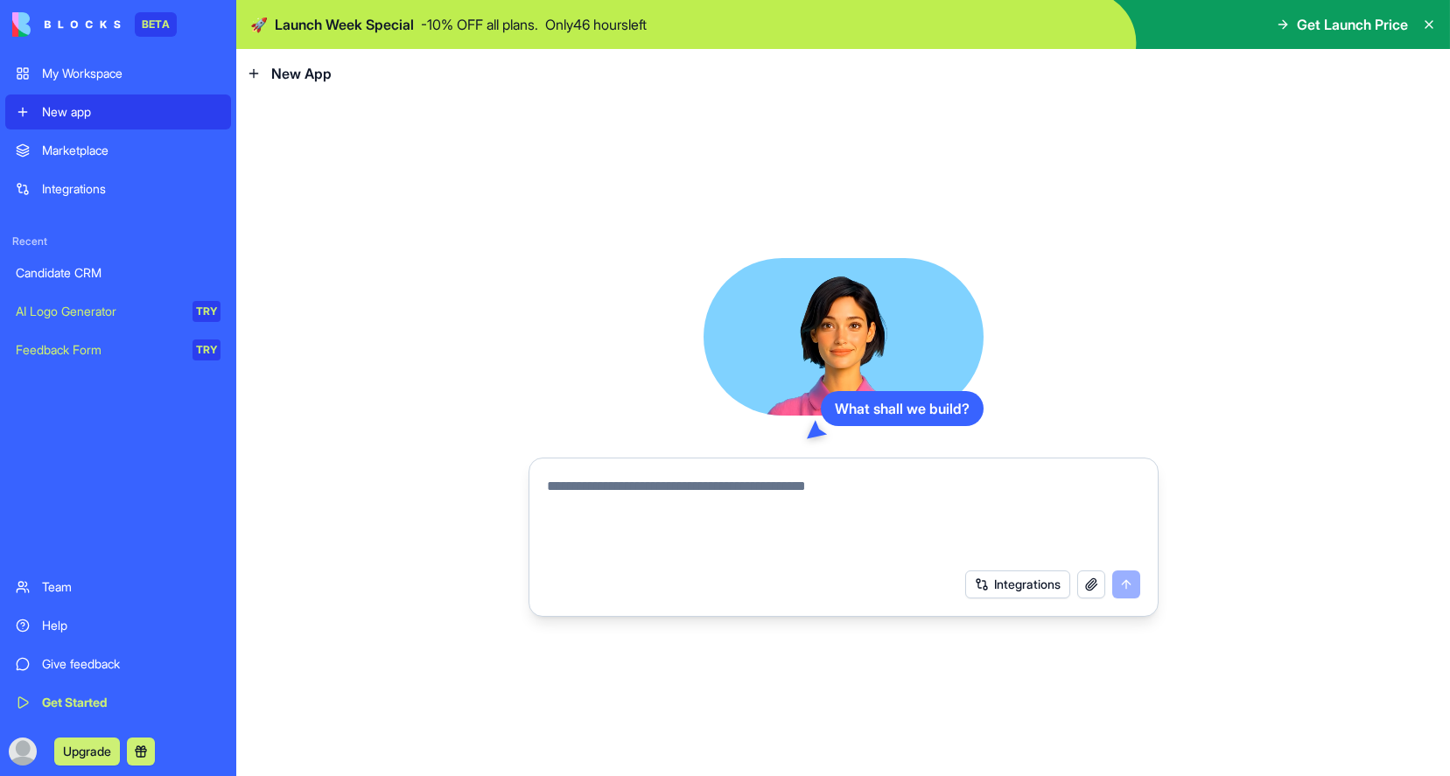
click at [1091, 588] on button "button" at bounding box center [1091, 585] width 28 height 28
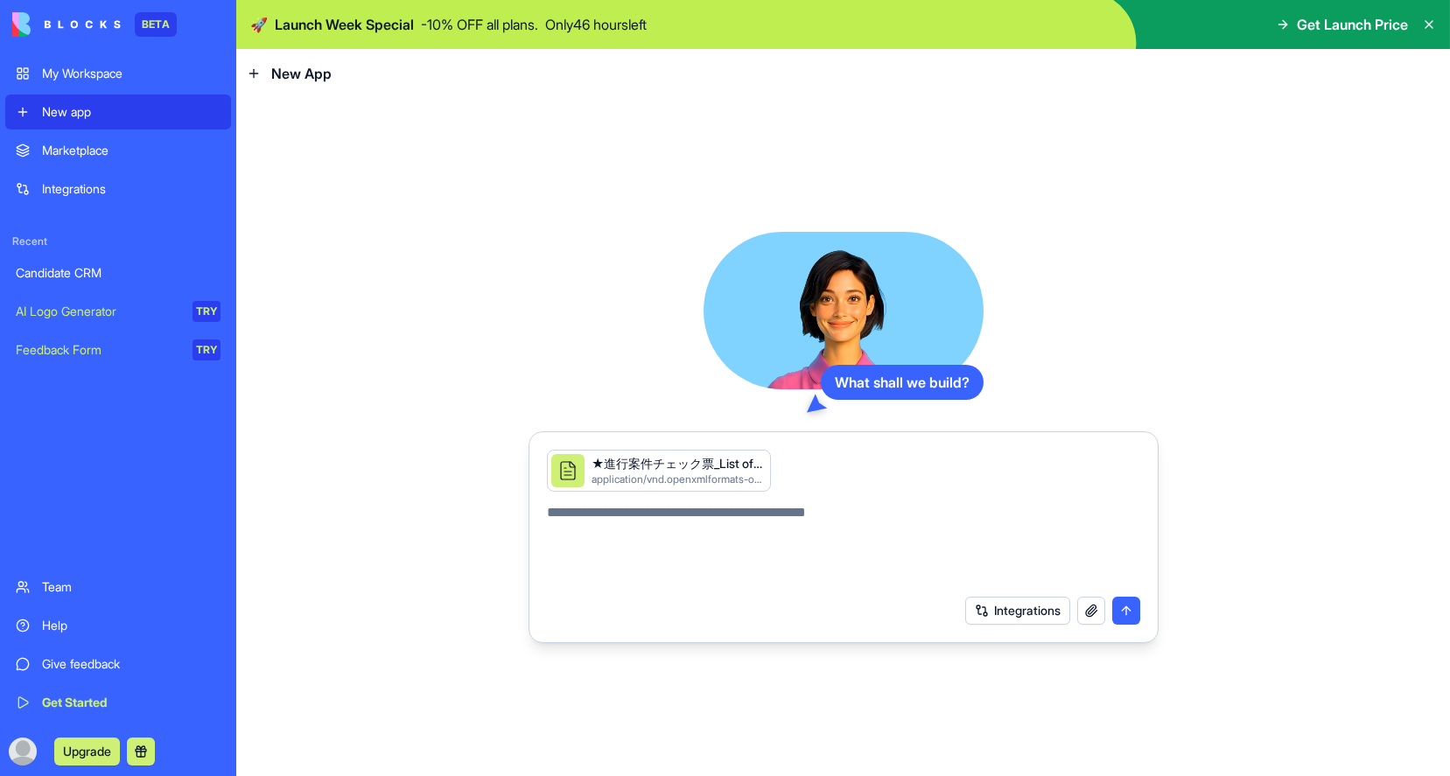
click at [775, 519] on textarea at bounding box center [843, 544] width 593 height 84
type textarea "**********"
click at [1131, 617] on button "submit" at bounding box center [1126, 611] width 28 height 28
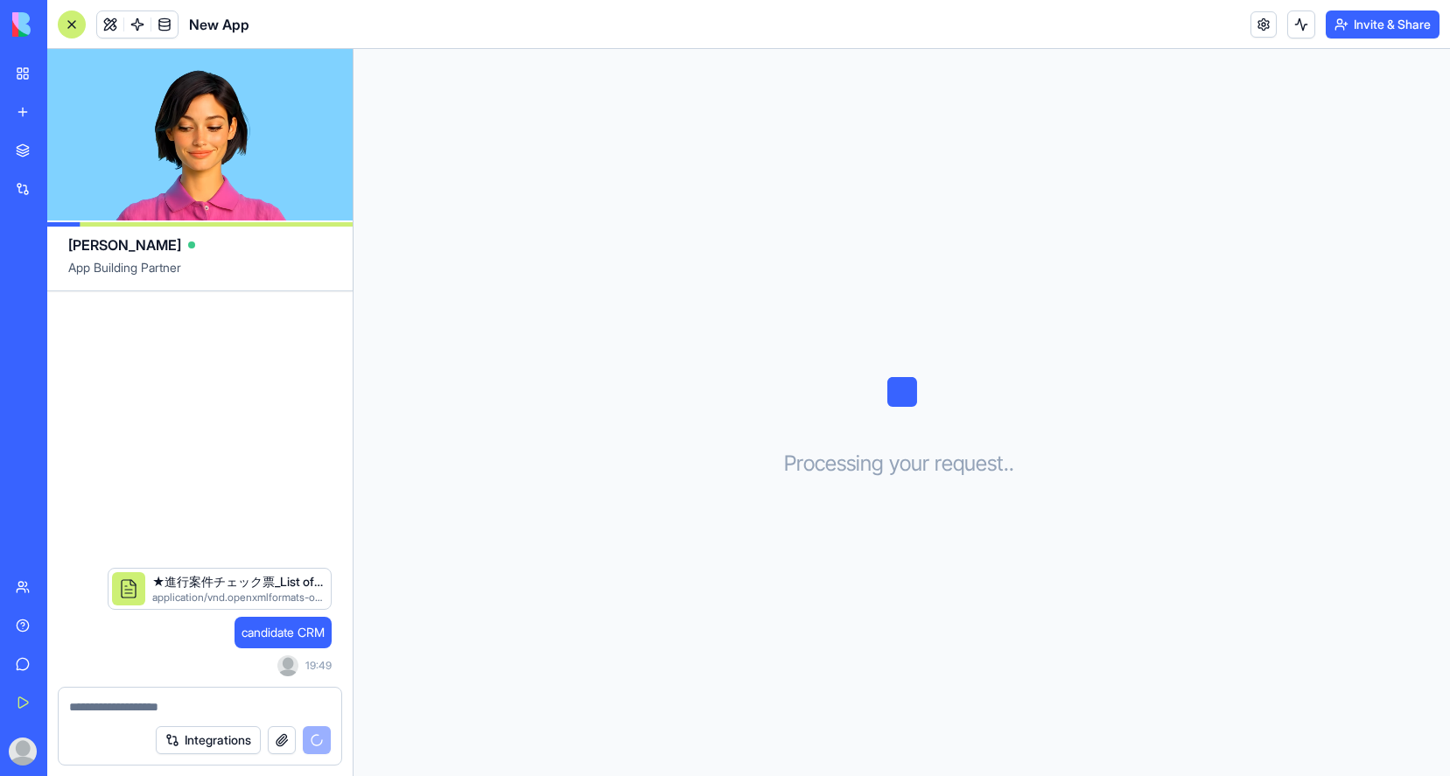
scroll to position [49, 0]
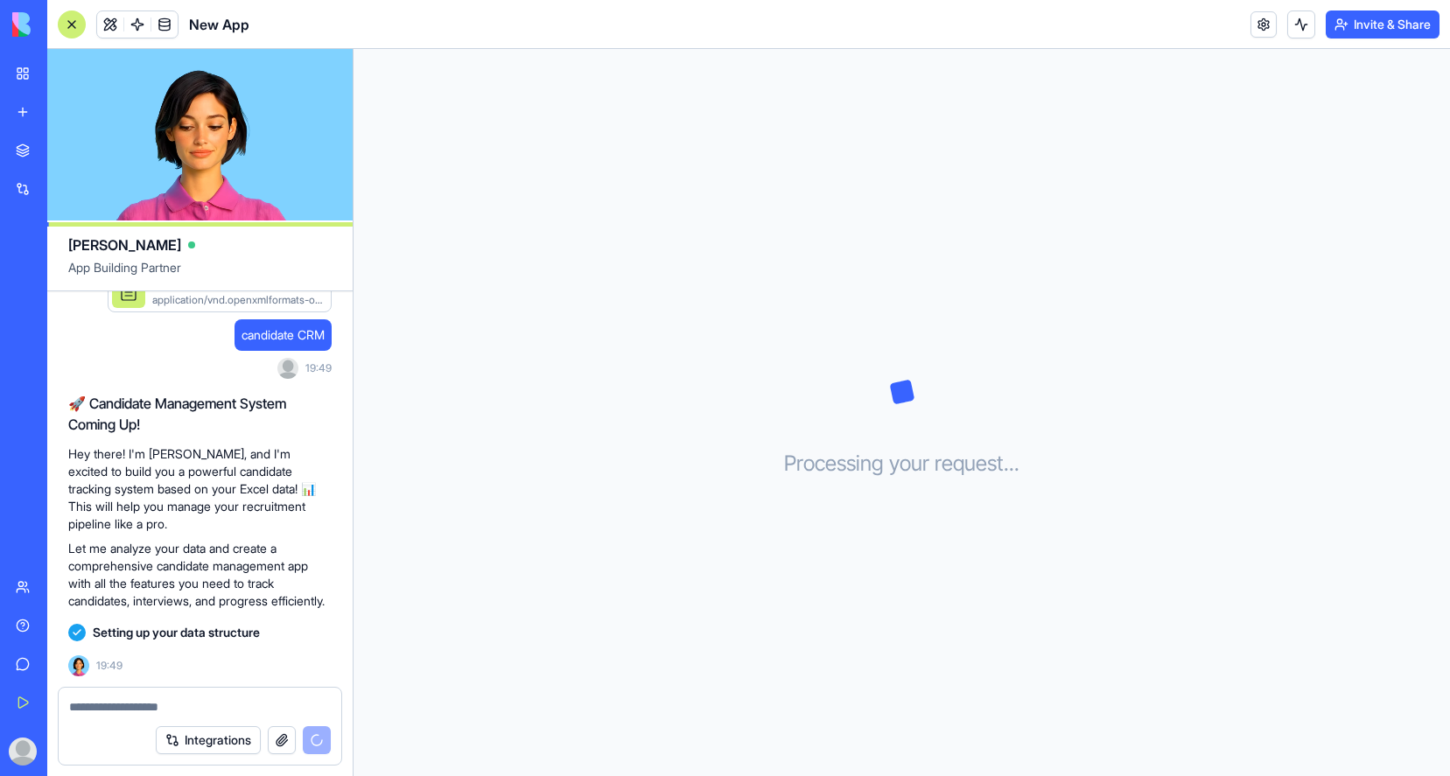
click at [319, 743] on div "Integrations" at bounding box center [243, 740] width 175 height 28
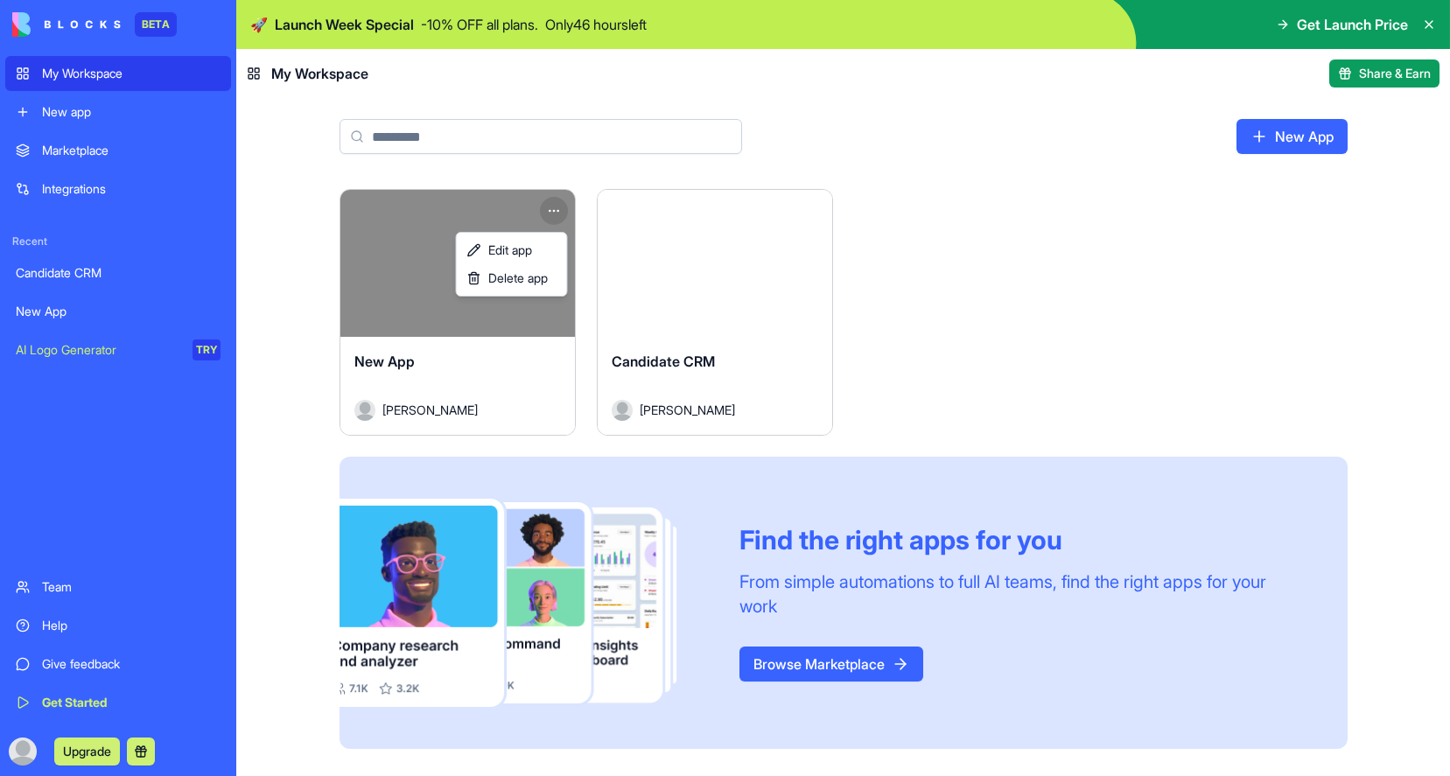
click at [551, 209] on html "BETA My Workspace New app Marketplace Integrations Recent Candidate CRM New App…" at bounding box center [725, 388] width 1450 height 776
click at [528, 277] on span "Delete app" at bounding box center [518, 279] width 60 height 18
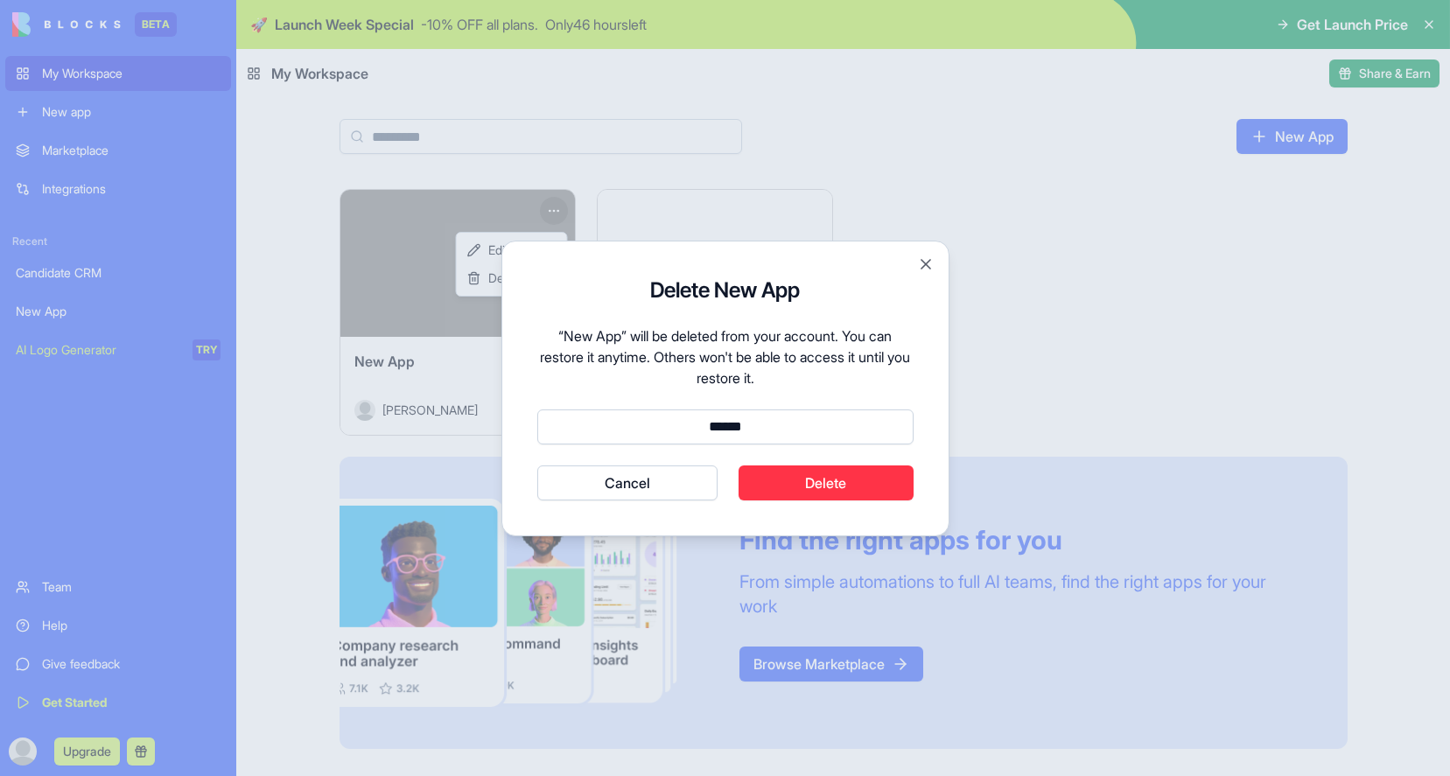
type input "******"
click at [537, 466] on button "Cancel" at bounding box center [627, 483] width 181 height 35
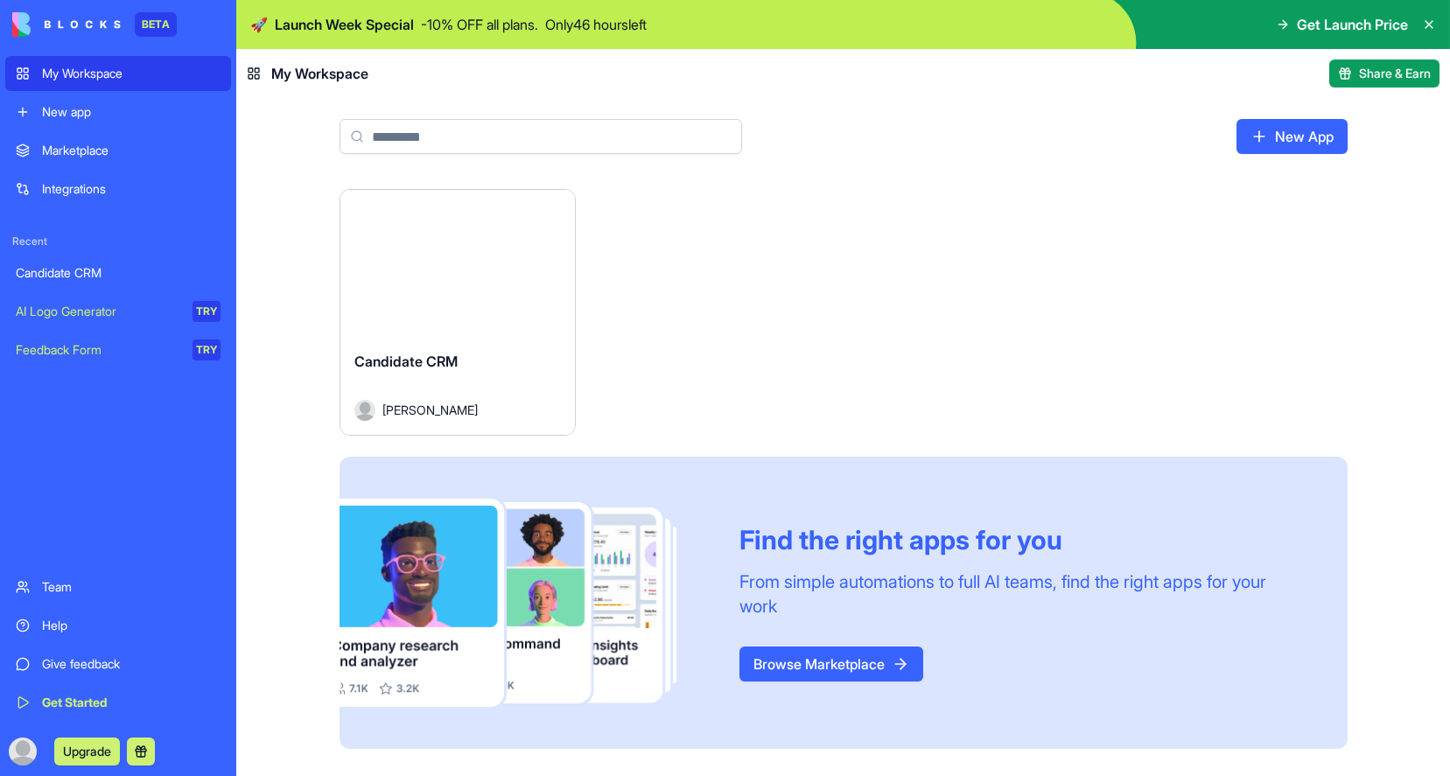
click at [462, 286] on div "Launch" at bounding box center [457, 263] width 235 height 147
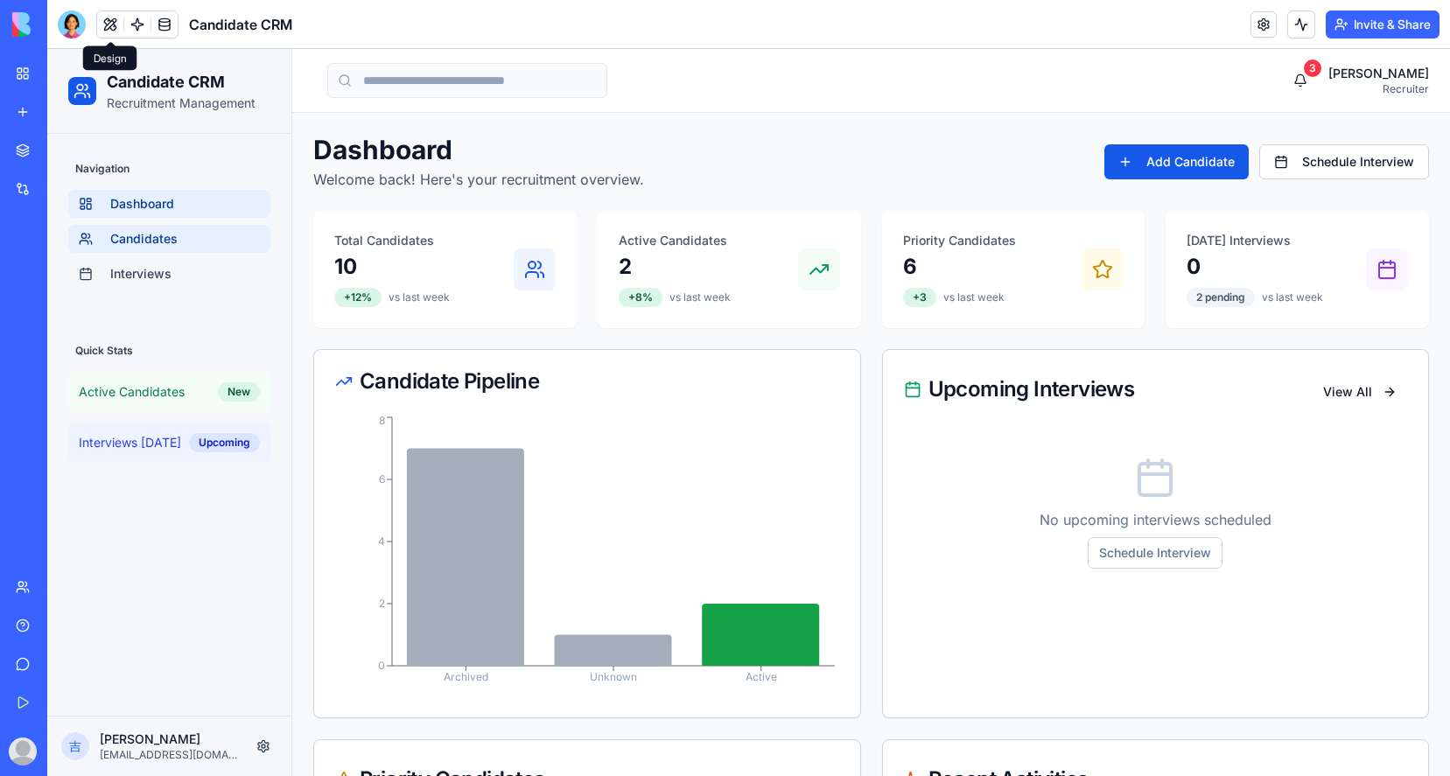
click at [159, 242] on span "Candidates" at bounding box center [143, 239] width 67 height 18
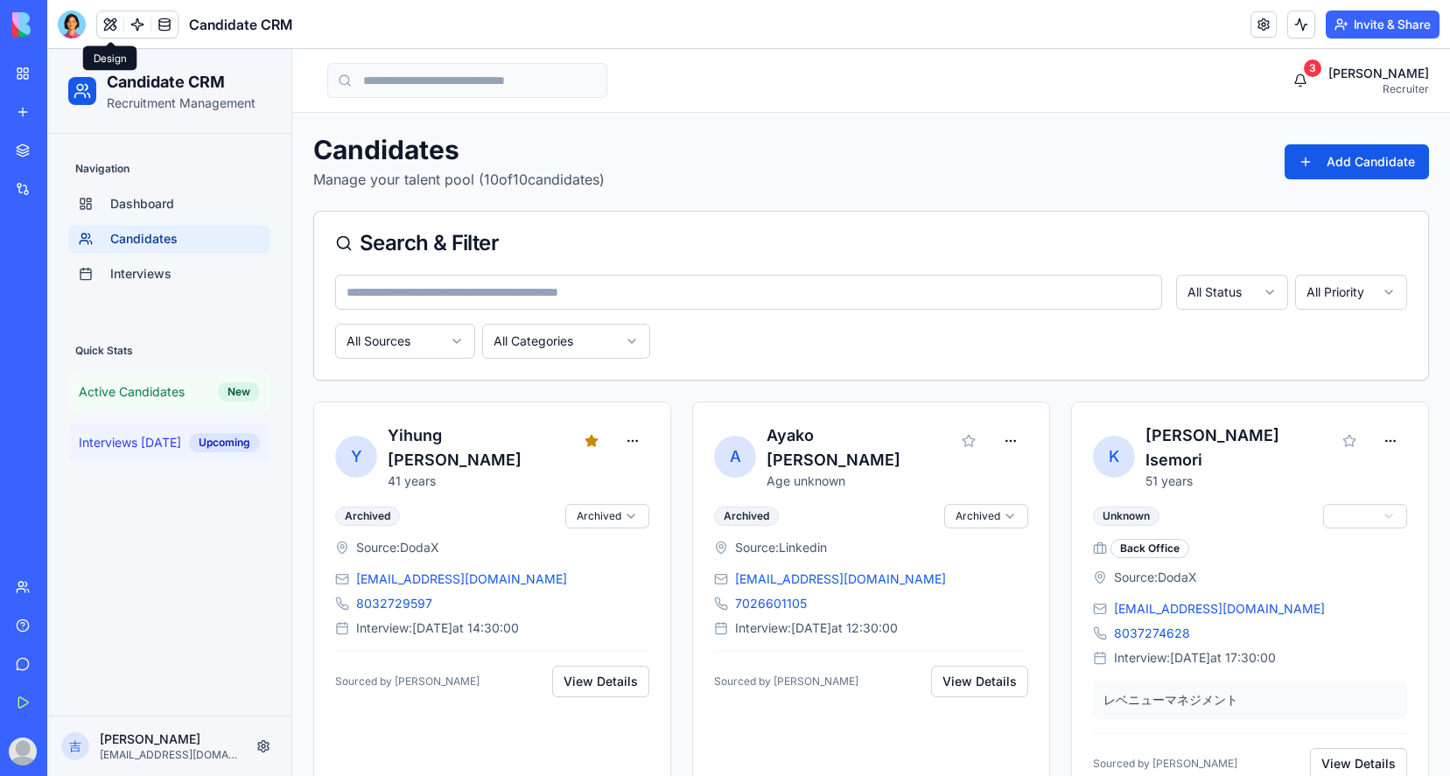
click at [113, 27] on button at bounding box center [110, 24] width 26 height 26
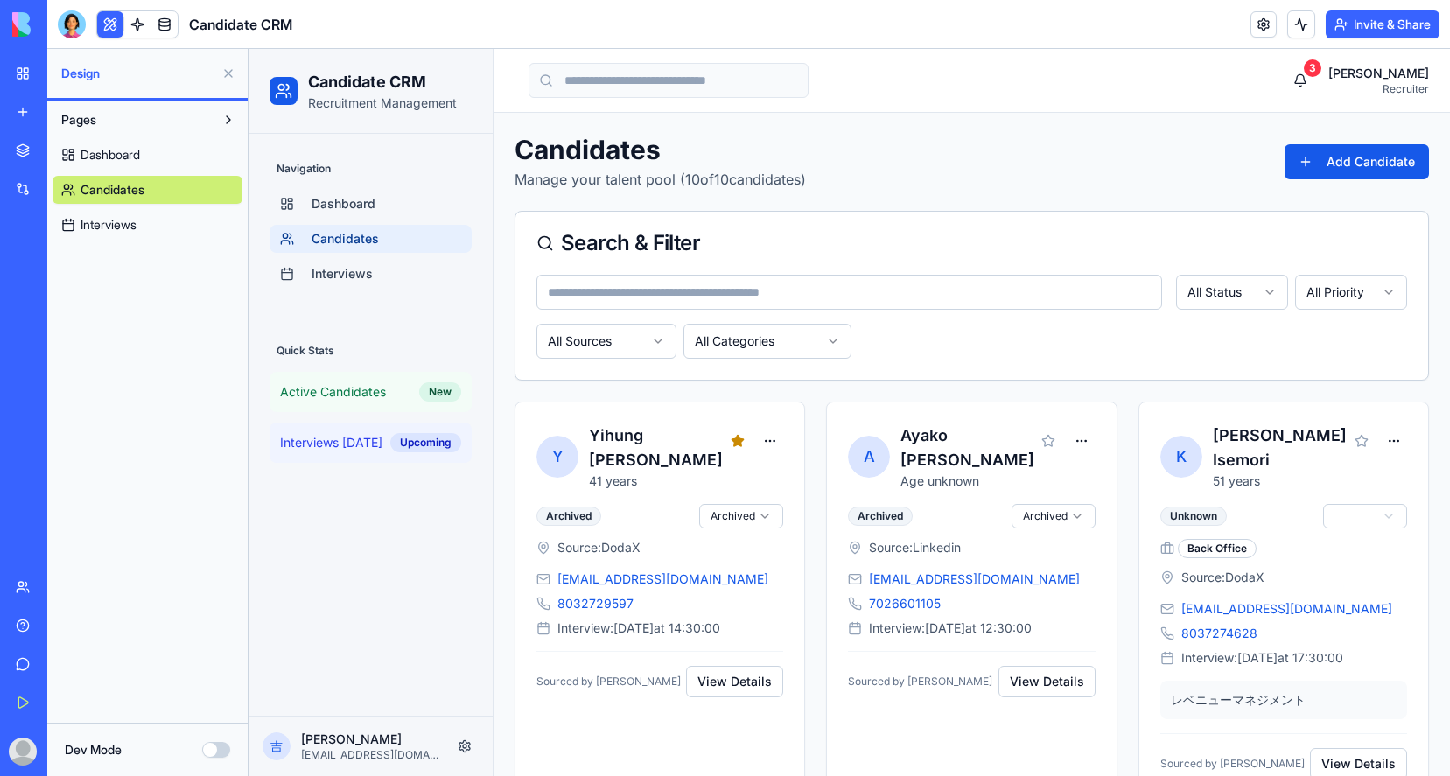
click at [217, 744] on button "Dev Mode" at bounding box center [216, 750] width 28 height 16
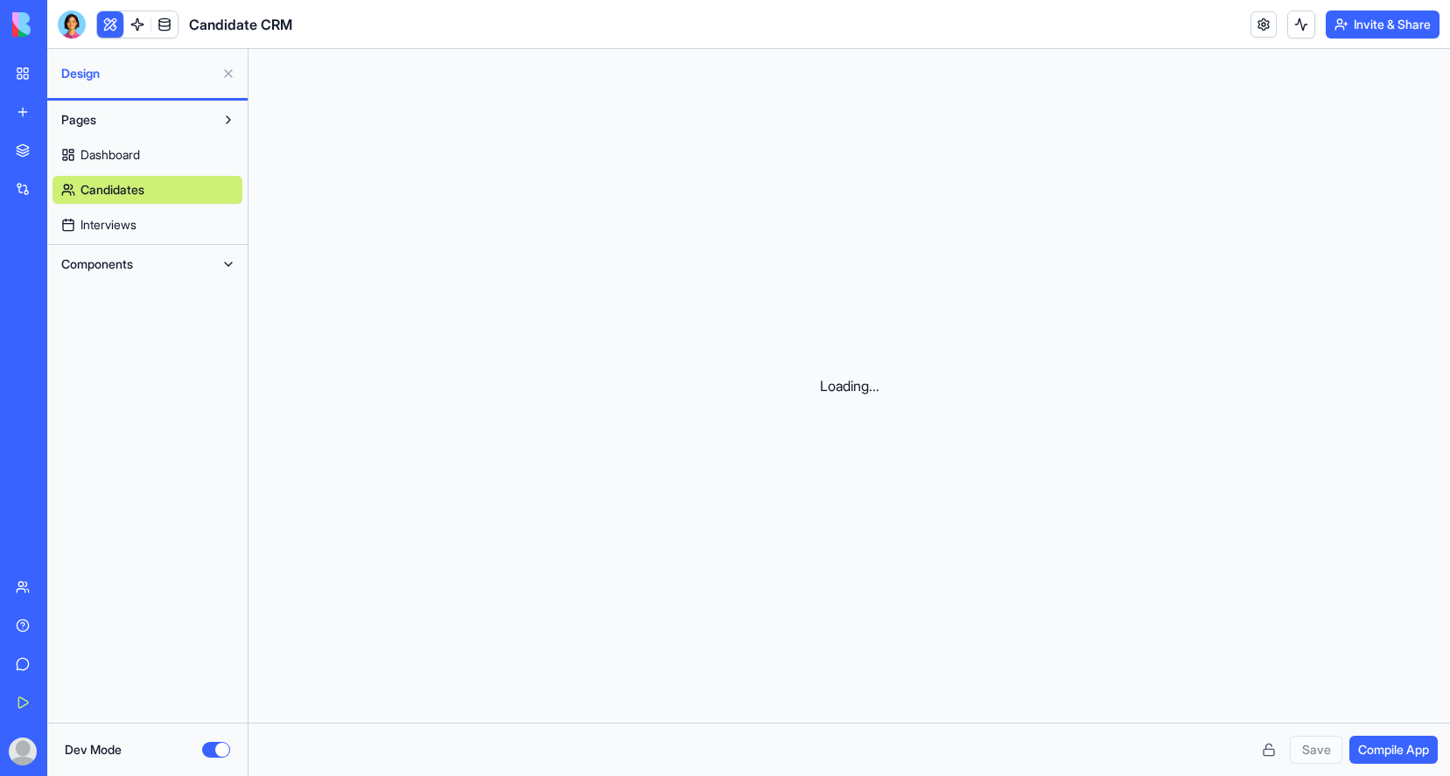
scroll to position [110, 0]
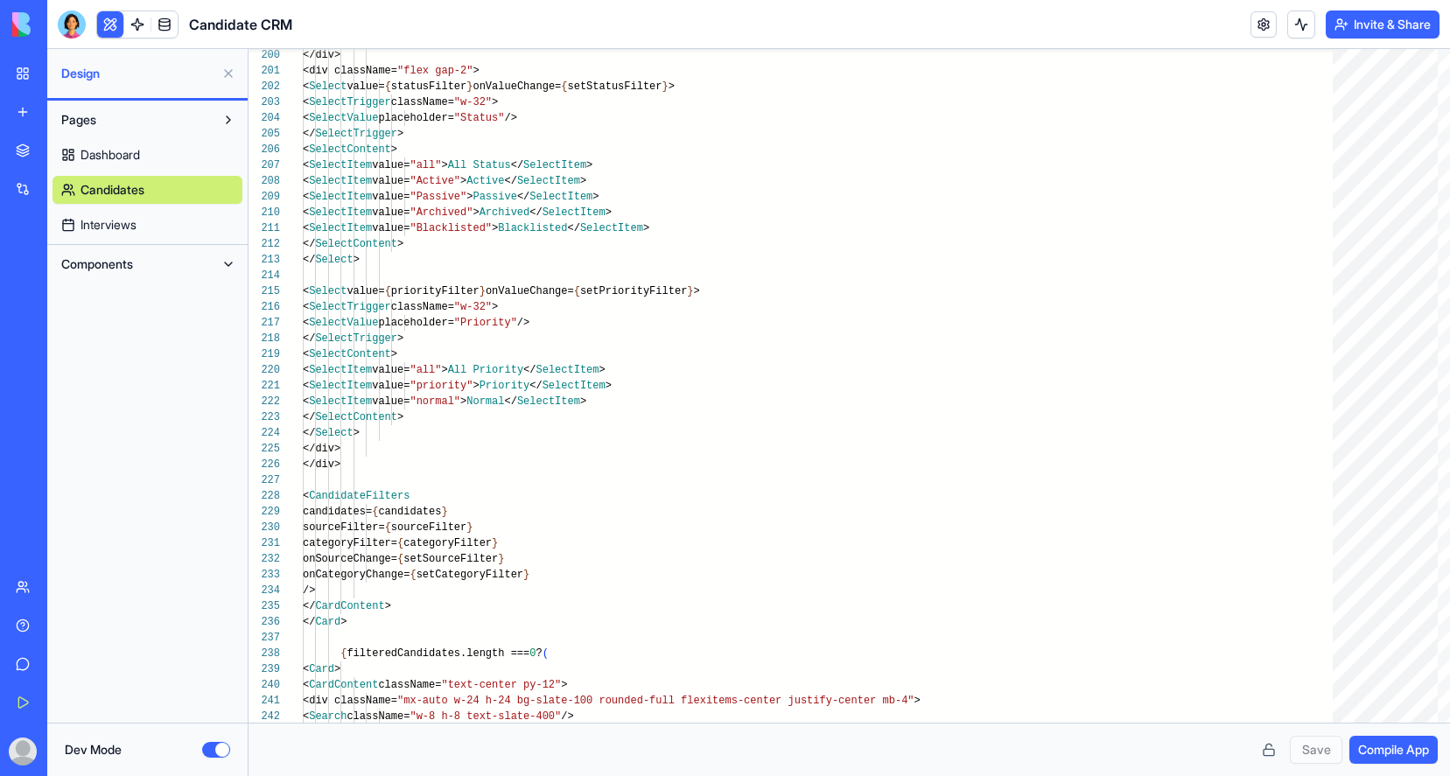
click at [207, 755] on button "Dev Mode" at bounding box center [216, 750] width 28 height 16
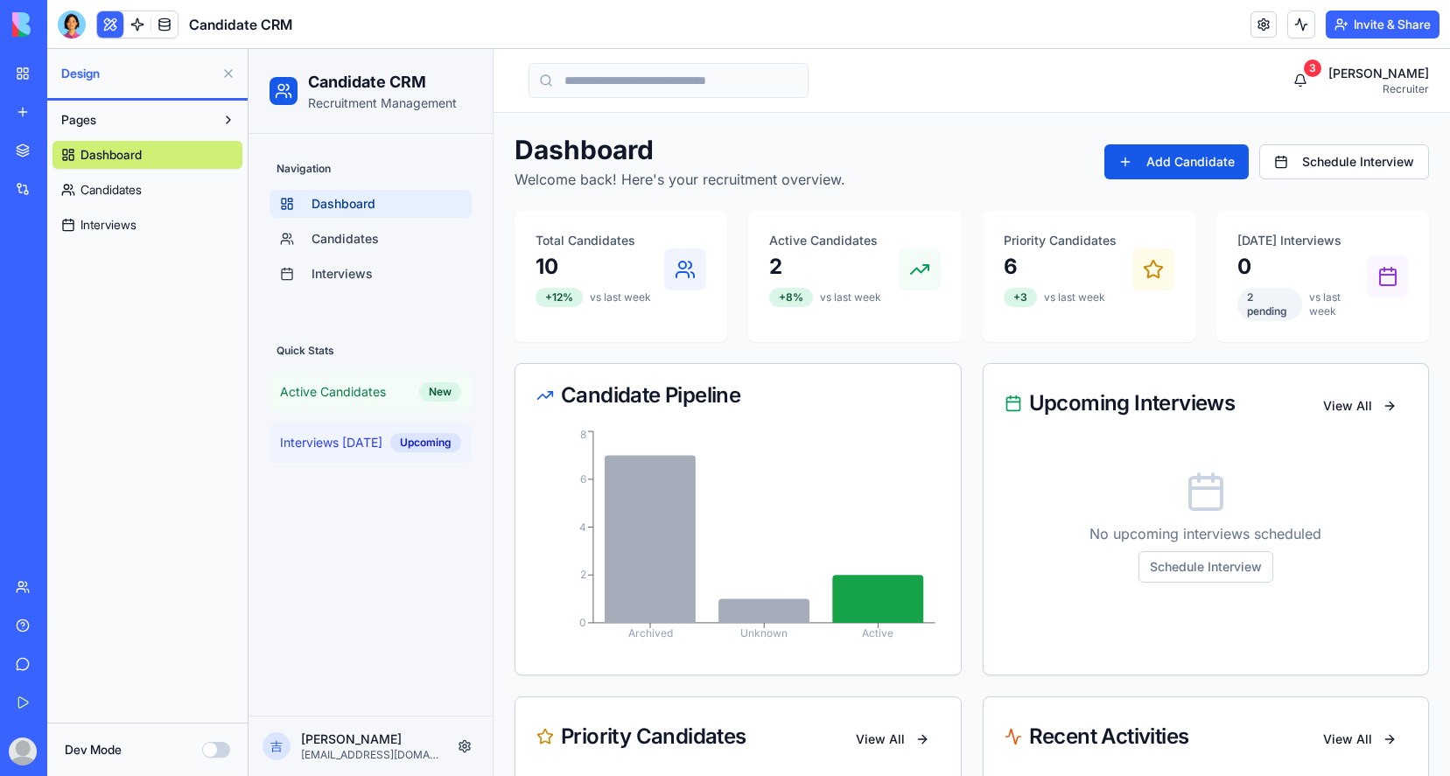
click at [118, 189] on span "Candidates" at bounding box center [111, 190] width 61 height 18
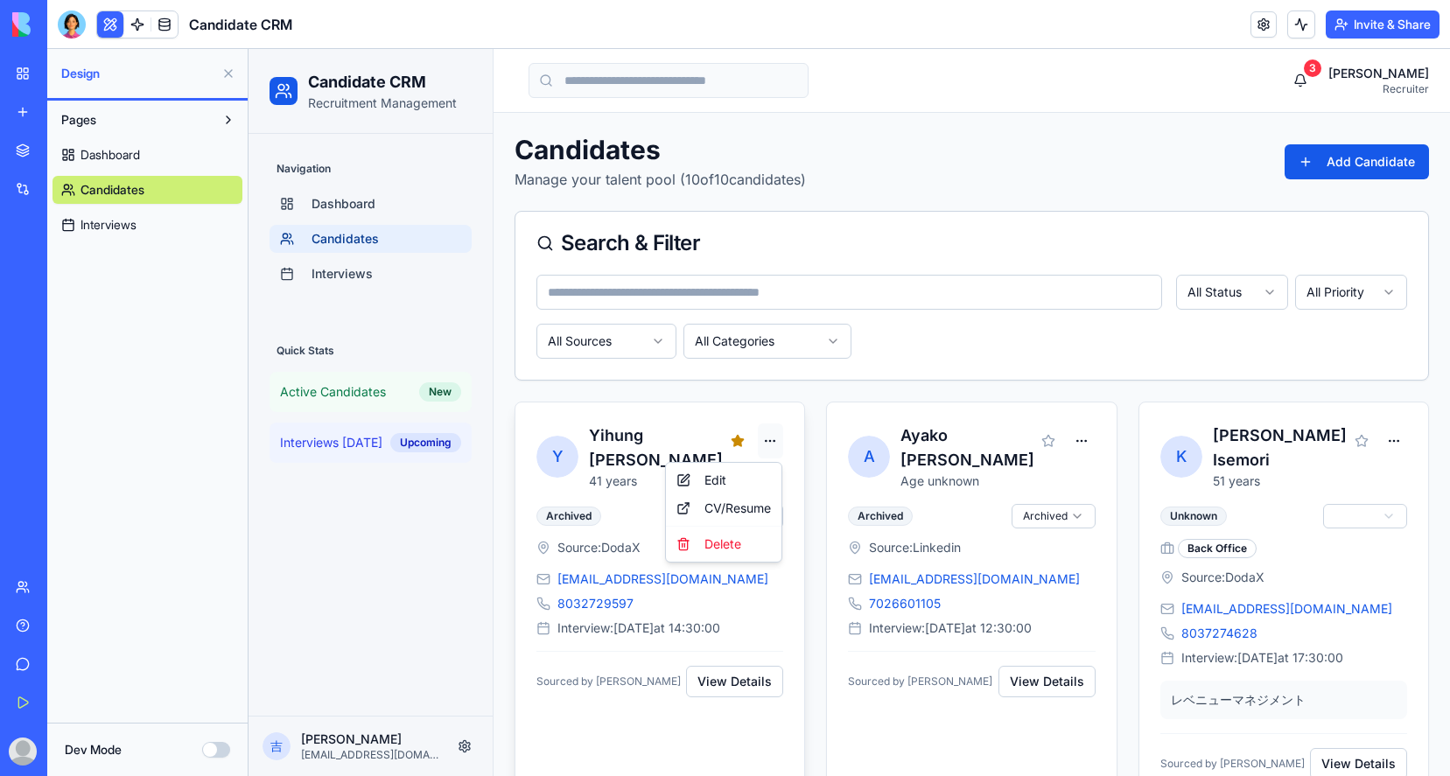
click at [753, 512] on link "CV/Resume" at bounding box center [724, 509] width 109 height 28
click at [978, 347] on div "All Sources All Categories" at bounding box center [972, 341] width 871 height 35
